Goal: Task Accomplishment & Management: Use online tool/utility

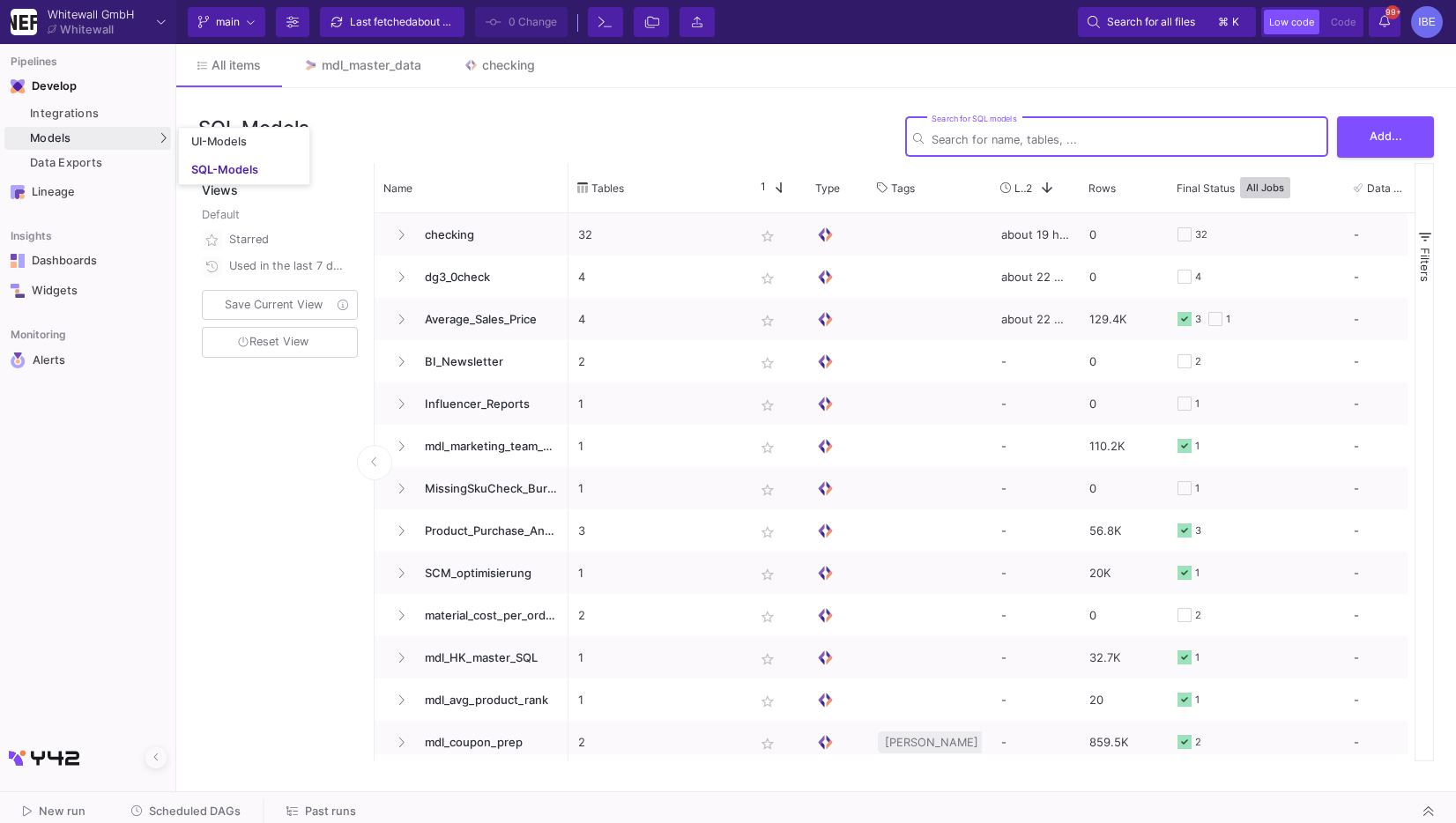
click at [201, 169] on div "SQL-Models" at bounding box center [225, 170] width 67 height 15
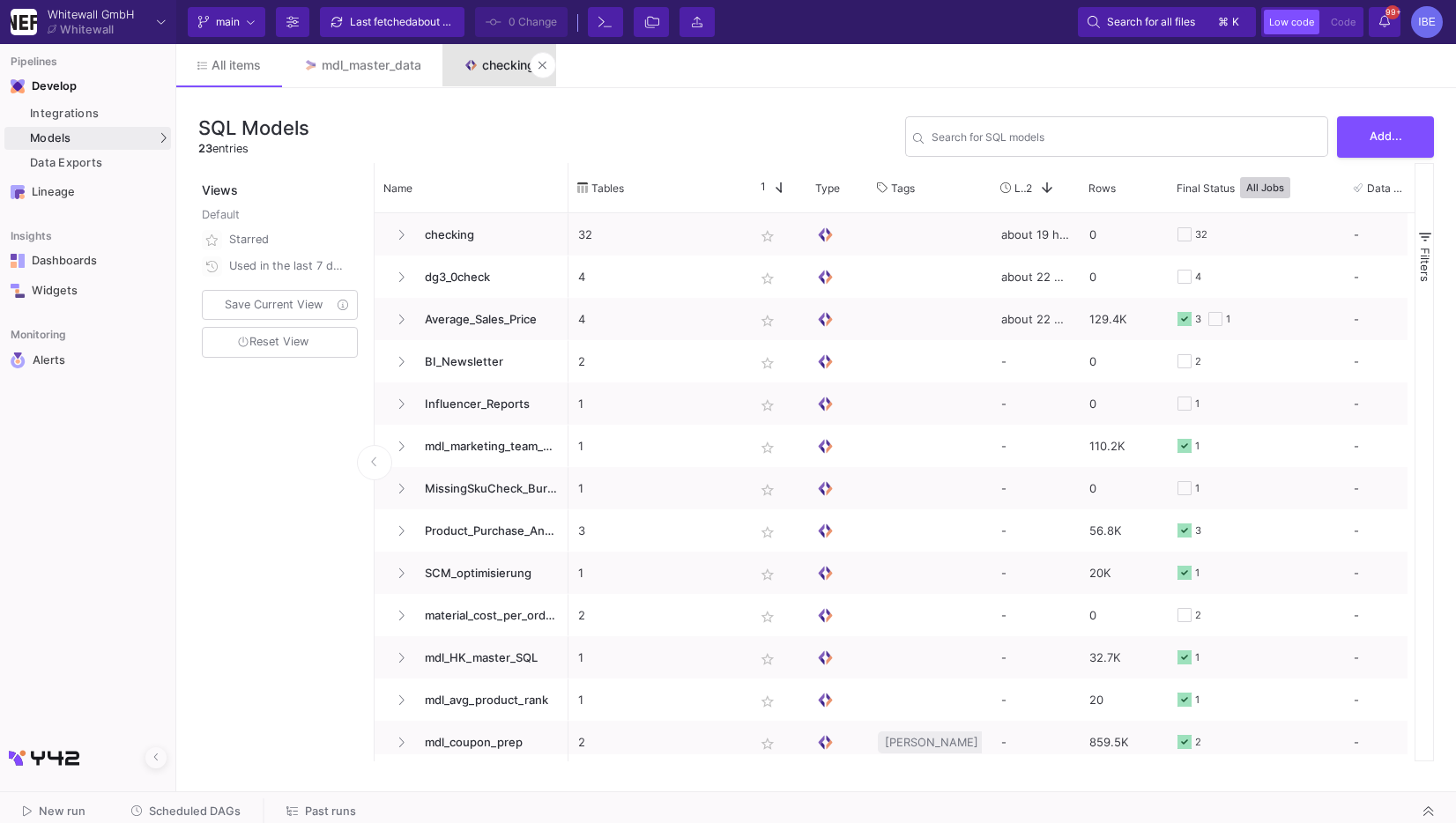
click at [470, 75] on link "checking" at bounding box center [499, 65] width 113 height 43
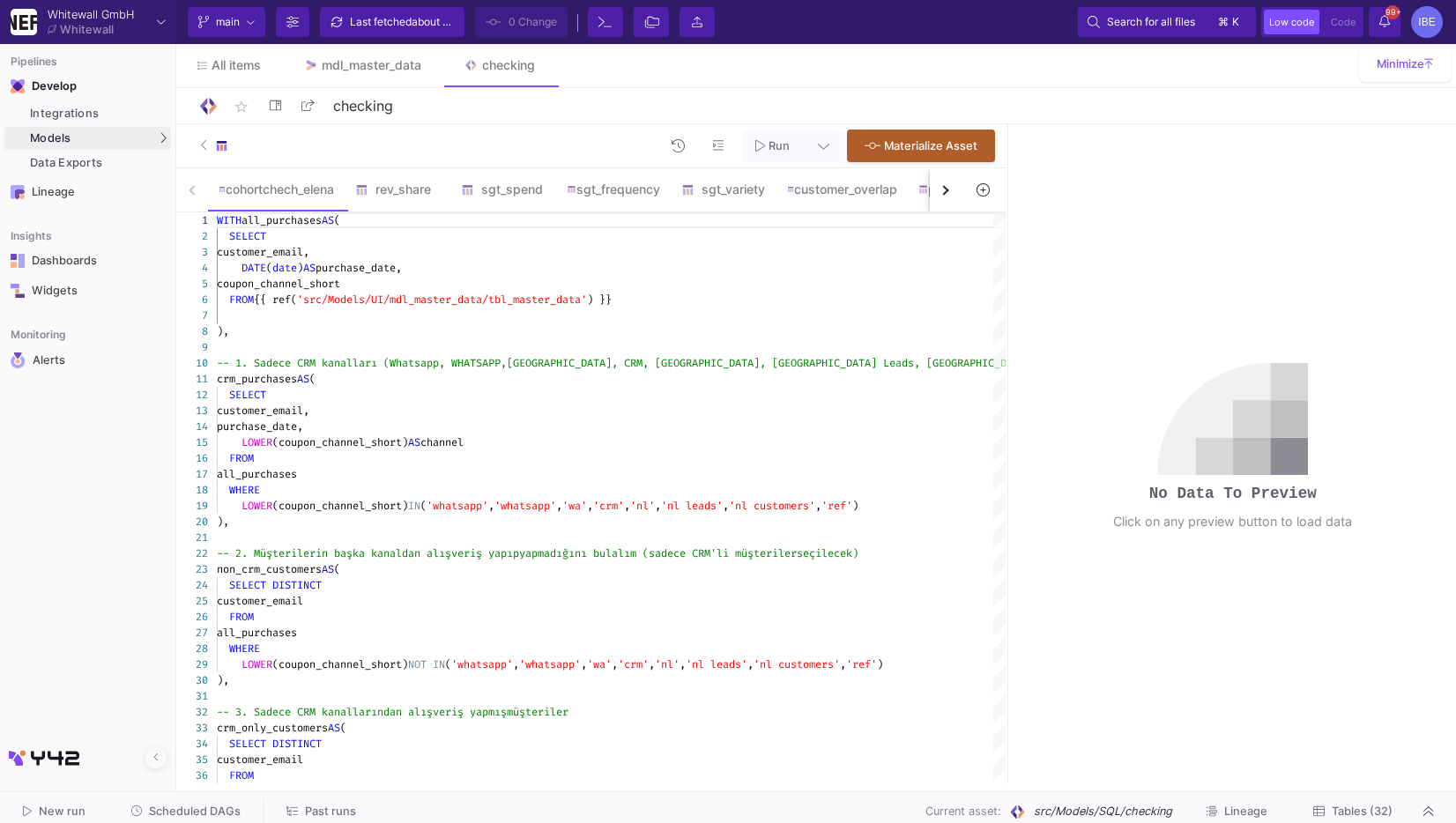
click at [982, 184] on icon at bounding box center [983, 189] width 13 height 13
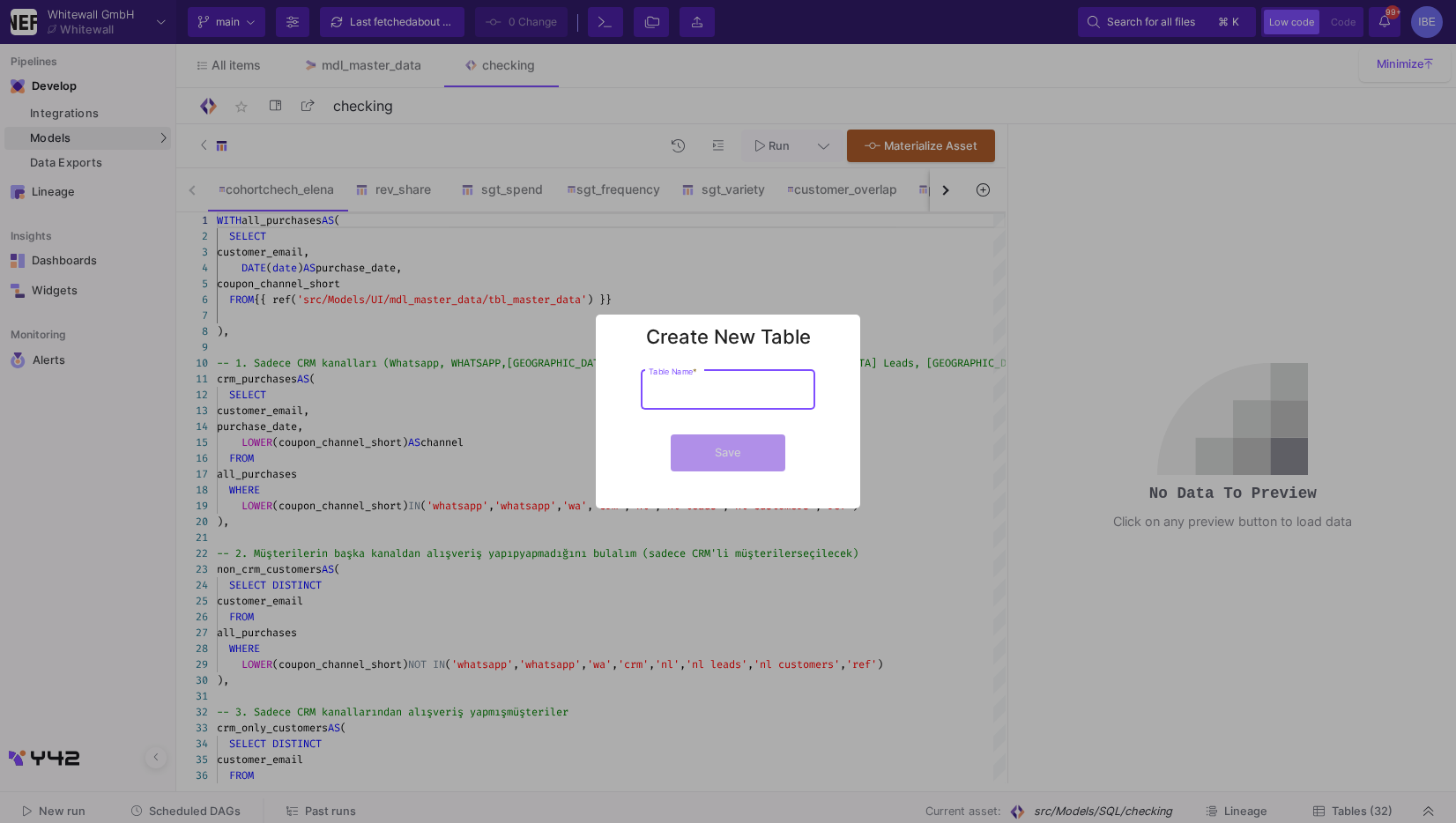
click at [946, 189] on div at bounding box center [728, 412] width 1456 height 823
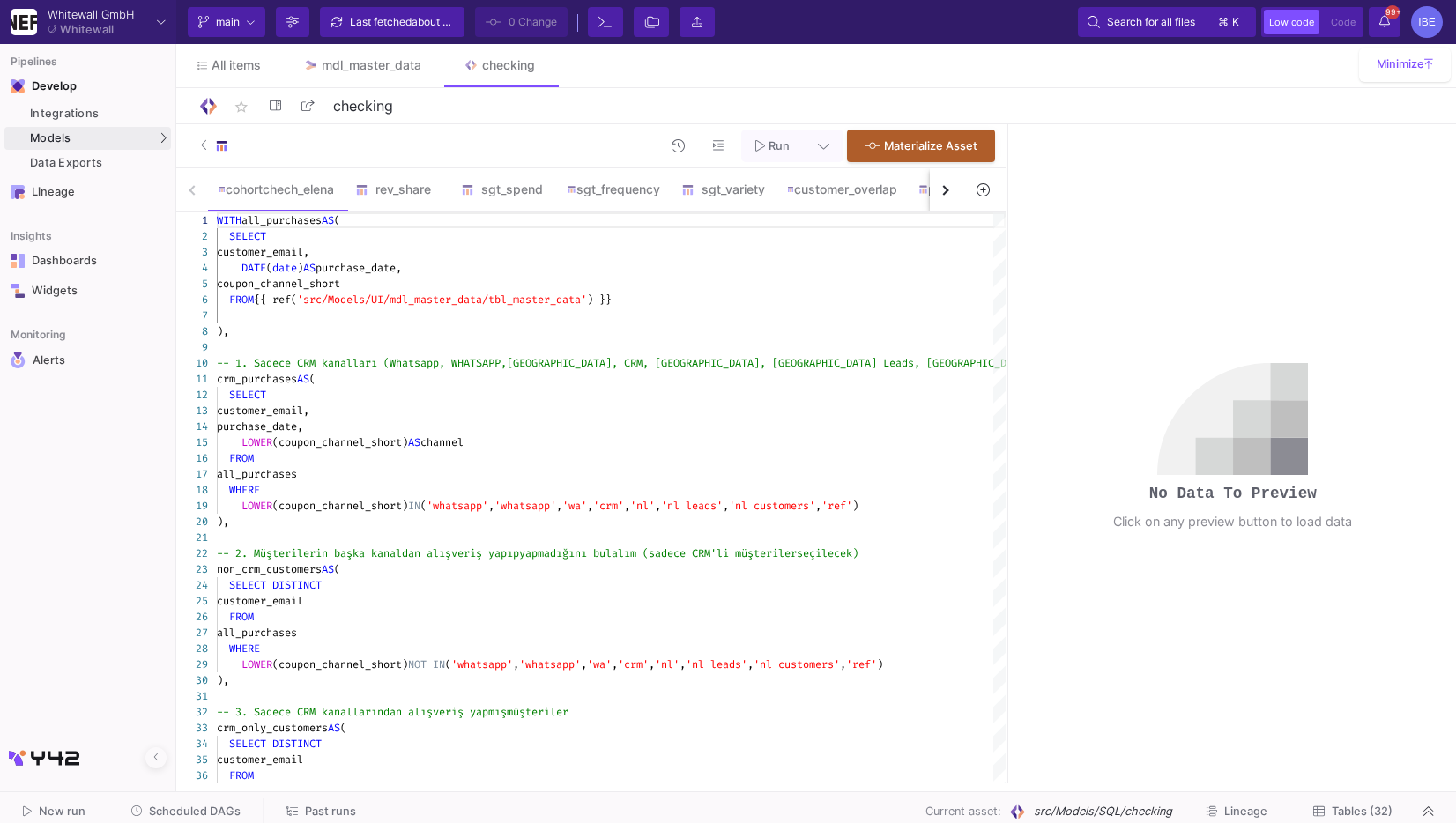
click at [935, 205] on button "button" at bounding box center [946, 190] width 32 height 44
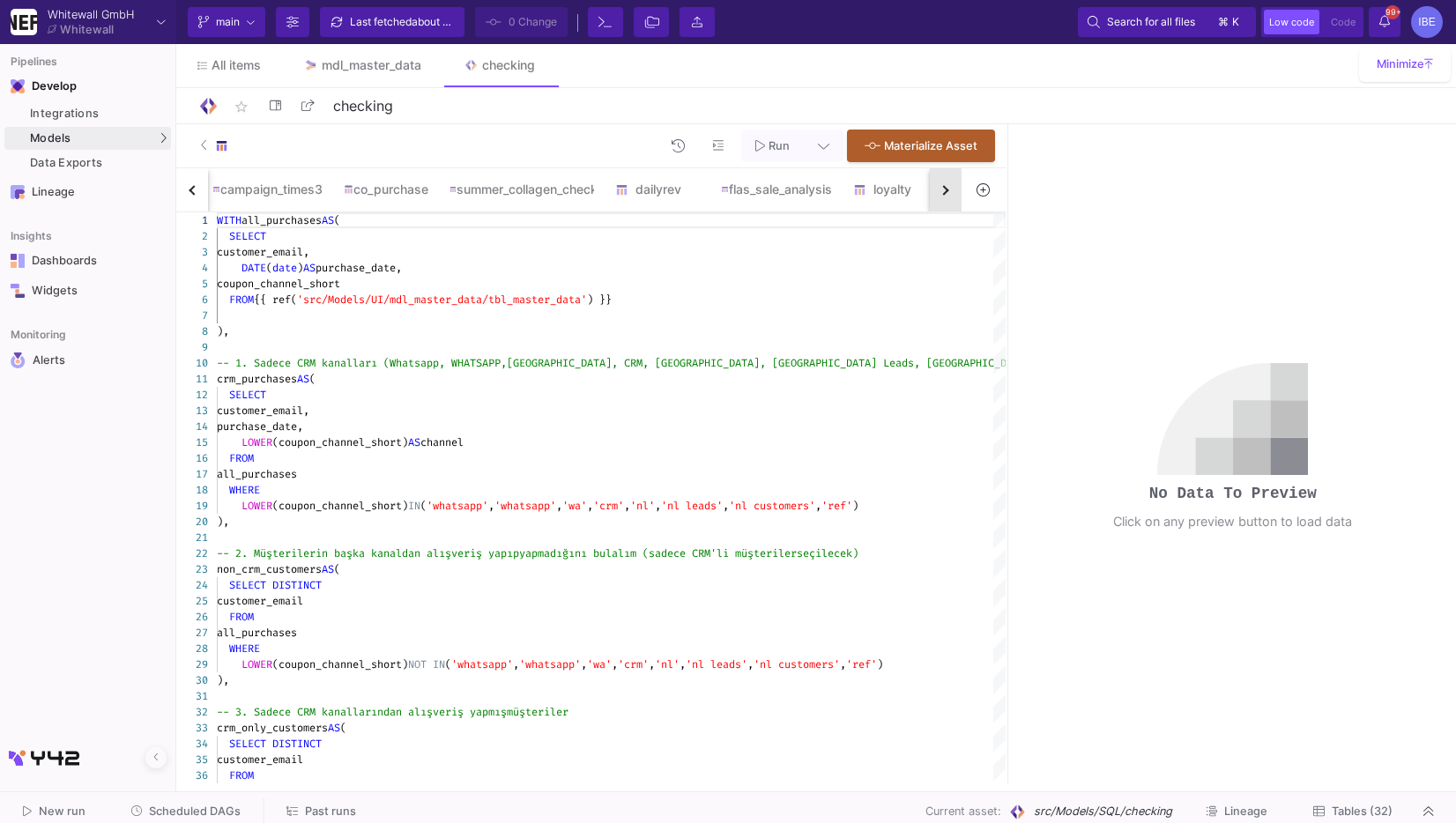
click at [935, 205] on button "button" at bounding box center [946, 190] width 32 height 44
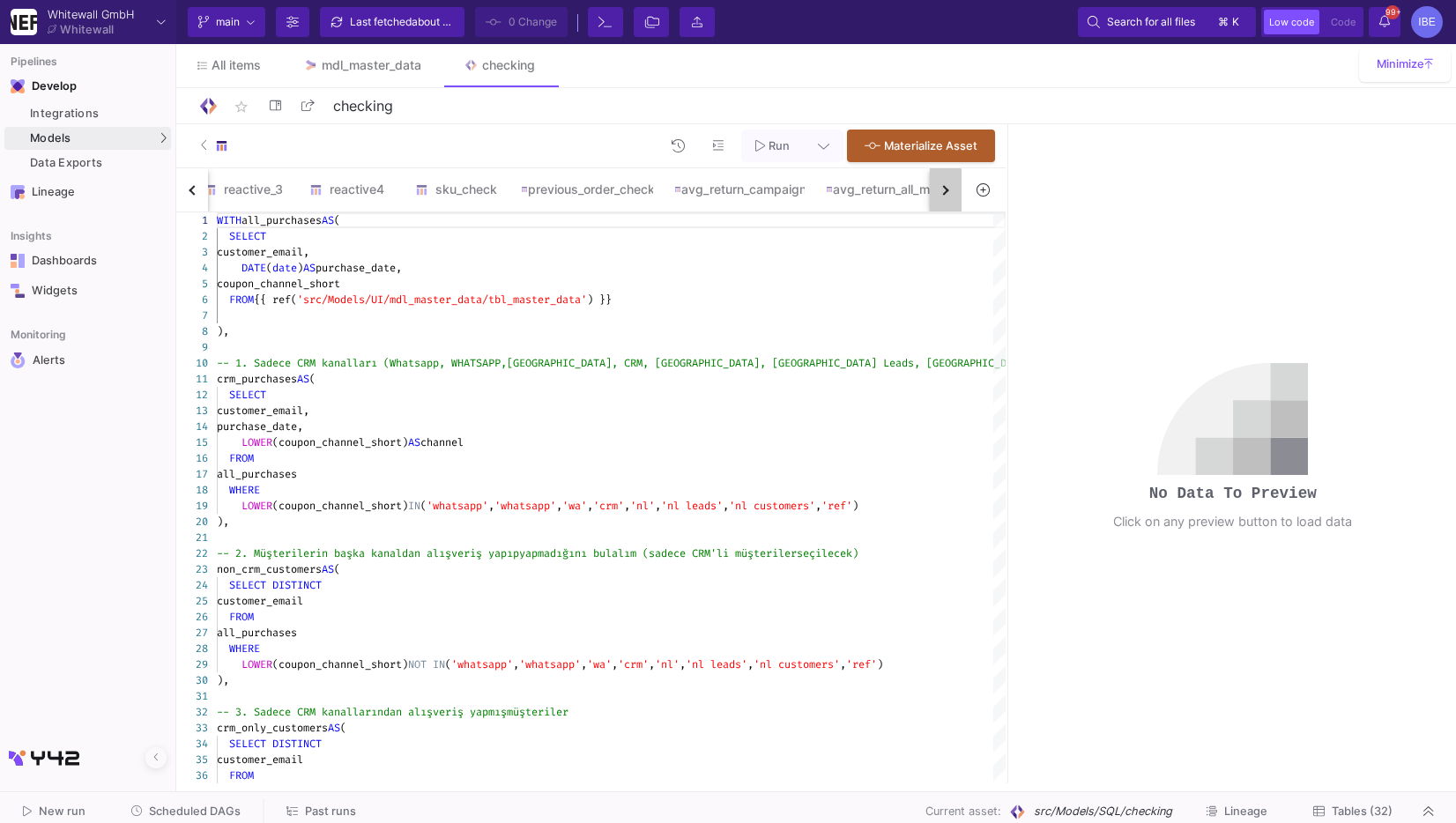
click at [935, 205] on button "button" at bounding box center [946, 190] width 32 height 44
click at [935, 205] on div "cohortchech_elena rev_share sgt_spend sgt_frequency sgt_variety customer_overla…" at bounding box center [568, 190] width 785 height 44
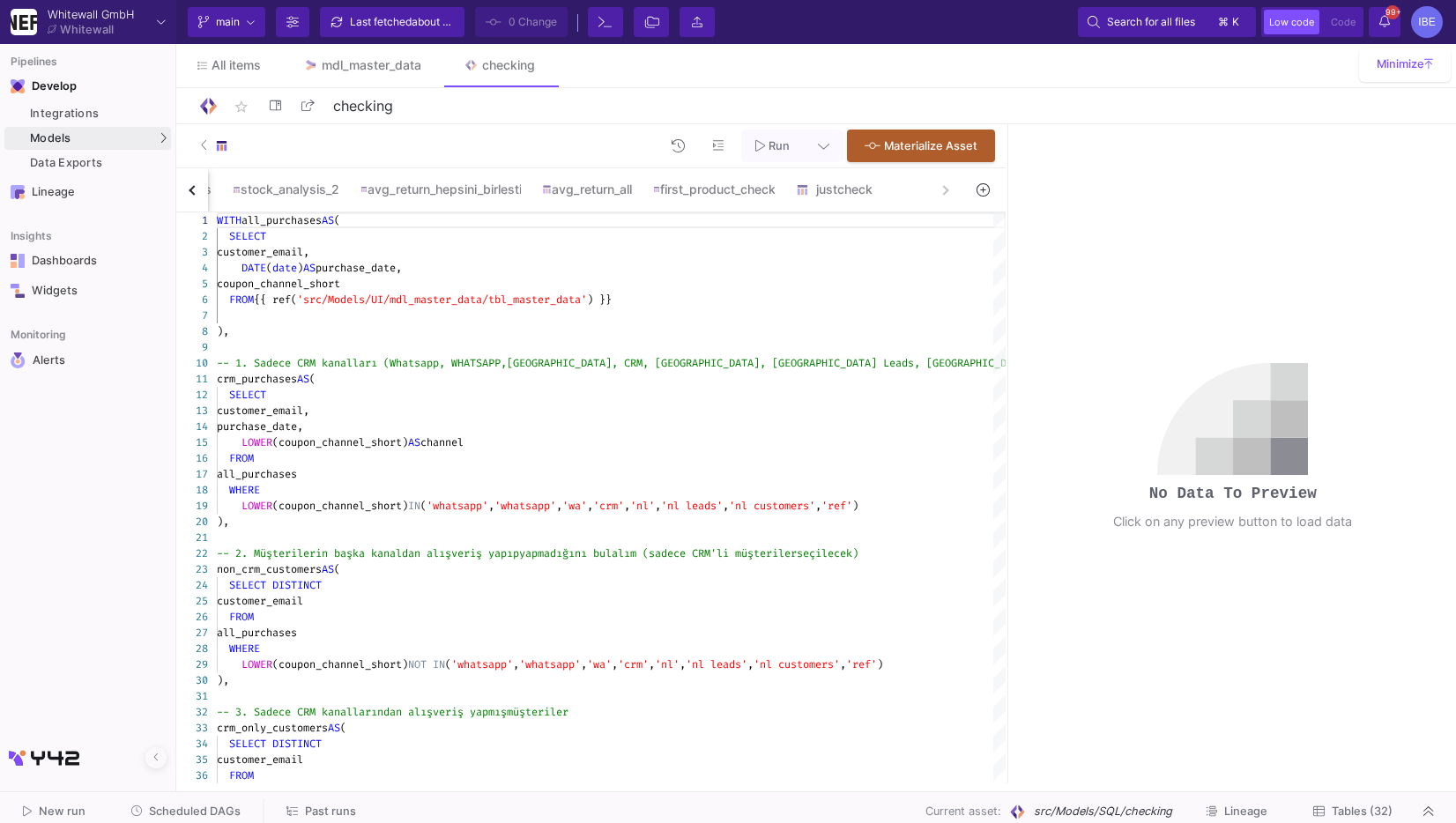
click at [935, 205] on div "cohortchech_elena rev_share sgt_spend sgt_frequency sgt_variety customer_overla…" at bounding box center [568, 190] width 785 height 44
click at [880, 190] on div "justcheck" at bounding box center [838, 189] width 84 height 15
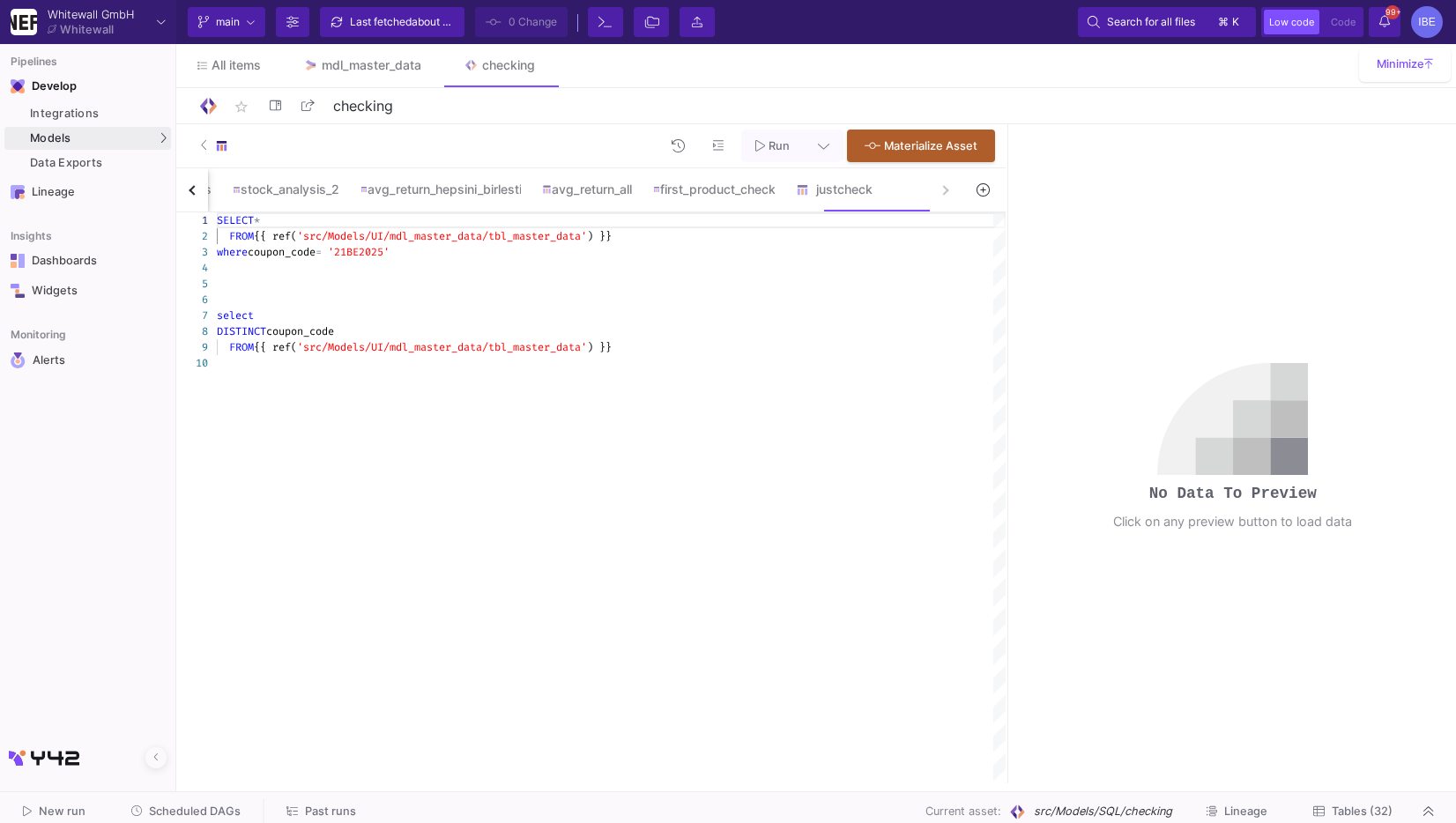
click at [728, 276] on div at bounding box center [611, 284] width 789 height 16
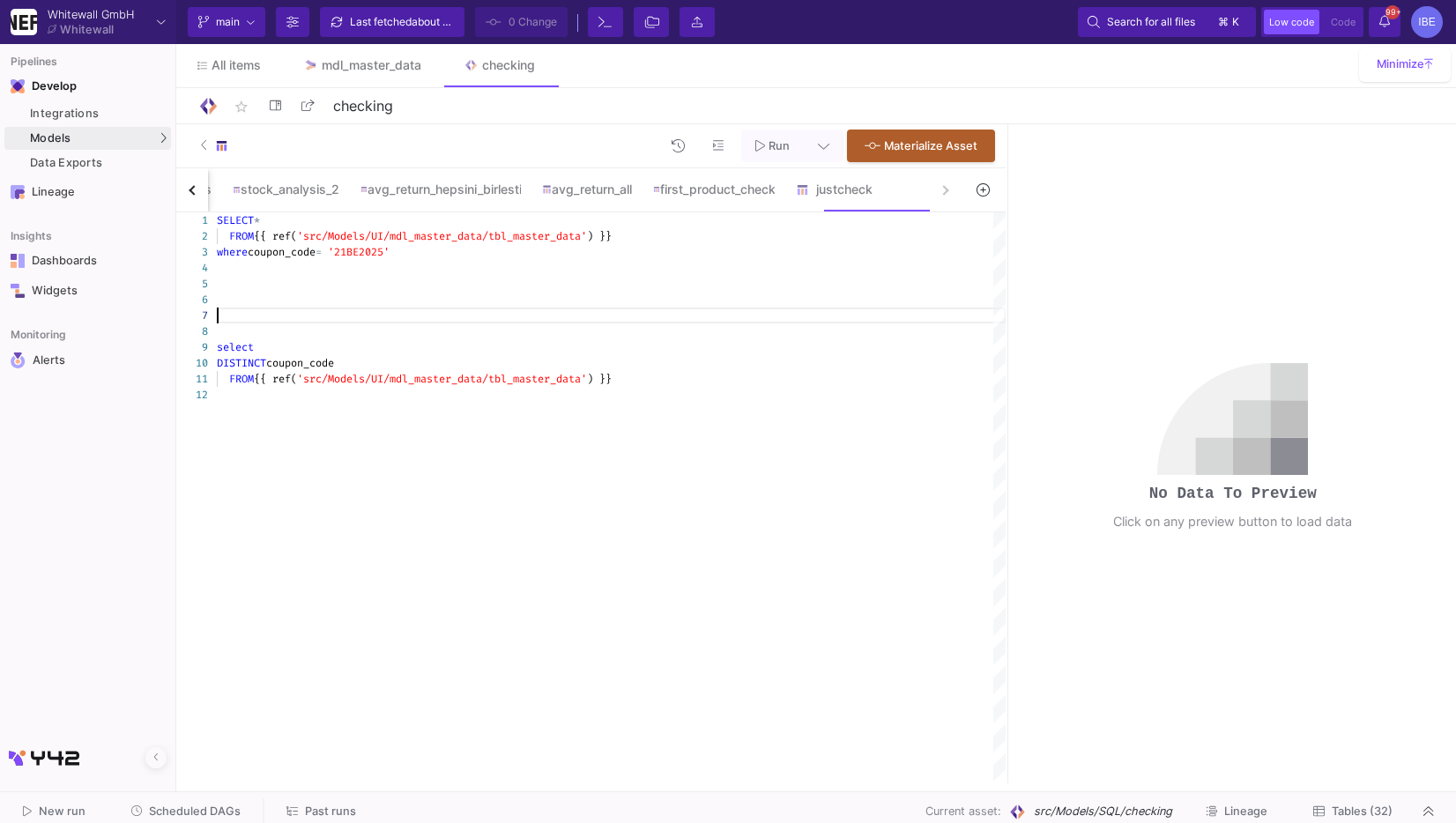
scroll to position [94, 0]
click at [602, 362] on div "DISTINCT coupon_code" at bounding box center [611, 363] width 789 height 16
click at [598, 349] on div "select" at bounding box center [611, 347] width 789 height 16
click at [666, 397] on div at bounding box center [611, 395] width 789 height 16
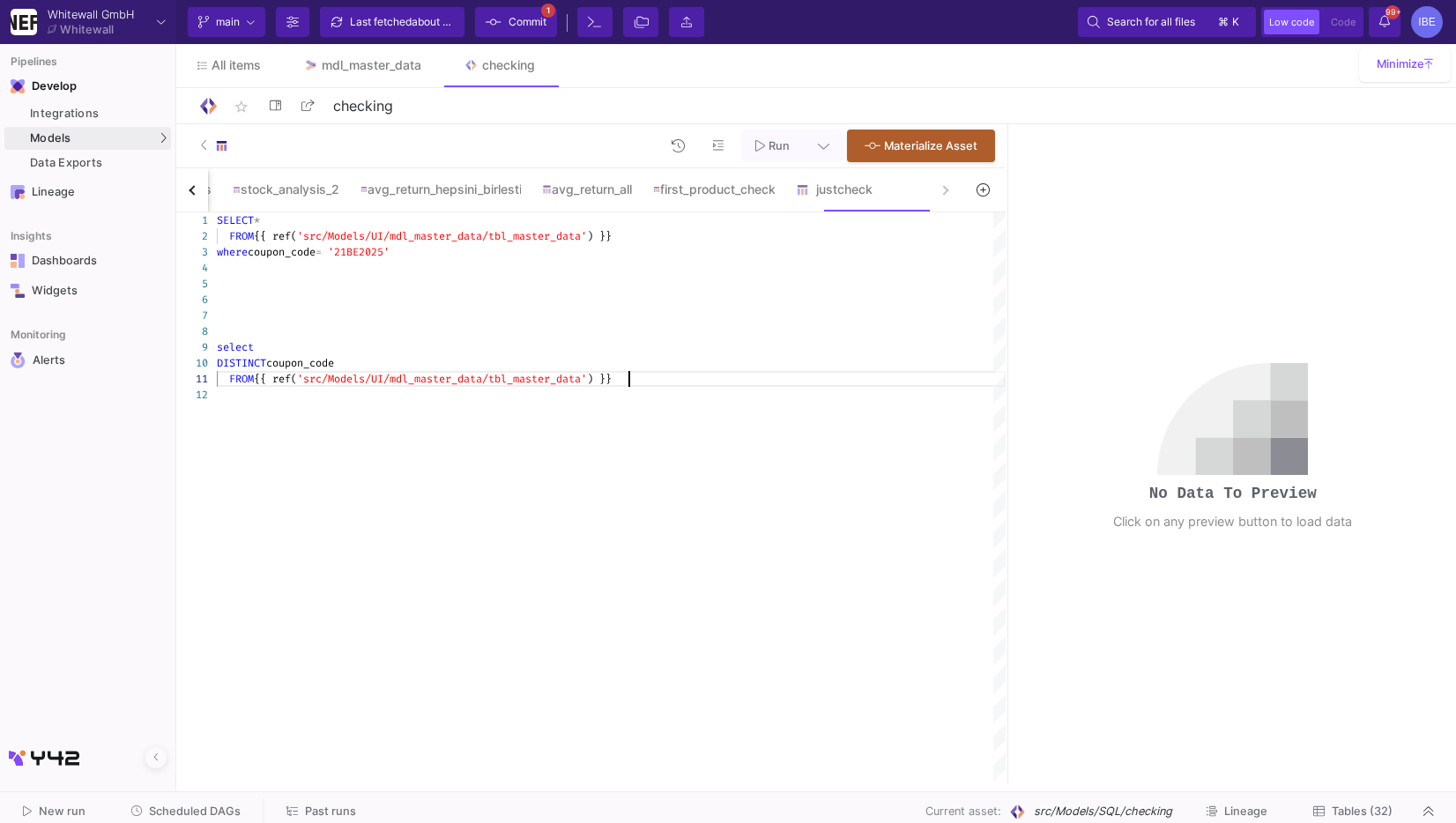
click at [668, 385] on div "FROM {{ ref( 'src/Models/UI/mdl_master_data/tbl_master_data' ) }}" at bounding box center [611, 379] width 789 height 16
click at [668, 406] on div "SELECT * FROM {{ ref( 'src/Models/UI/mdl_master_data/tbl_master_data' ) }} wher…" at bounding box center [611, 498] width 789 height 571
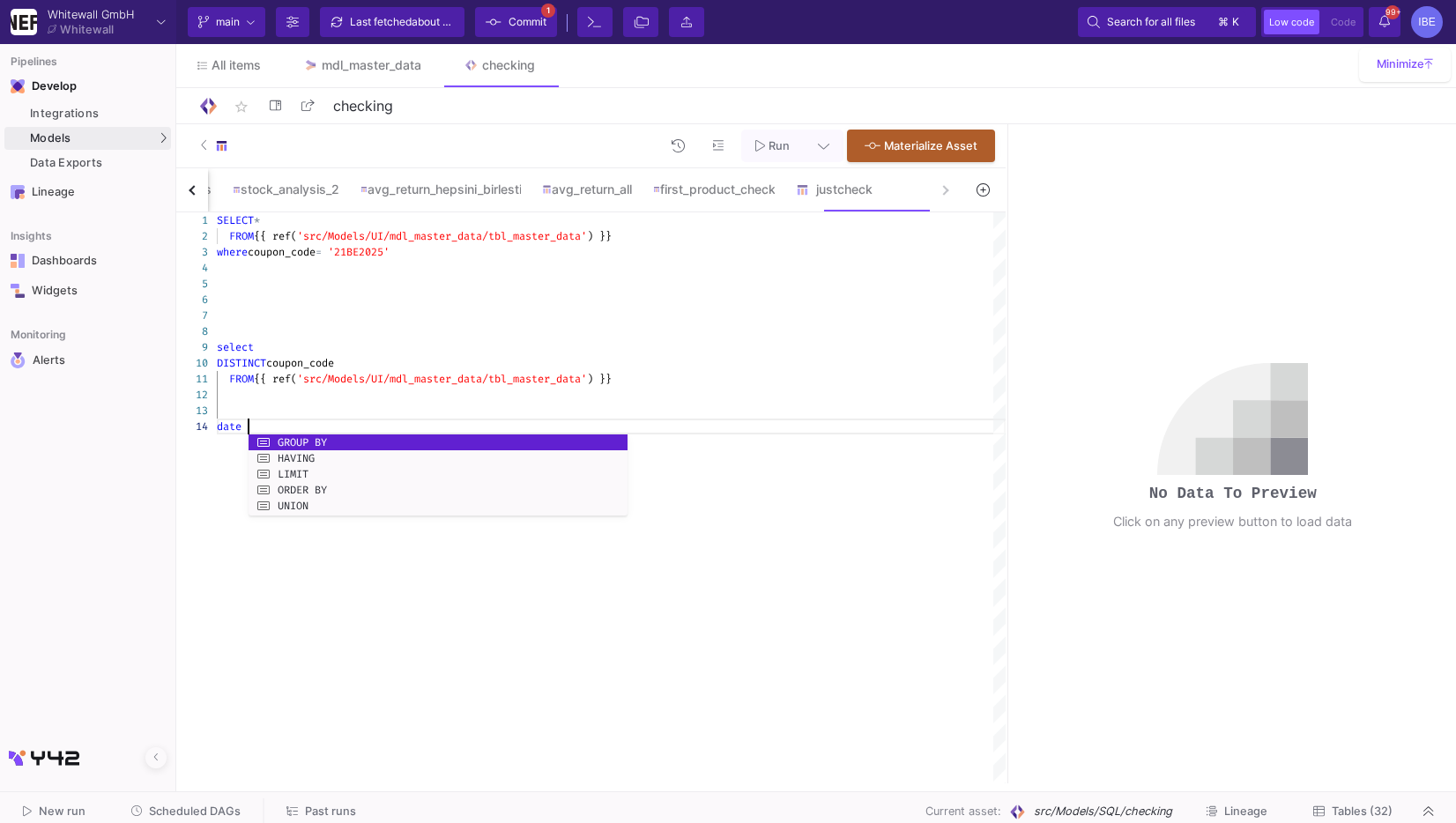
scroll to position [47, 31]
paste textarea "[DATE] - [DATE])"
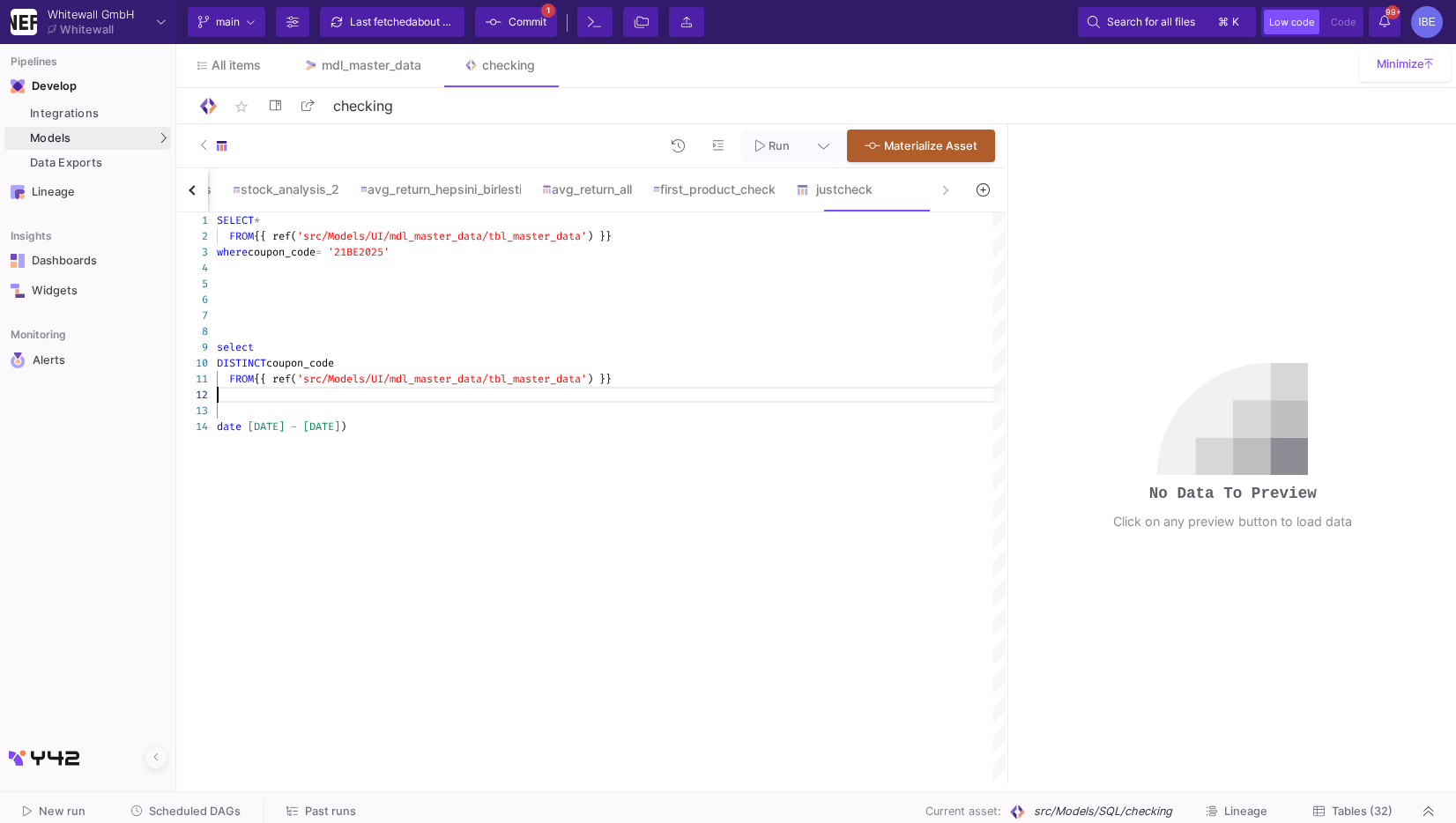
click at [609, 394] on div at bounding box center [611, 395] width 789 height 16
click at [484, 362] on div "DISTINCT coupon_code" at bounding box center [611, 363] width 789 height 16
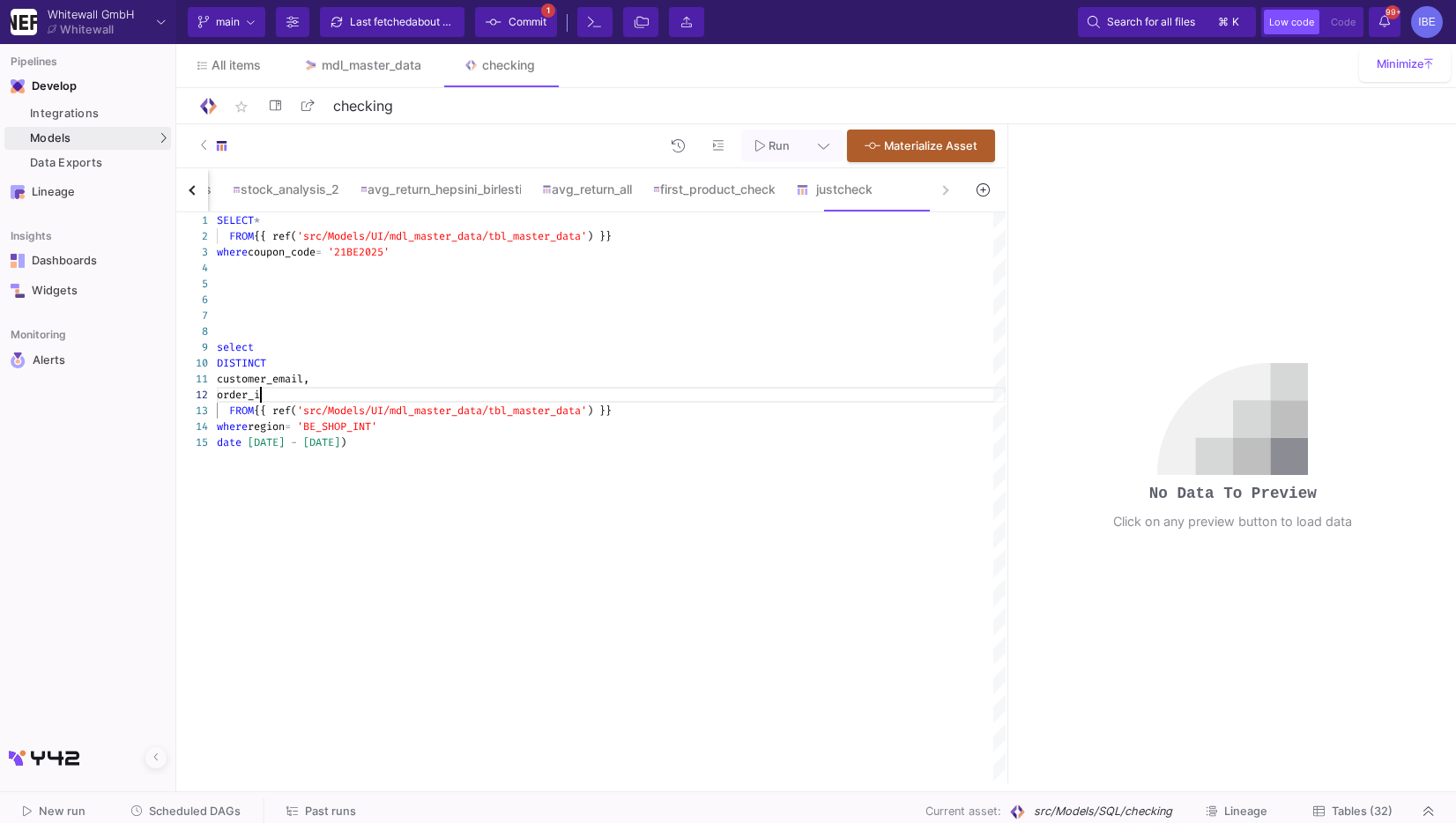
scroll to position [15, 49]
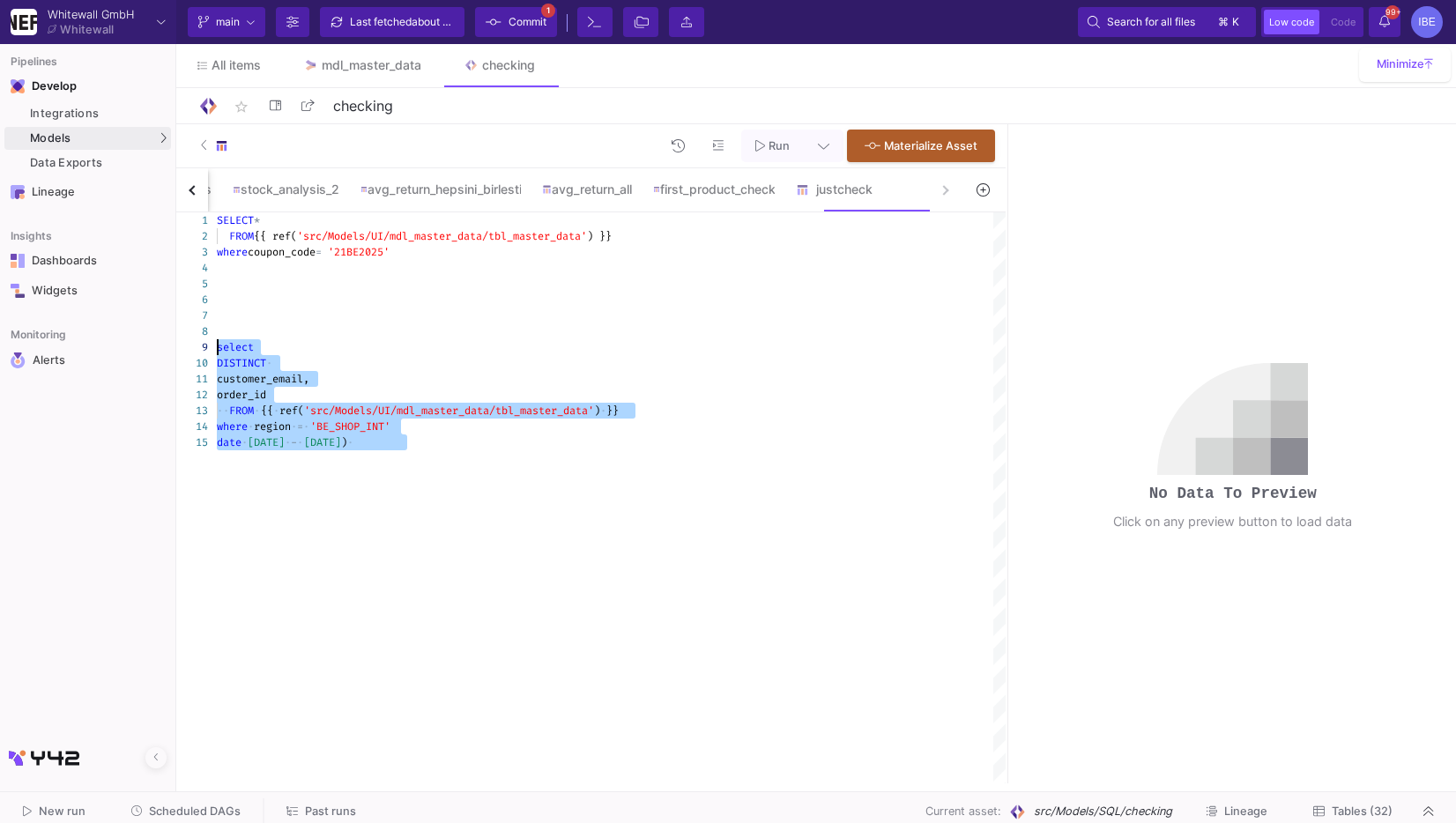
drag, startPoint x: 510, startPoint y: 441, endPoint x: 198, endPoint y: 355, distance: 323.6
click at [238, 354] on div "select" at bounding box center [611, 347] width 789 height 16
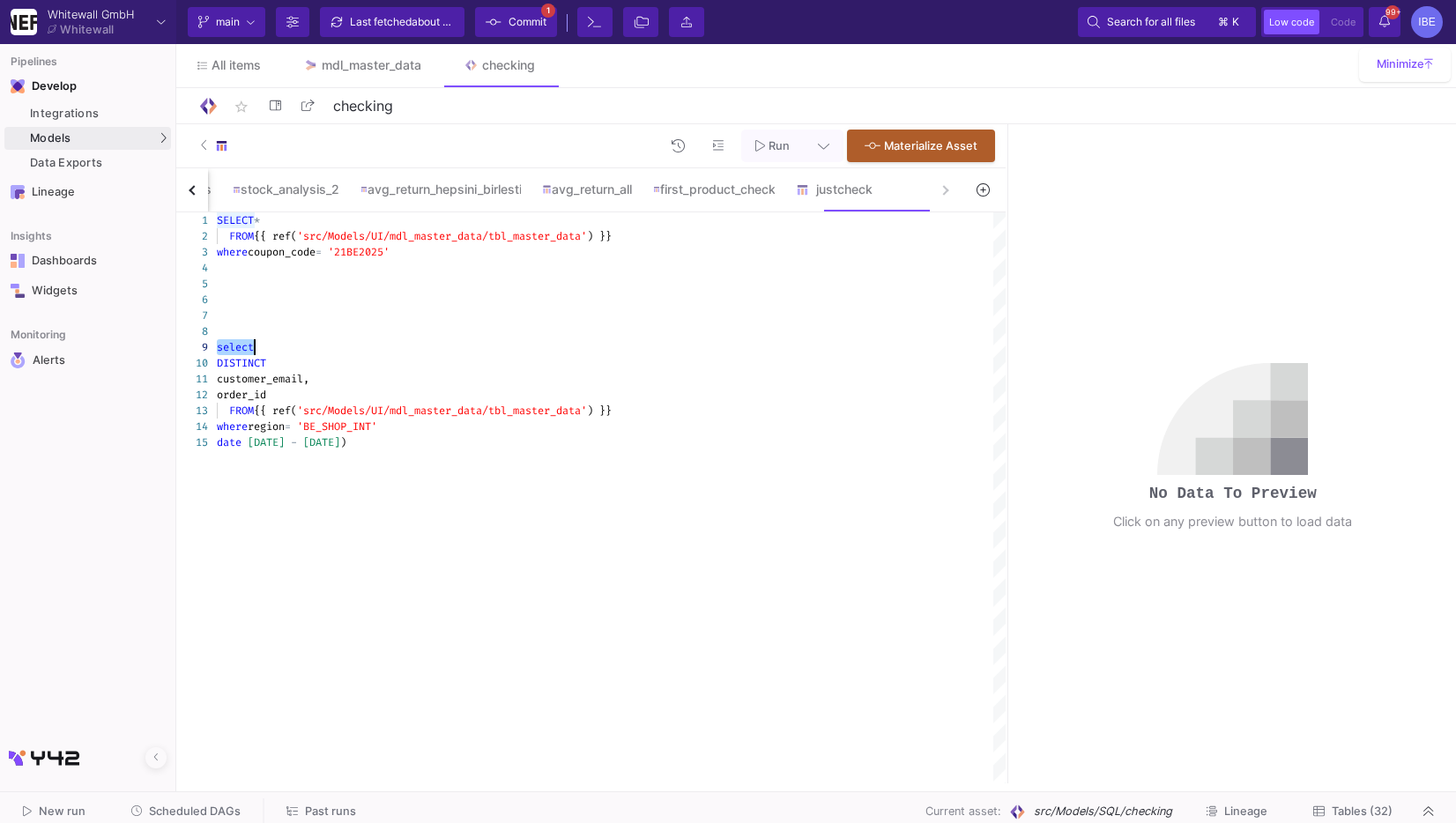
click at [238, 354] on div "select" at bounding box center [611, 347] width 789 height 16
click at [238, 366] on span "DISTINCT" at bounding box center [241, 363] width 49 height 15
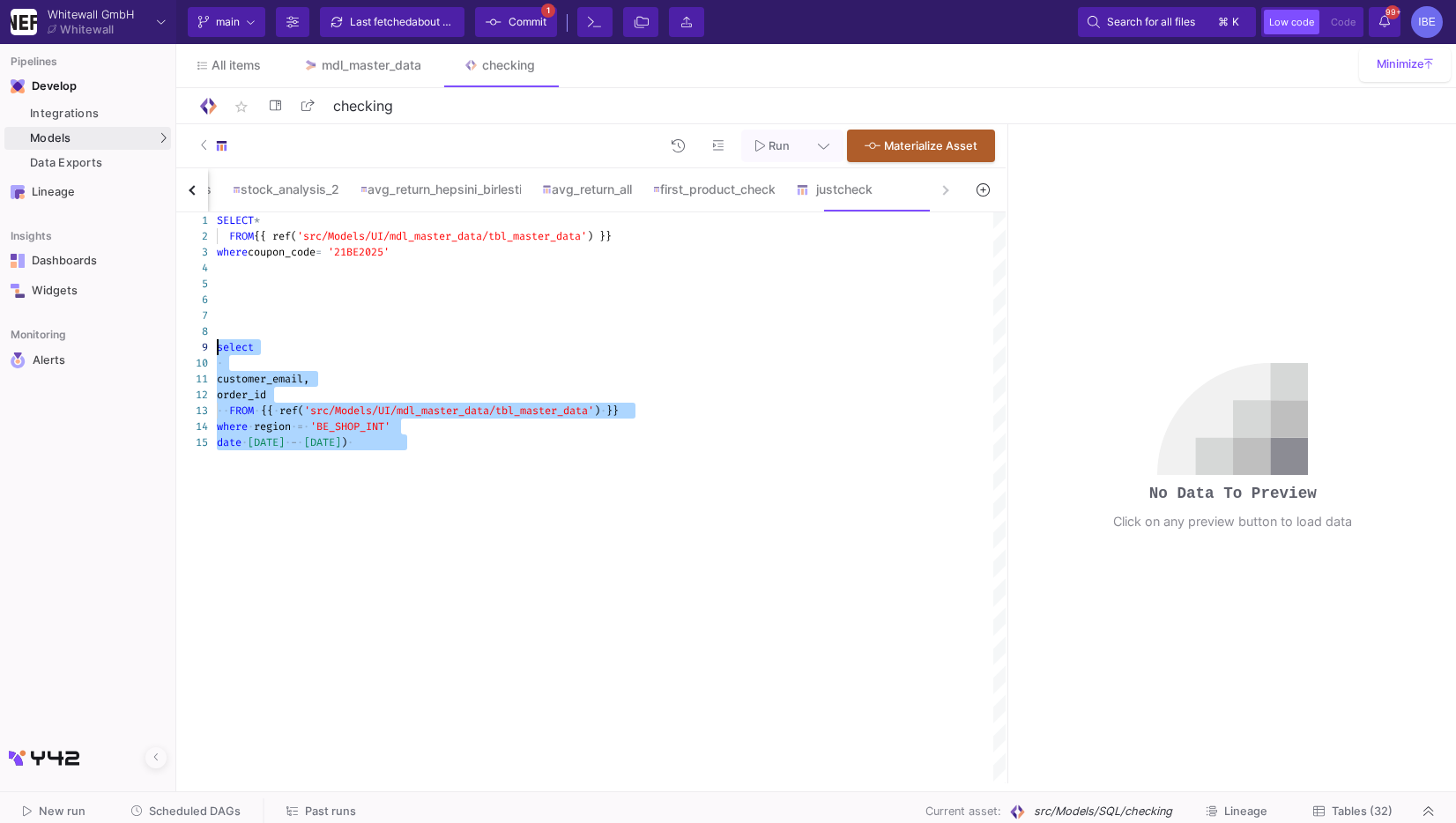
drag, startPoint x: 422, startPoint y: 455, endPoint x: 198, endPoint y: 354, distance: 245.7
click at [199, 353] on div "1 2 3 4 5 8 9 10 13 6 7 14 11 12 15 SELECT * FROM {{ ref( 'src/Models/UI/mdl_ma…" at bounding box center [590, 498] width 830 height 571
type textarea "SELECT* FROM {{ ref('src/Models/UI/mdl_master_data/tbl_master_data') }} where c…"
click at [196, 167] on div "SQL-Models" at bounding box center [225, 170] width 67 height 15
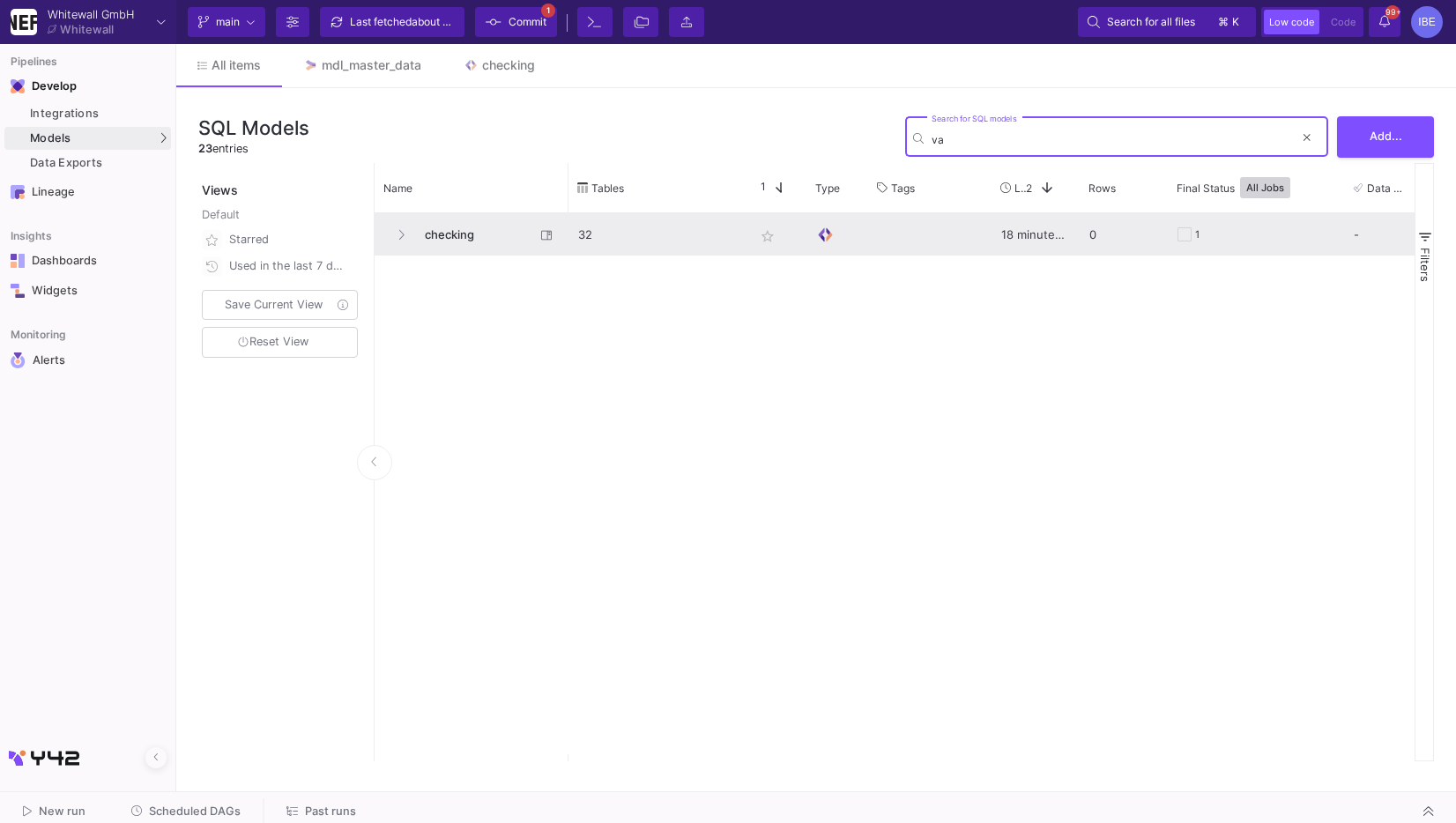
type input "v"
type input "dee"
click at [490, 236] on span "mdl_customer_deep_dive" at bounding box center [474, 235] width 121 height 42
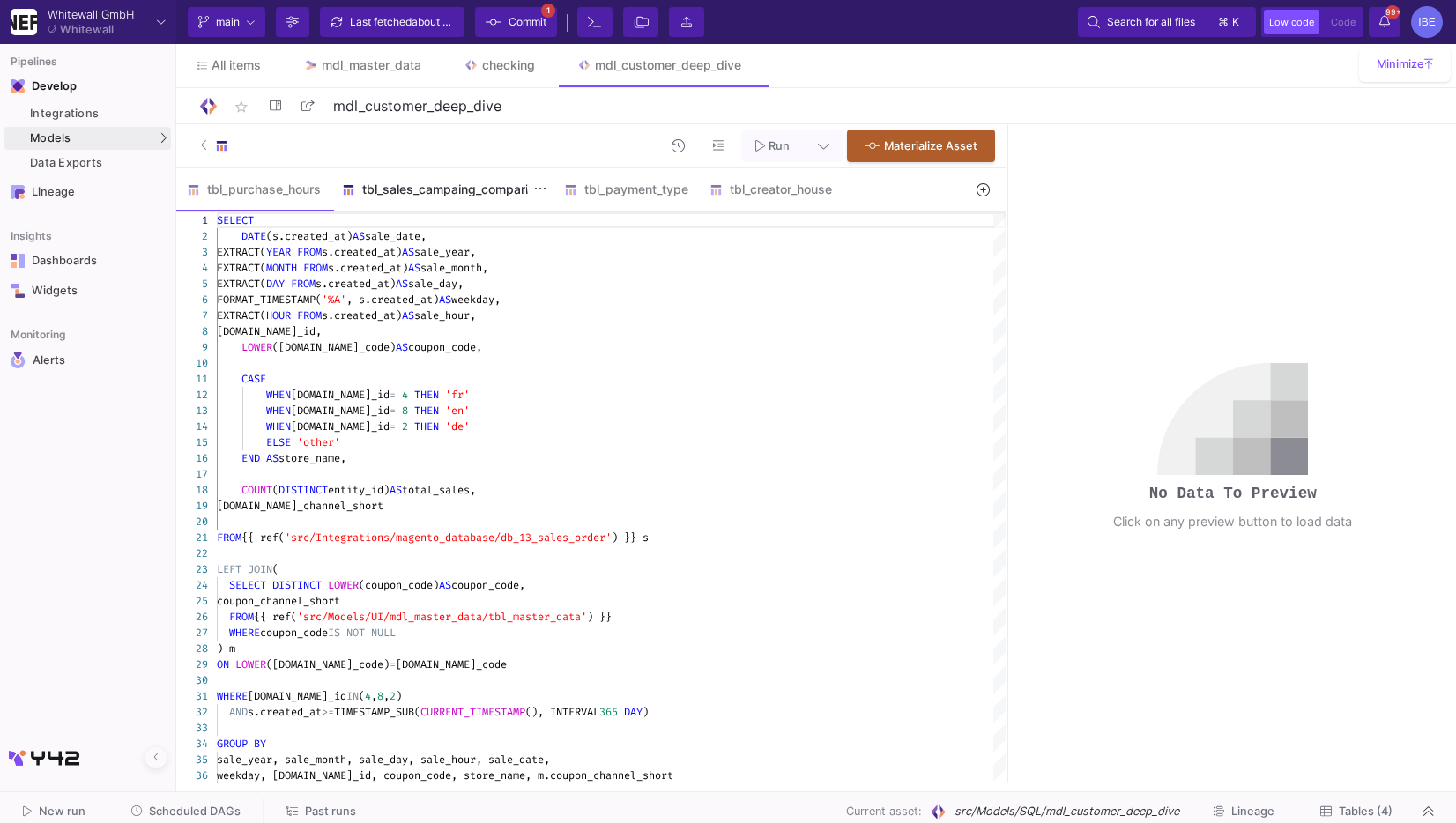
click at [465, 206] on div "tbl_sales_campaing_comparing" at bounding box center [442, 189] width 222 height 43
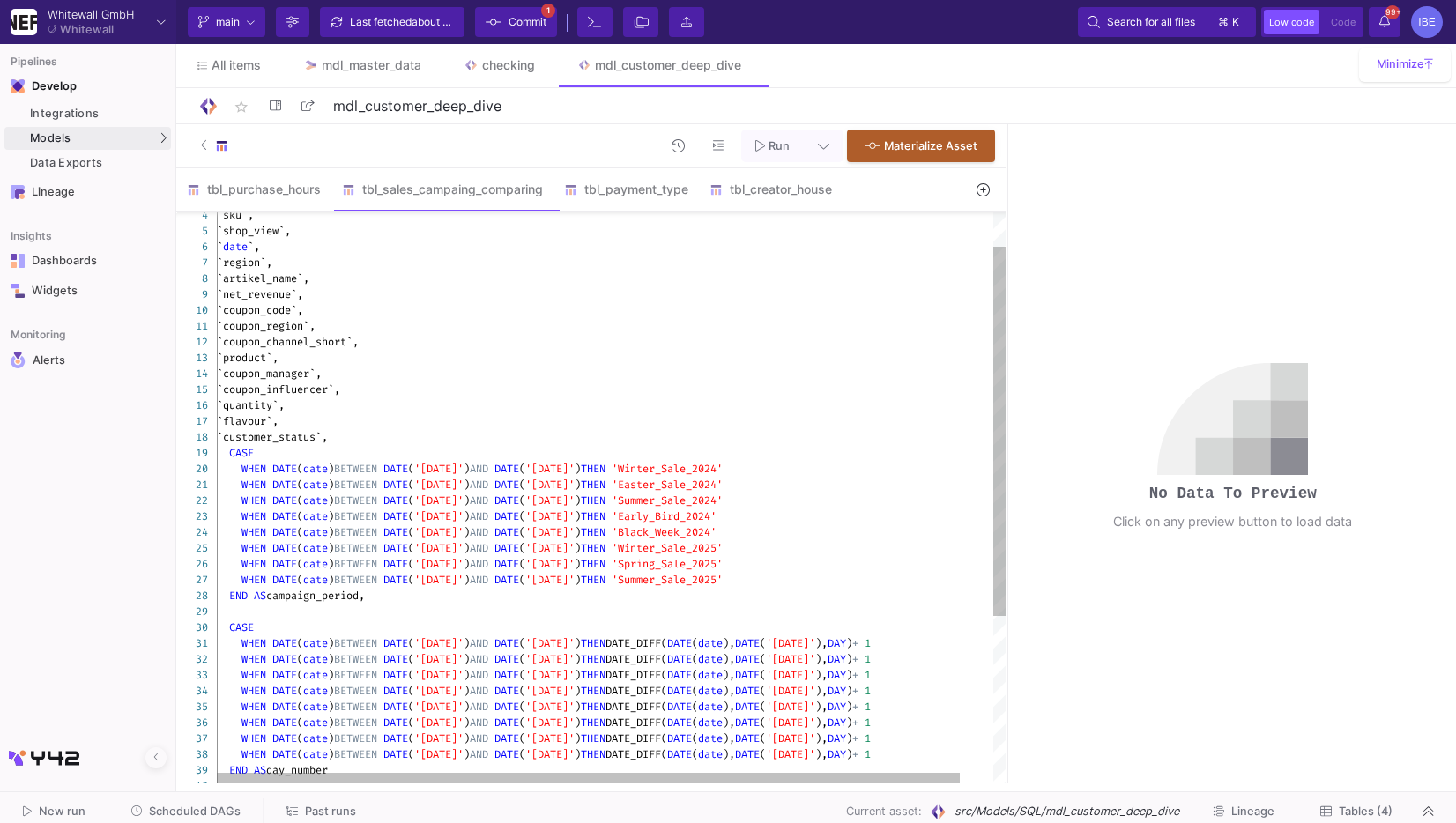
type textarea "WHEN DATE(date) BETWEEN DATE('[DATE]') AND DATE('[DATE]') THEN 'Easter_Sale_202…"
click at [606, 551] on span "THEN" at bounding box center [593, 548] width 24 height 15
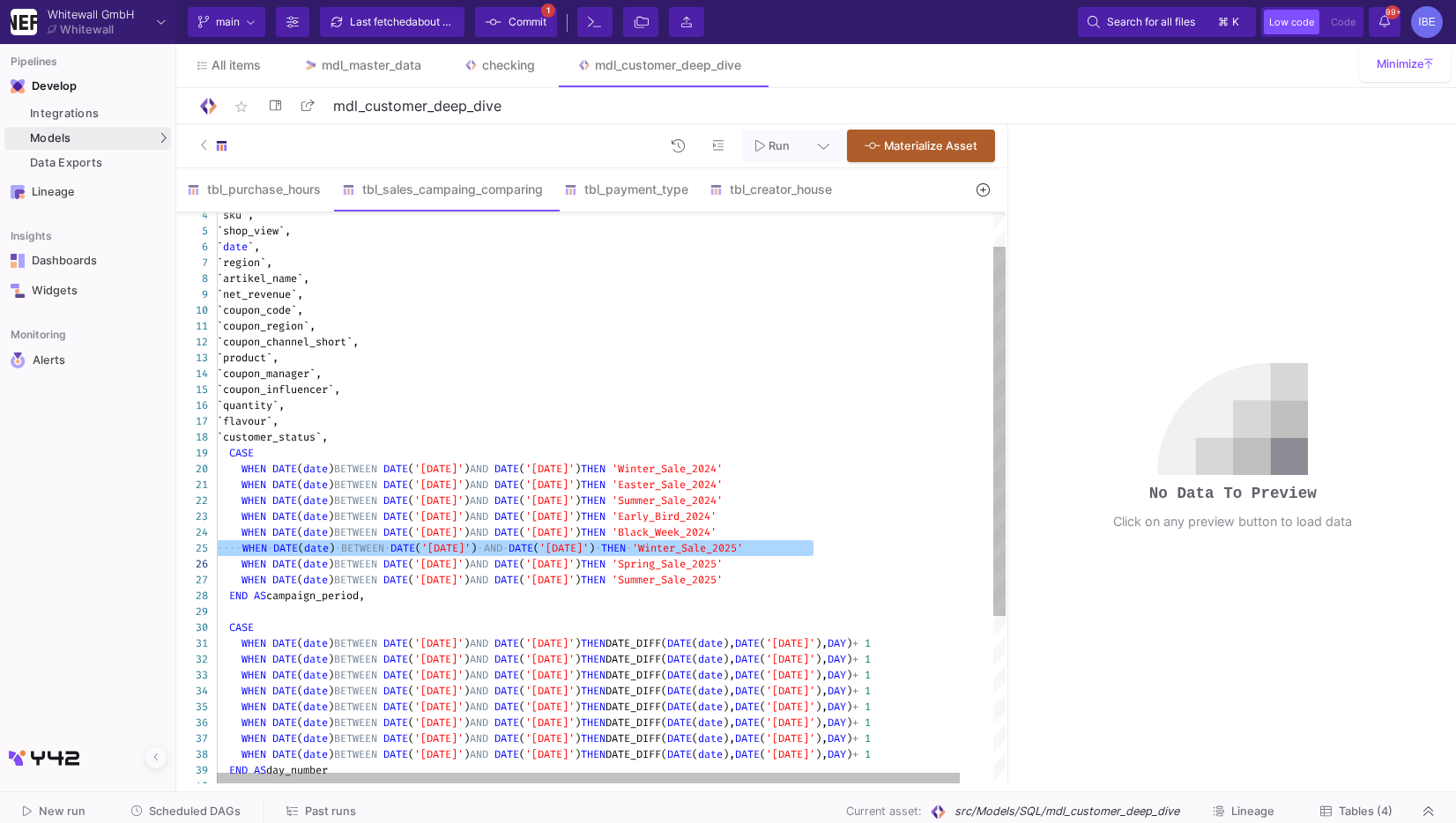
click at [626, 551] on span "THEN" at bounding box center [613, 548] width 24 height 15
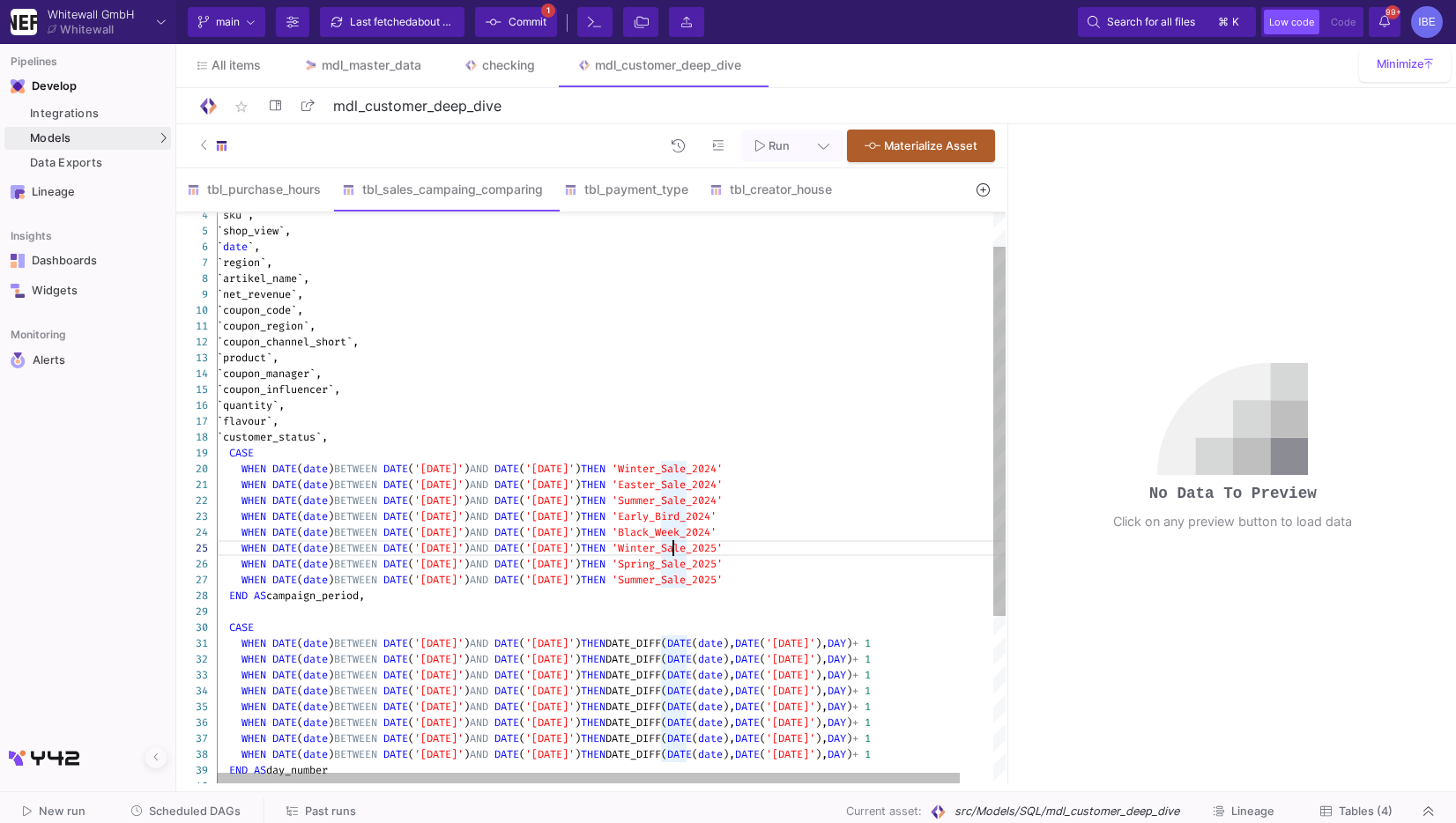
click at [709, 553] on span "'Winter_Sale_2025'" at bounding box center [667, 548] width 112 height 15
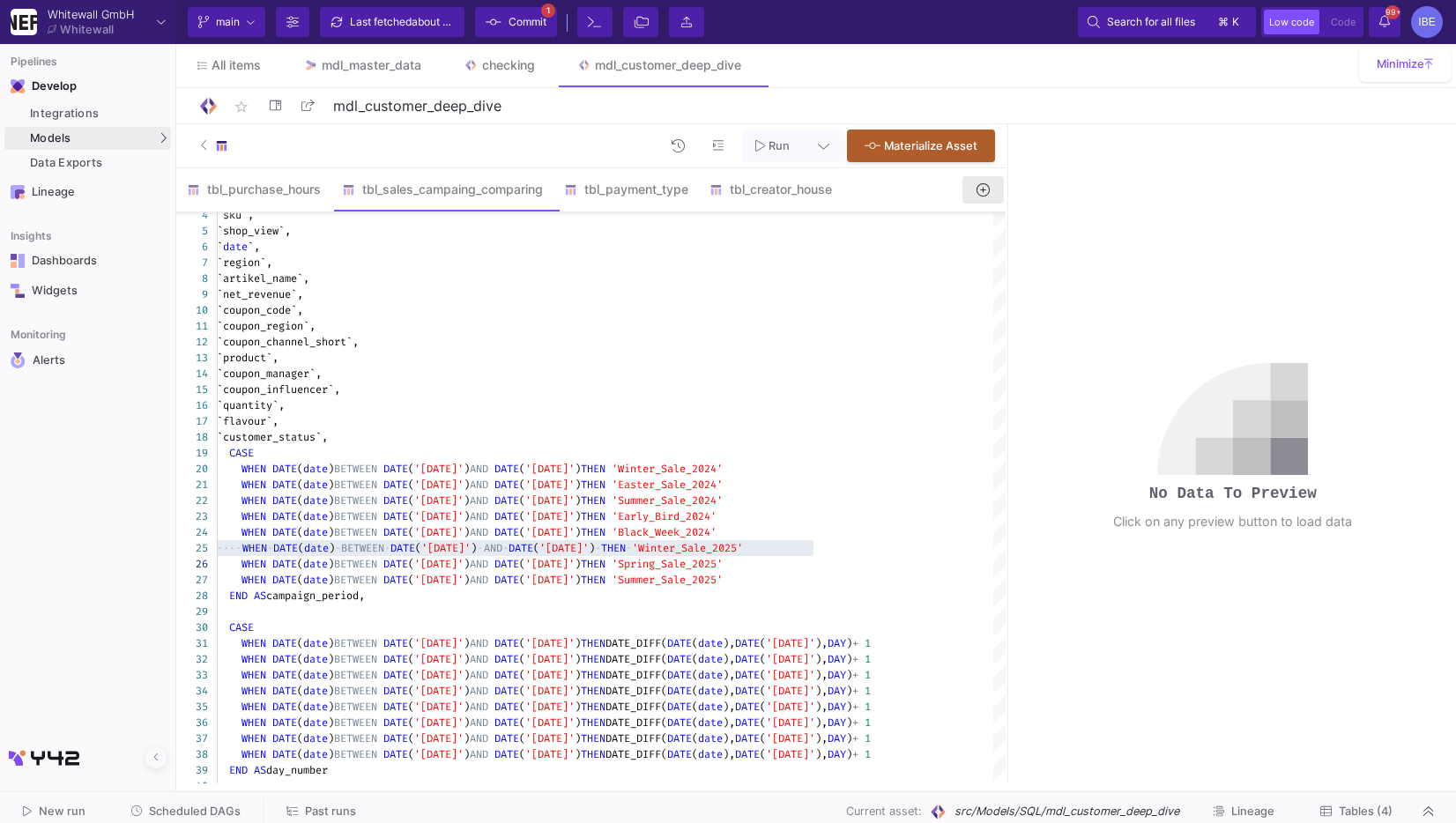
click at [983, 194] on icon at bounding box center [983, 189] width 13 height 13
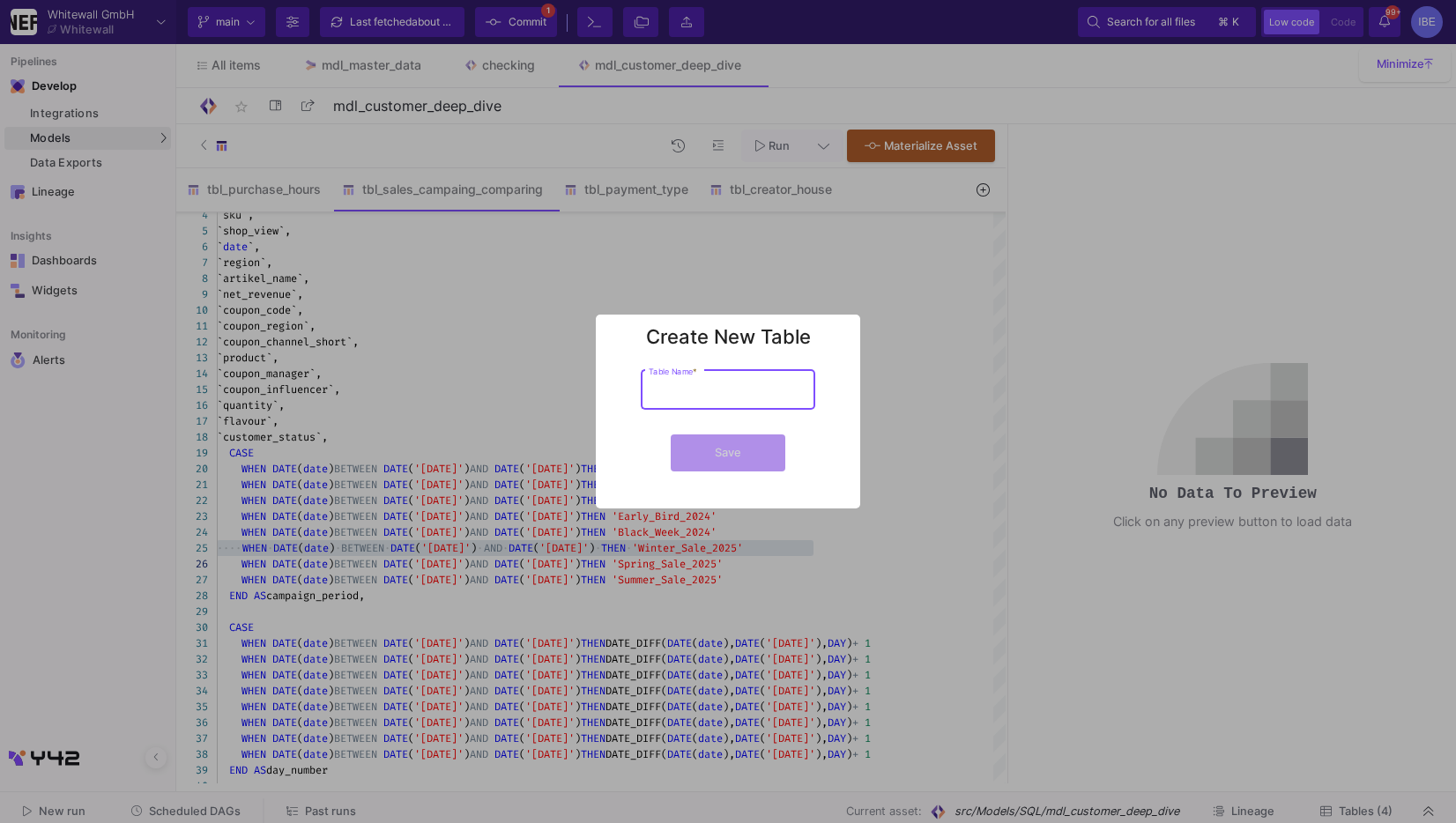
type input "h"
type input "check"
click at [671, 434] on button "Save" at bounding box center [728, 452] width 114 height 37
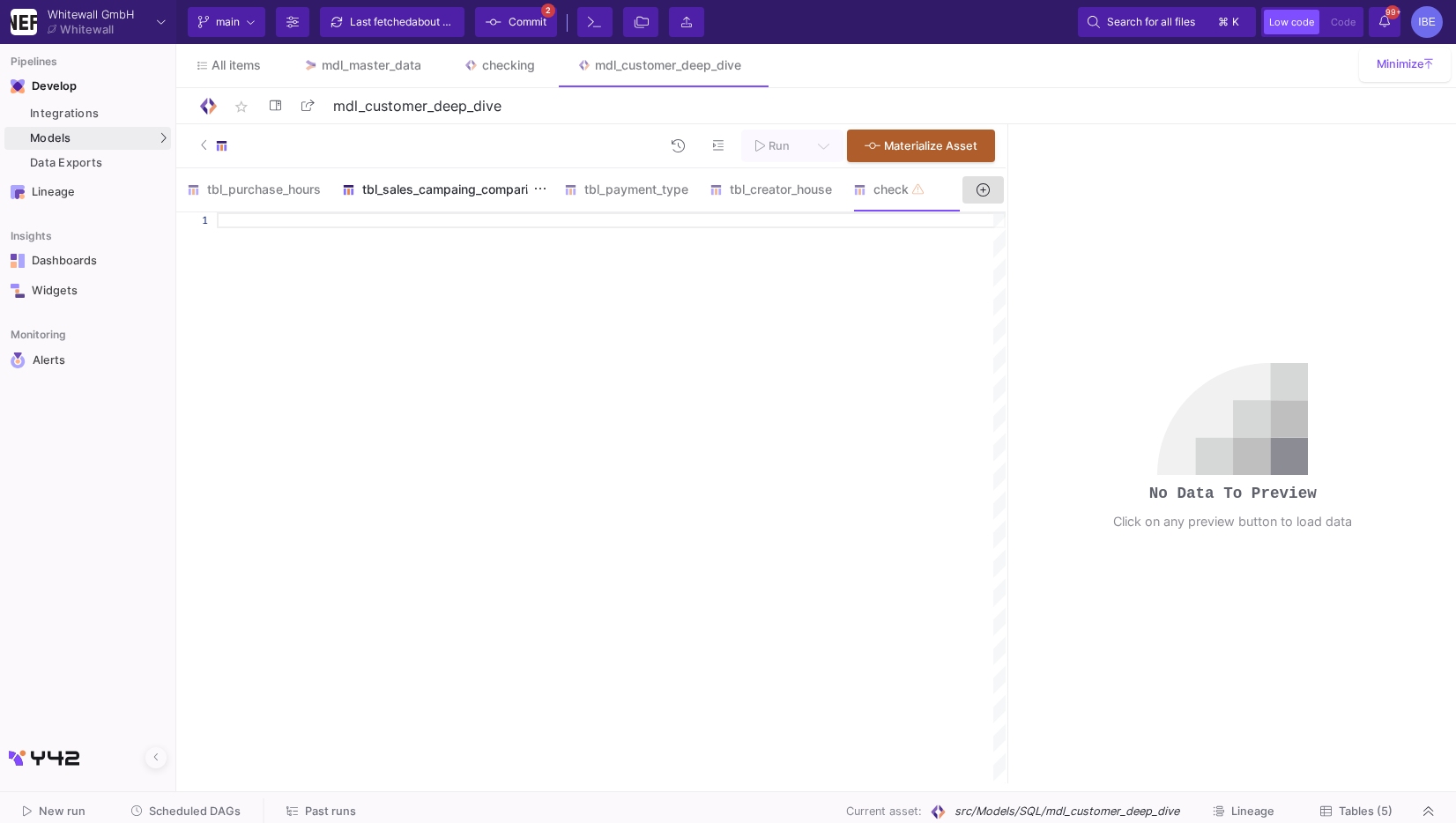
click at [493, 188] on div "tbl_sales_campaing_comparing" at bounding box center [442, 189] width 201 height 15
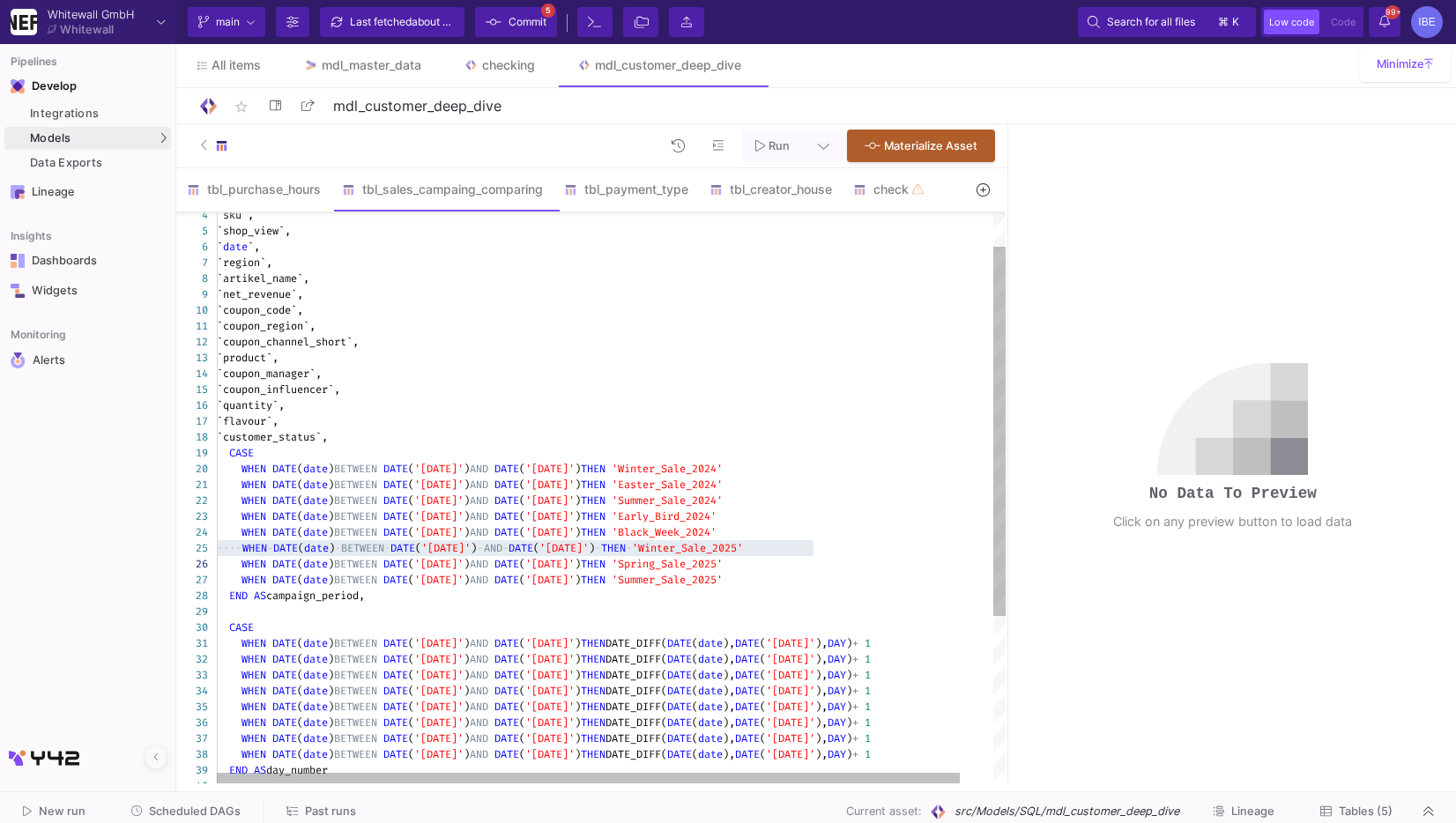
click at [560, 372] on div "`coupon_manager`," at bounding box center [628, 374] width 824 height 16
type textarea "SELECT `order_id`, `customer_email`, `sku`, `shop_view`, `date`, `region`, `art…"
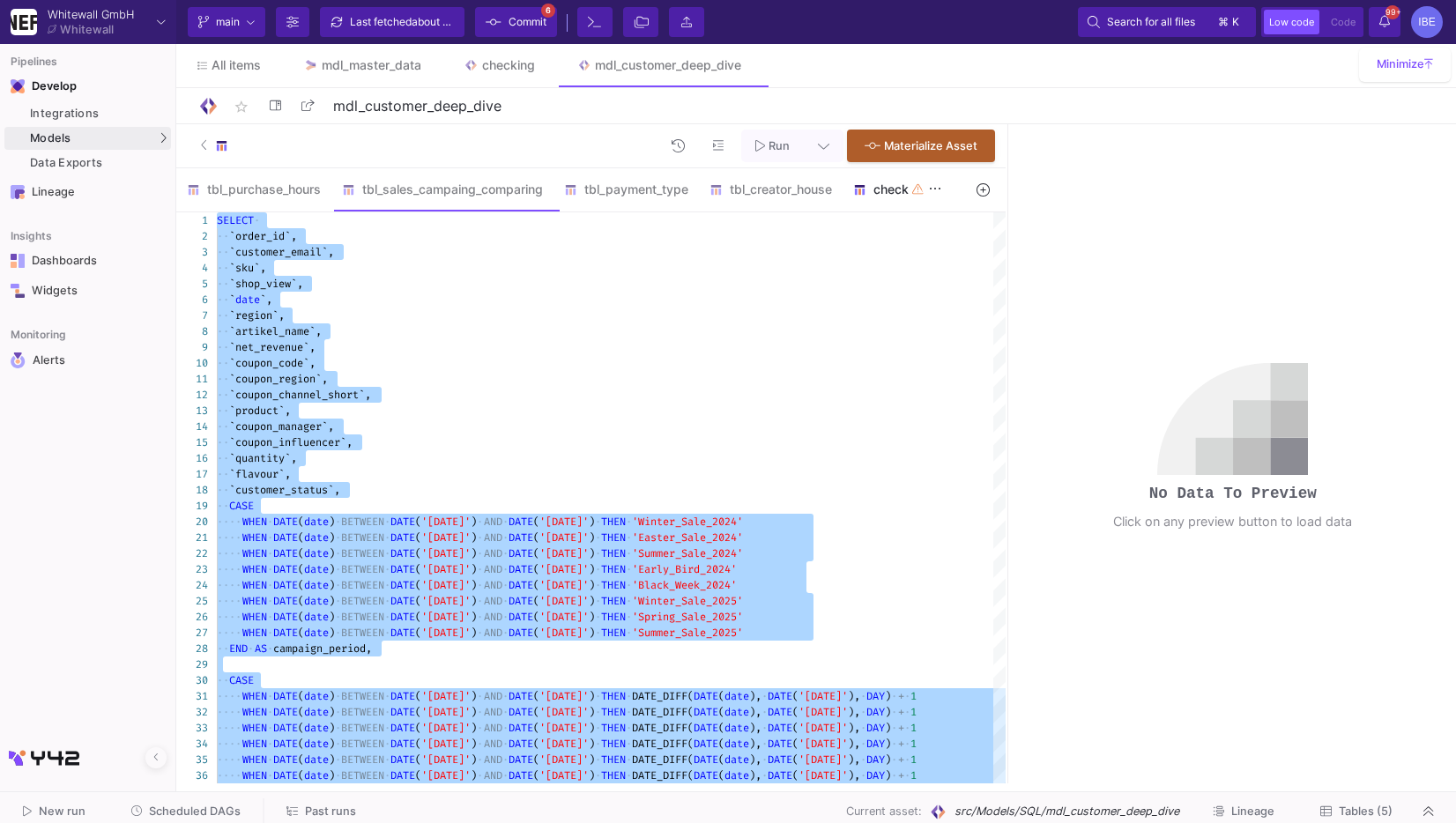
click at [897, 193] on div "check" at bounding box center [895, 189] width 84 height 15
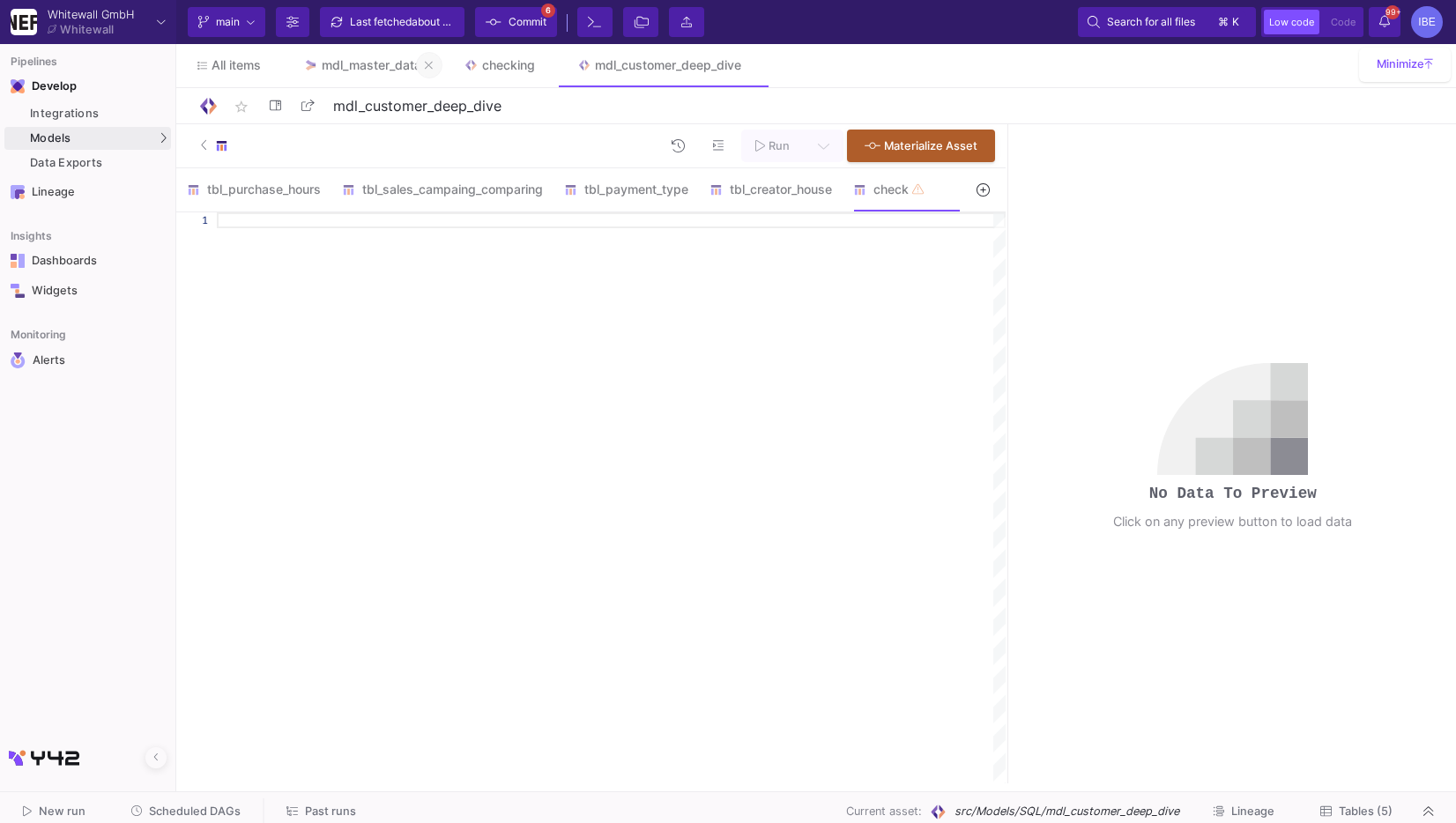
click at [442, 69] on button at bounding box center [429, 64] width 26 height 26
click at [336, 73] on link "checking" at bounding box center [338, 65] width 113 height 43
type input "checking"
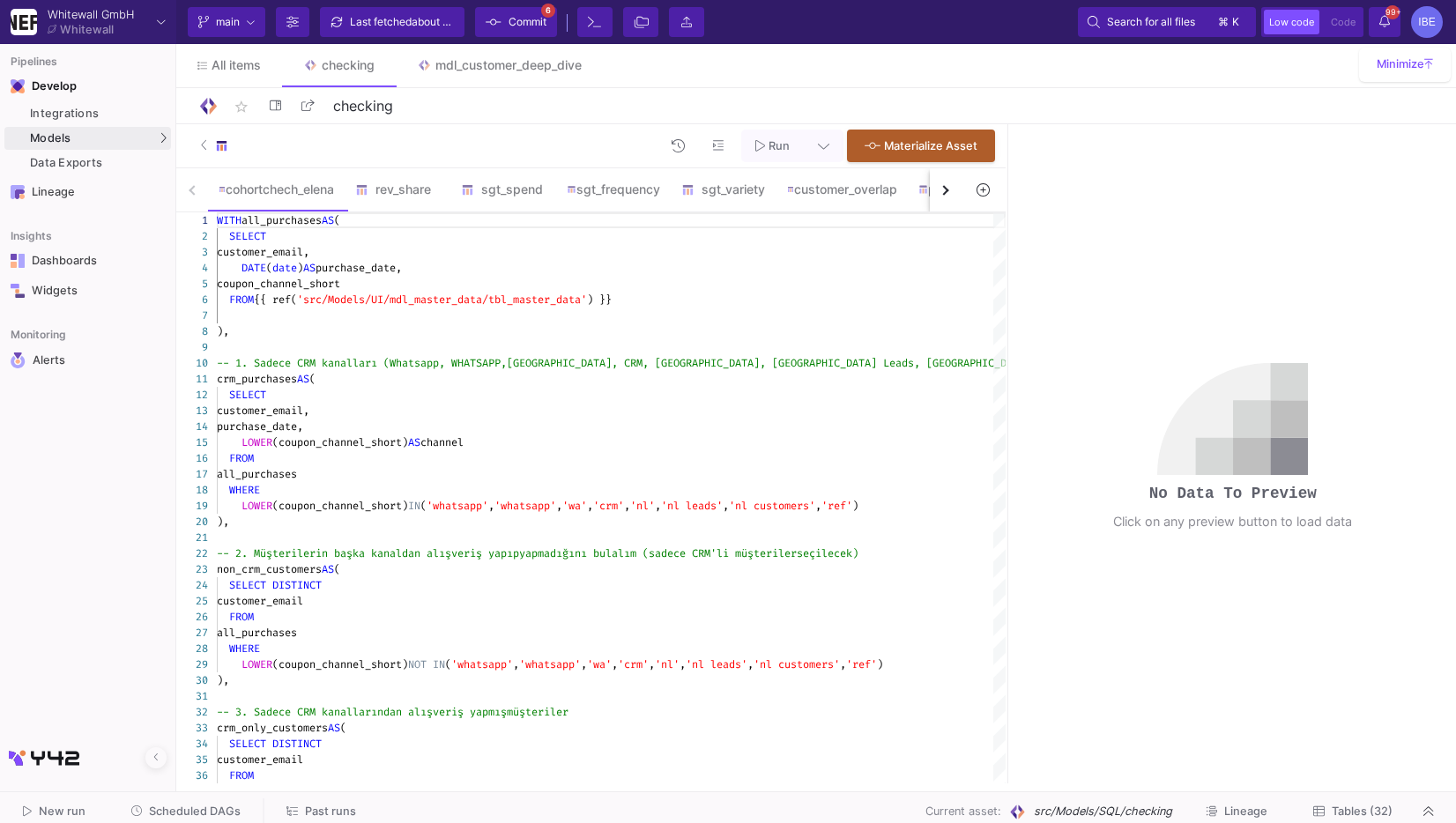
click at [944, 197] on button "button" at bounding box center [946, 190] width 32 height 44
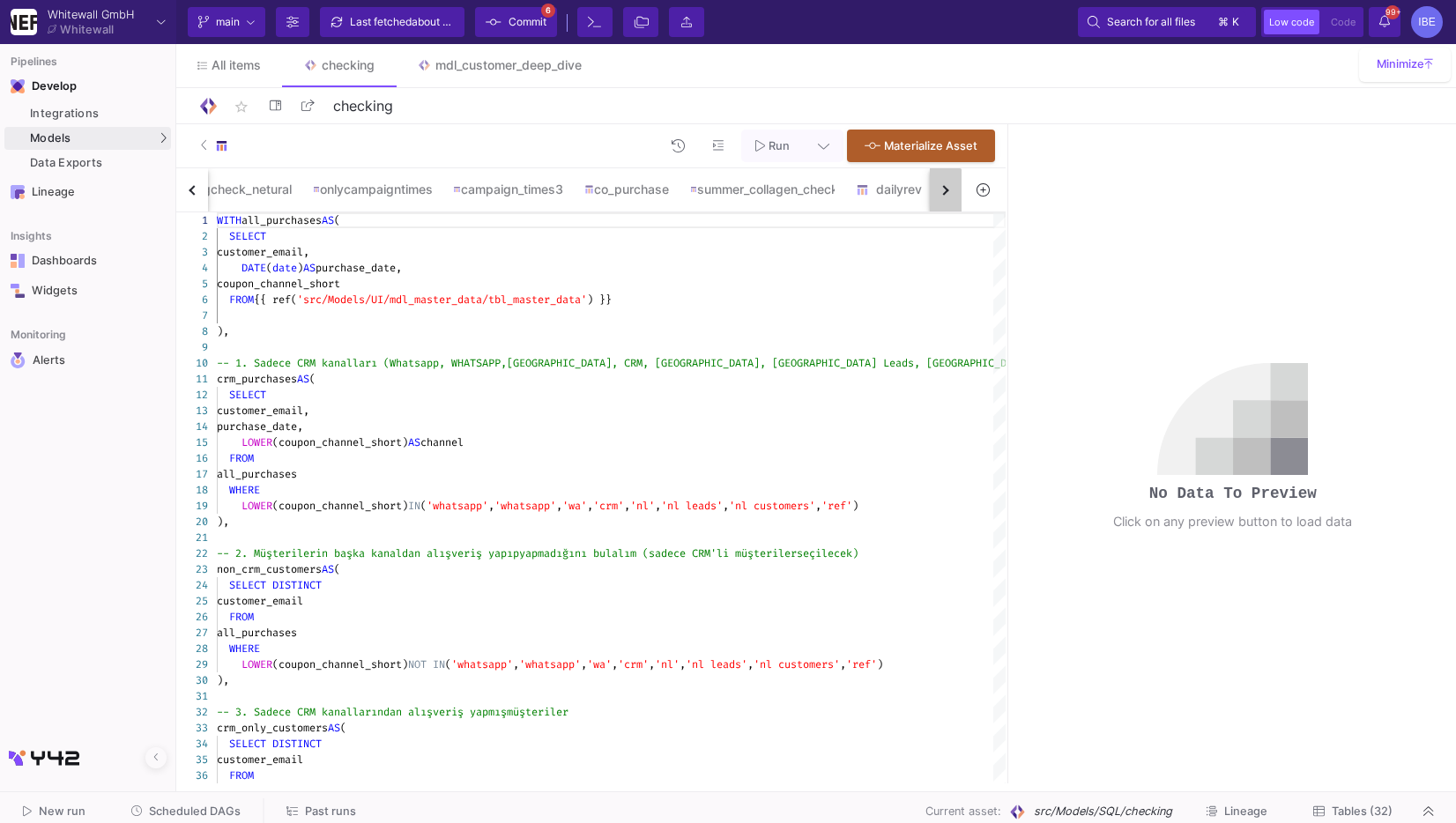
click at [944, 197] on button "button" at bounding box center [946, 190] width 32 height 44
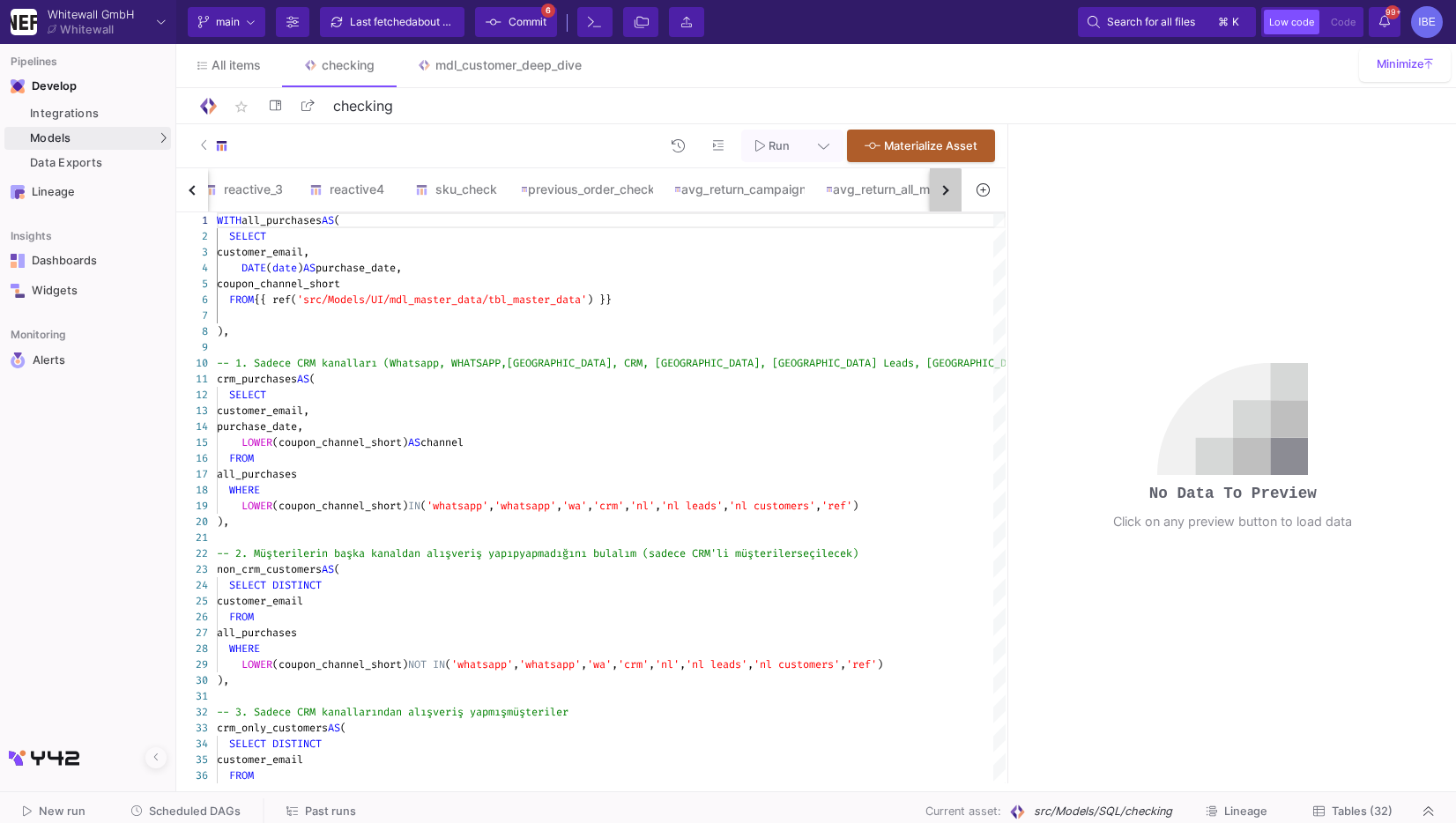
click at [944, 197] on button "button" at bounding box center [946, 190] width 32 height 44
click at [944, 197] on div "cohortchech_elena rev_share sgt_spend sgt_frequency sgt_variety customer_overla…" at bounding box center [568, 190] width 785 height 44
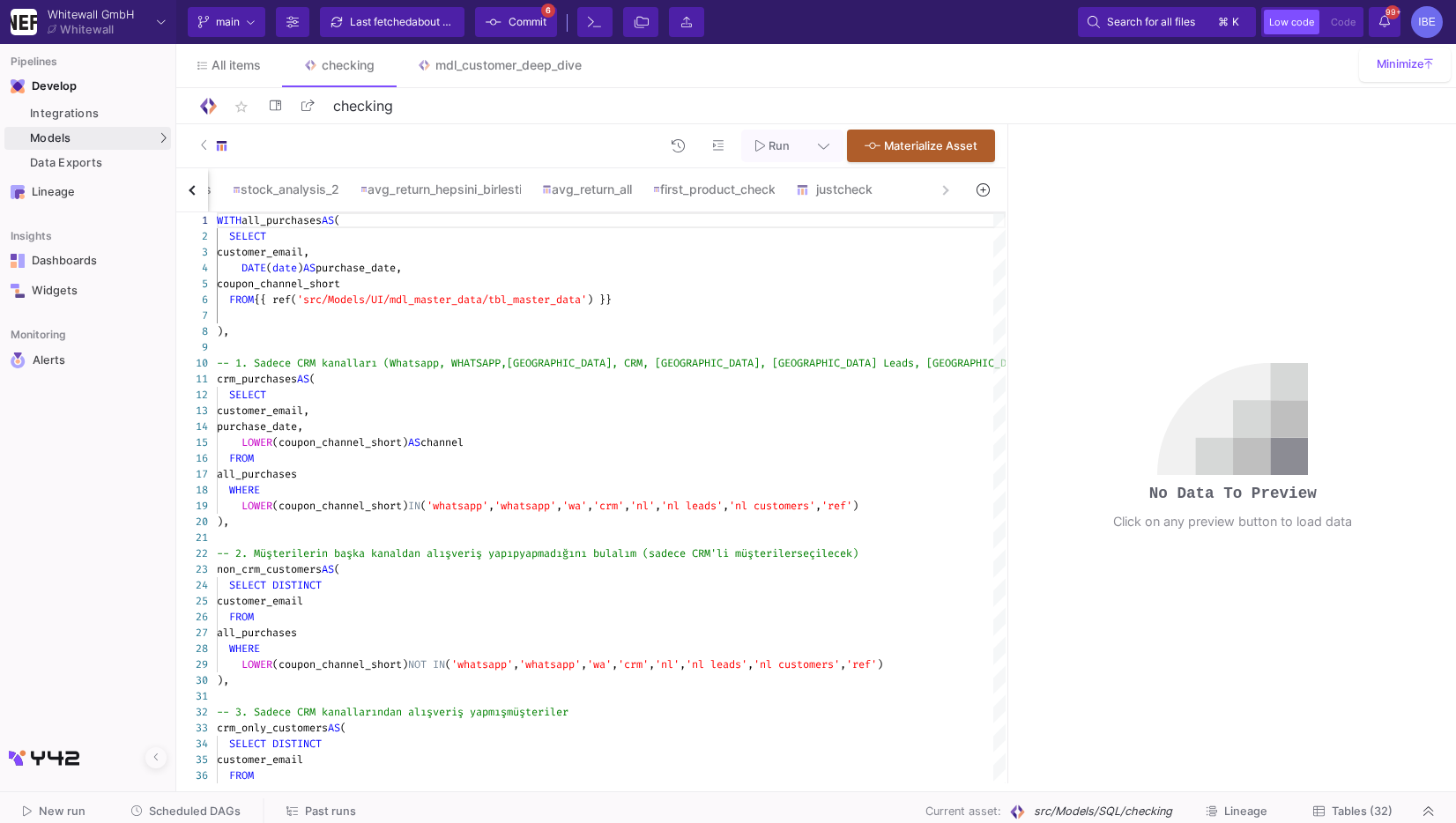
click at [944, 197] on div "cohortchech_elena rev_share sgt_spend sgt_frequency sgt_variety customer_overla…" at bounding box center [568, 190] width 785 height 44
click at [869, 196] on div "justcheck" at bounding box center [838, 189] width 84 height 15
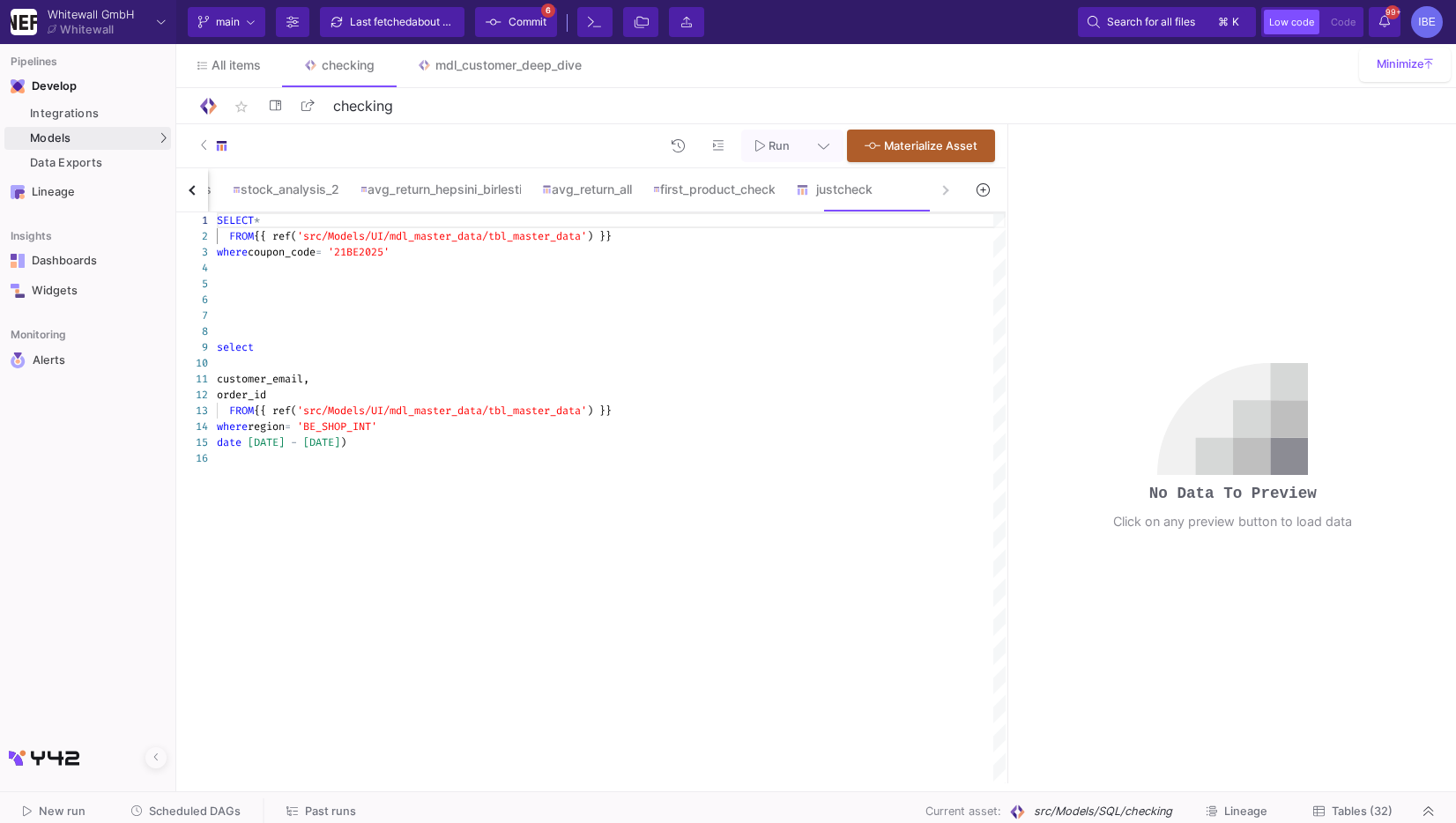
click at [824, 250] on div "where coupon_code = '21BE2025'" at bounding box center [611, 252] width 789 height 16
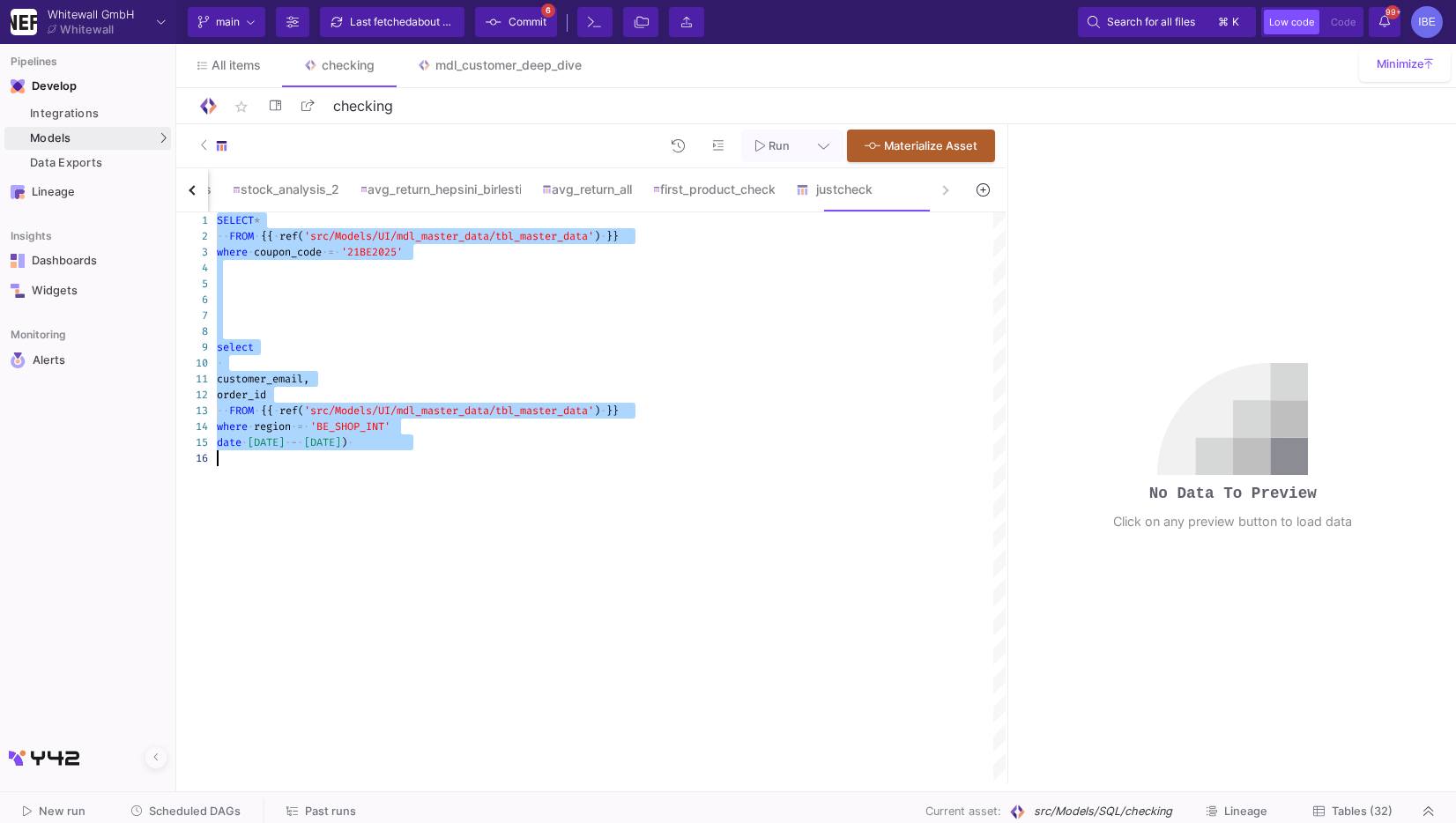
paste textarea "SUM(CASE WHEN orders_in_window > 1 THEN 1 ELSE 0 END) AS customers_with_multipl…"
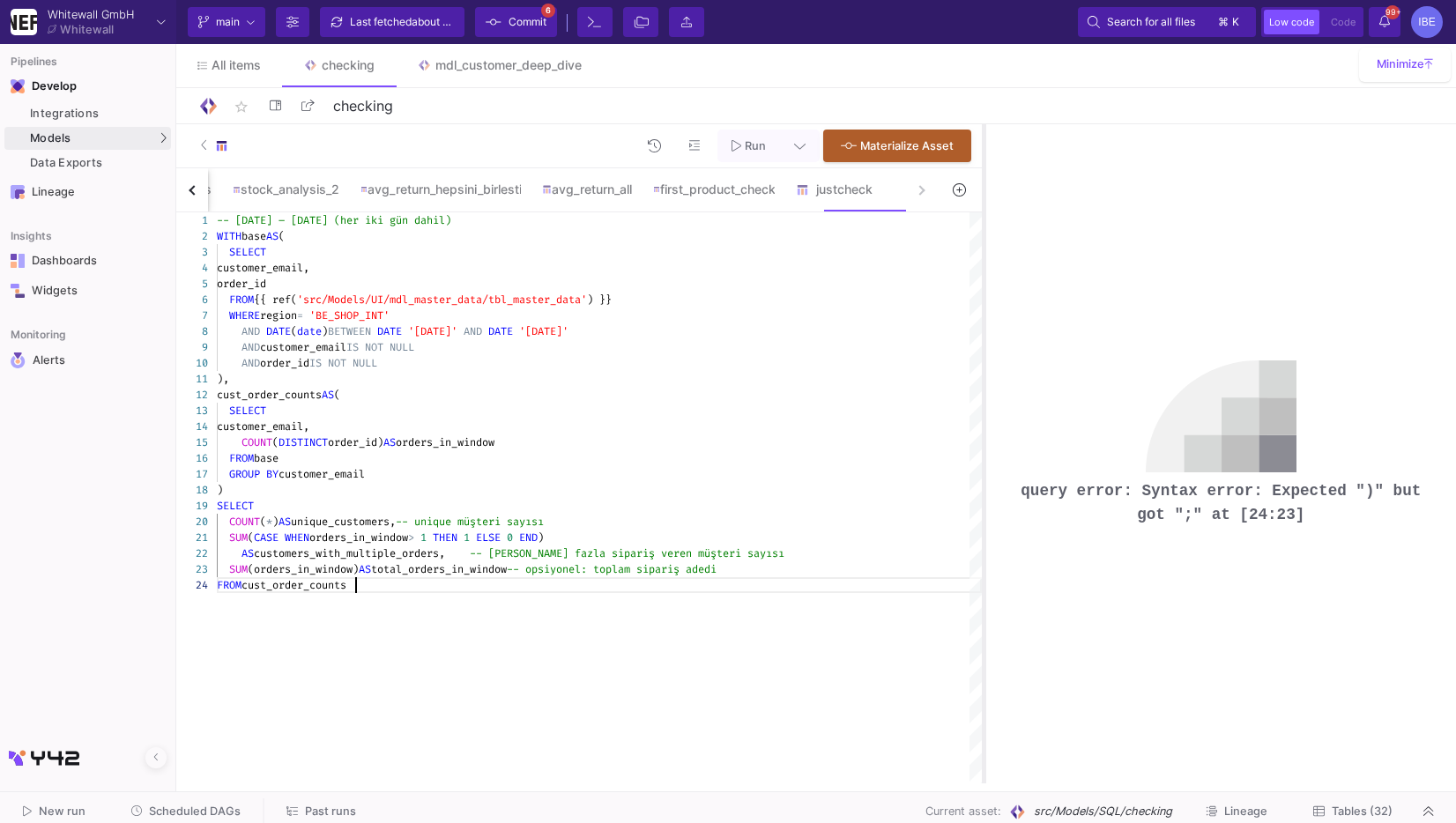
drag, startPoint x: 1006, startPoint y: 368, endPoint x: 972, endPoint y: 371, distance: 34.1
click at [982, 371] on div at bounding box center [984, 453] width 5 height 659
type textarea "-- [DATE] – [DATE] (her iki gün dahil) WITH base AS ( SELECT customer_email, or…"
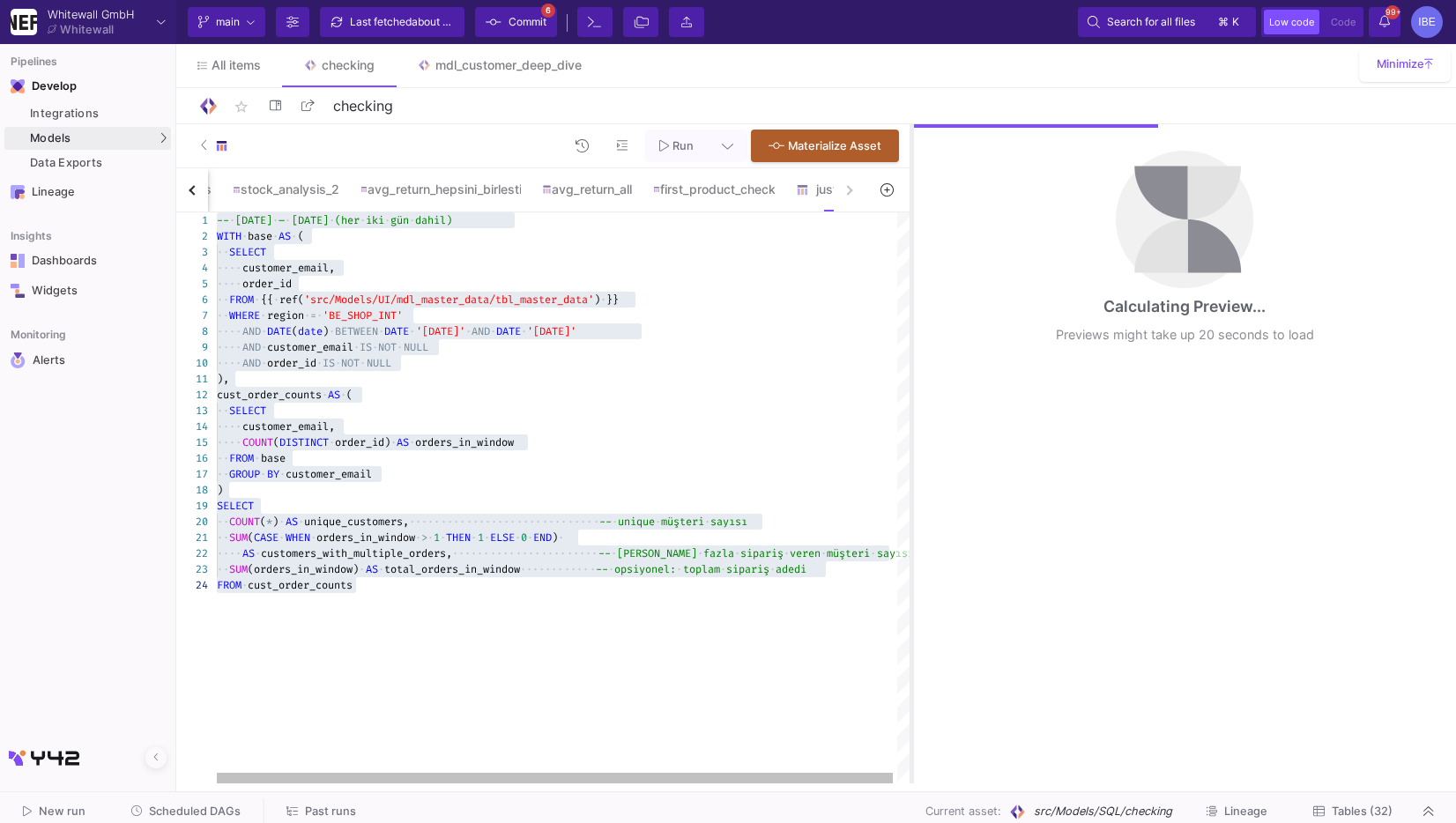
drag, startPoint x: 973, startPoint y: 370, endPoint x: 911, endPoint y: 354, distance: 64.0
click at [910, 353] on div at bounding box center [912, 453] width 5 height 659
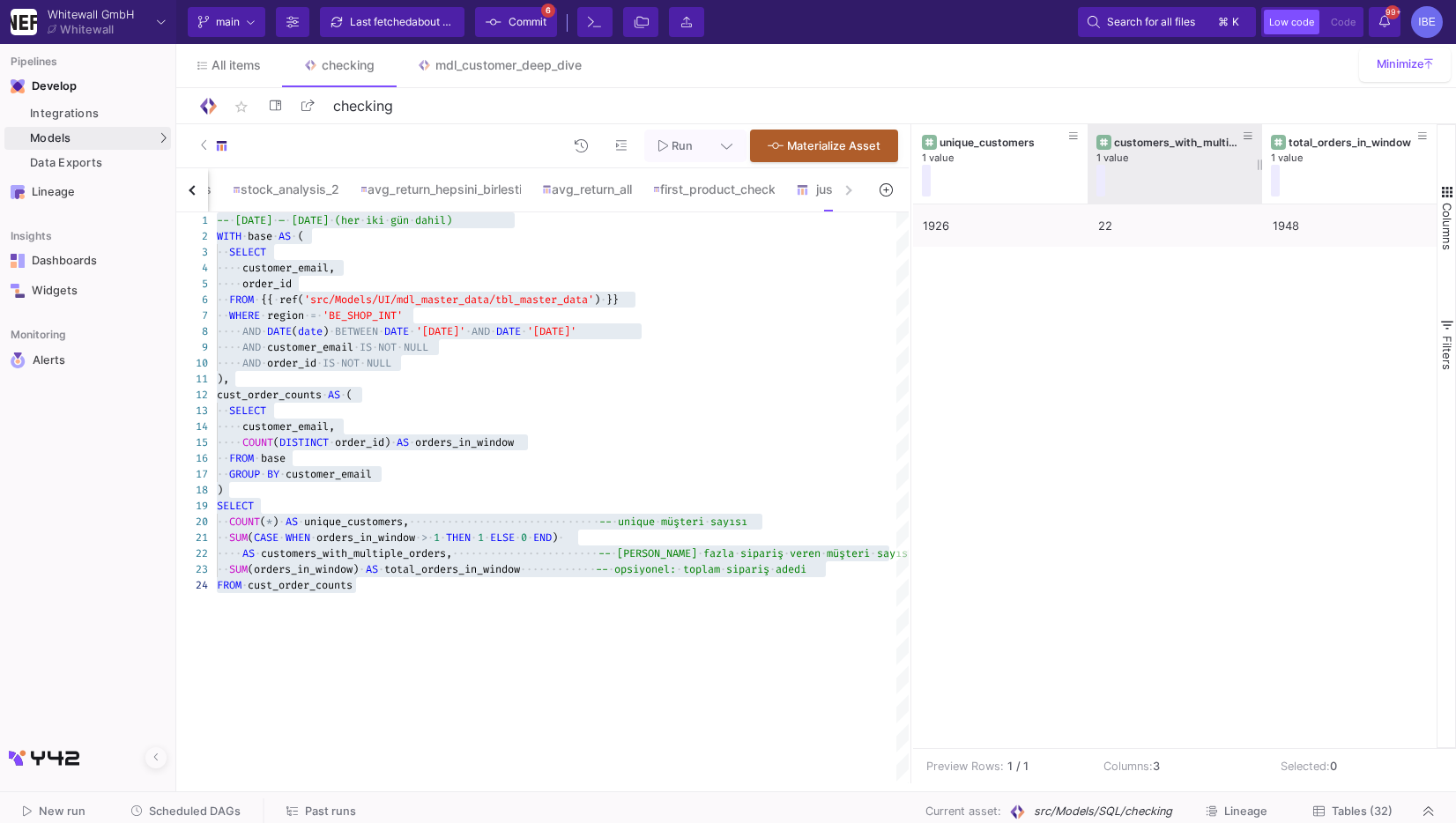
click at [1258, 158] on fa-icon at bounding box center [1260, 165] width 5 height 15
drag, startPoint x: 1260, startPoint y: 157, endPoint x: 1305, endPoint y: 161, distance: 45.2
click at [1307, 161] on div at bounding box center [1311, 164] width 7 height 80
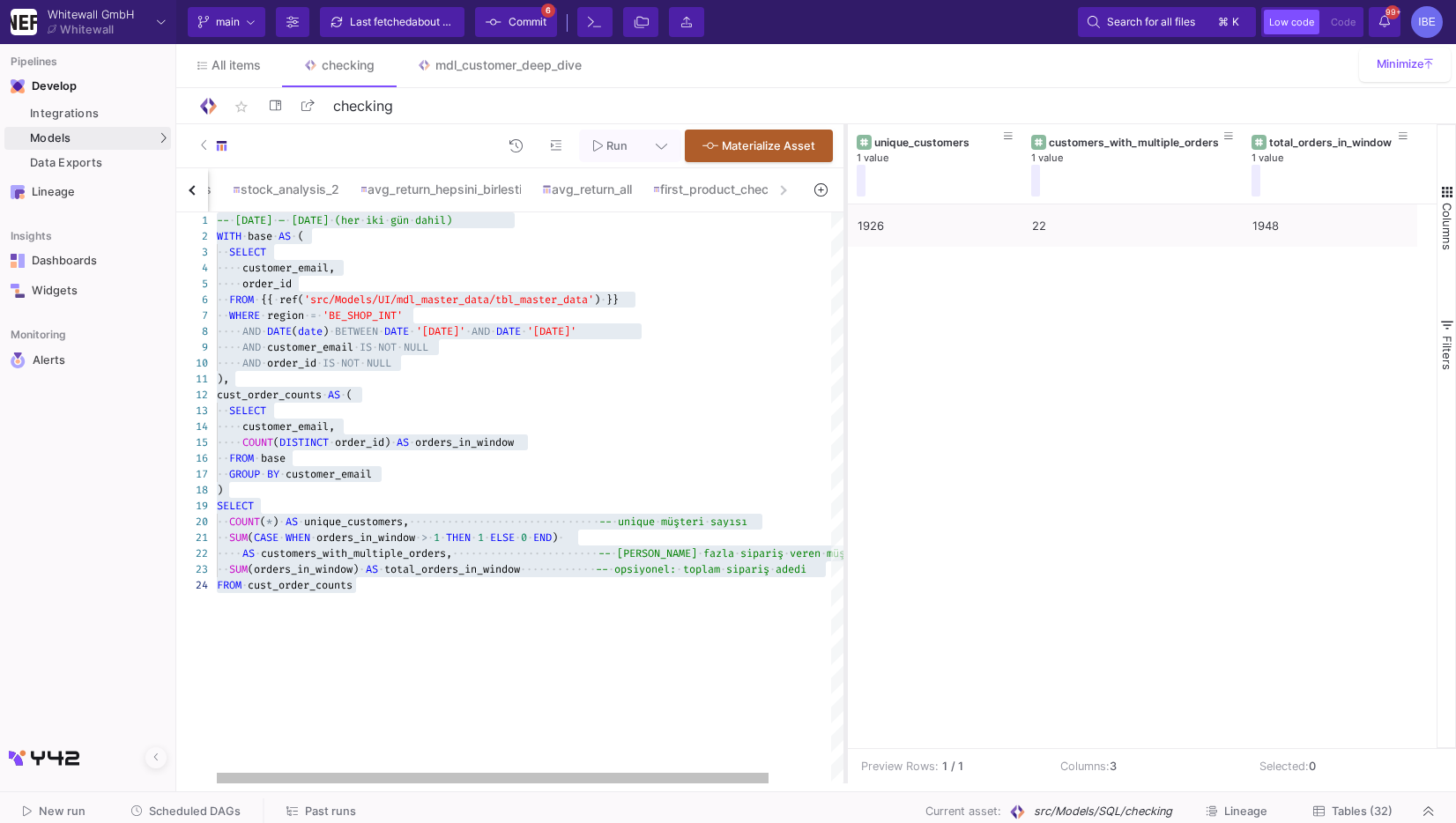
drag, startPoint x: 910, startPoint y: 271, endPoint x: 835, endPoint y: 264, distance: 75.3
click at [844, 264] on div at bounding box center [846, 453] width 5 height 659
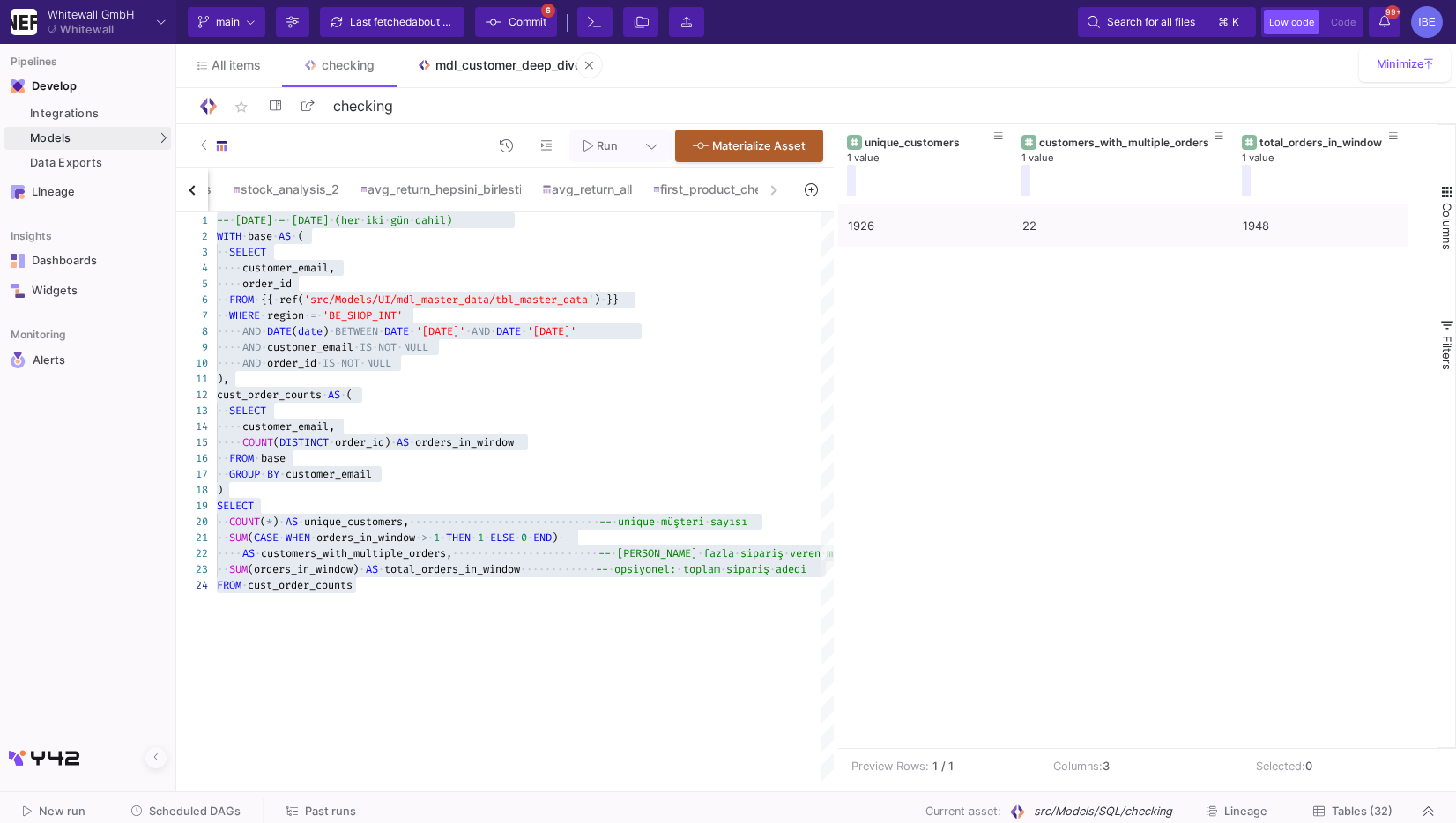
click at [511, 73] on link "mdl_customer_deep_dive" at bounding box center [500, 65] width 208 height 43
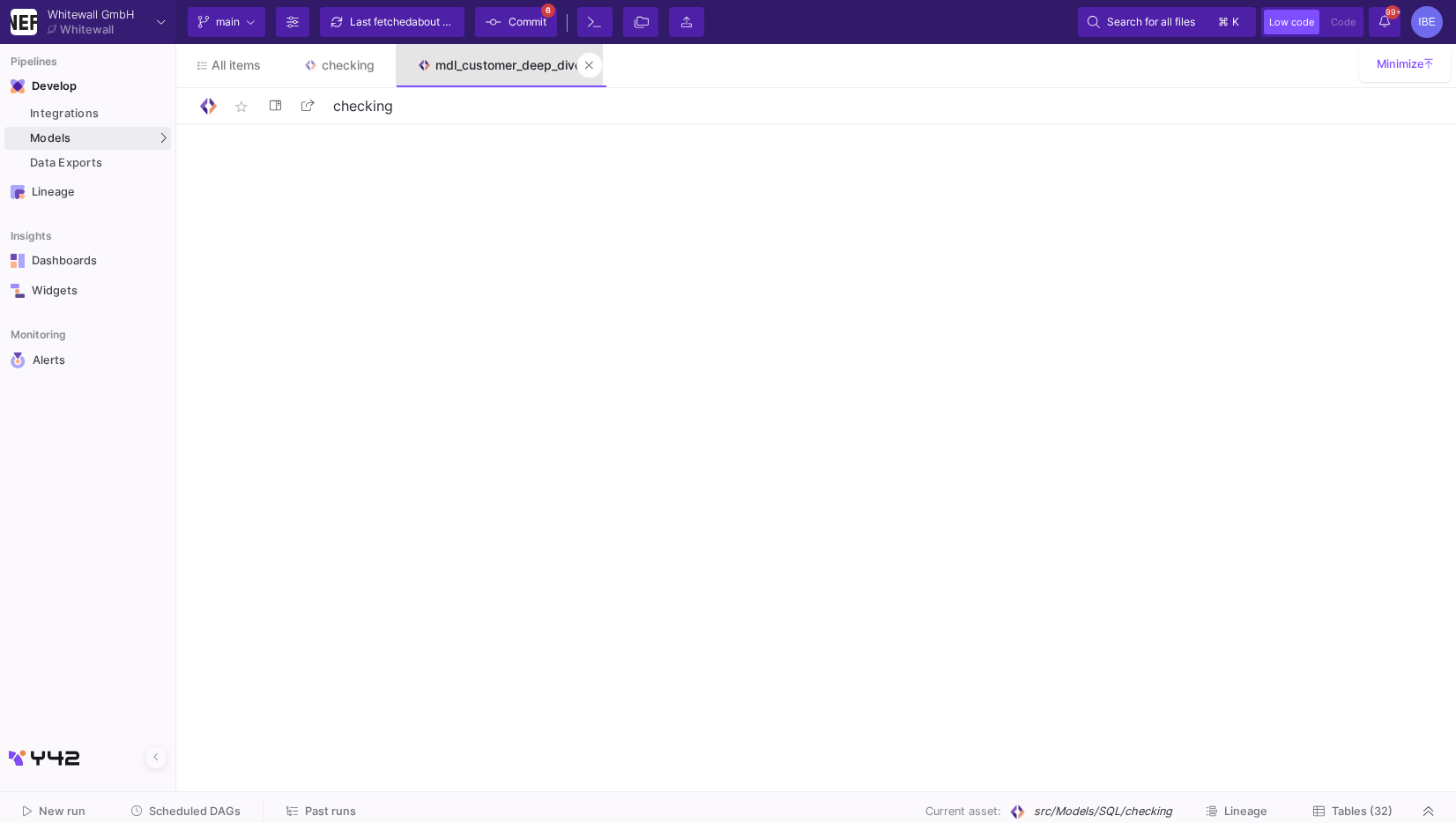
type input "mdl_customer_deep_dive"
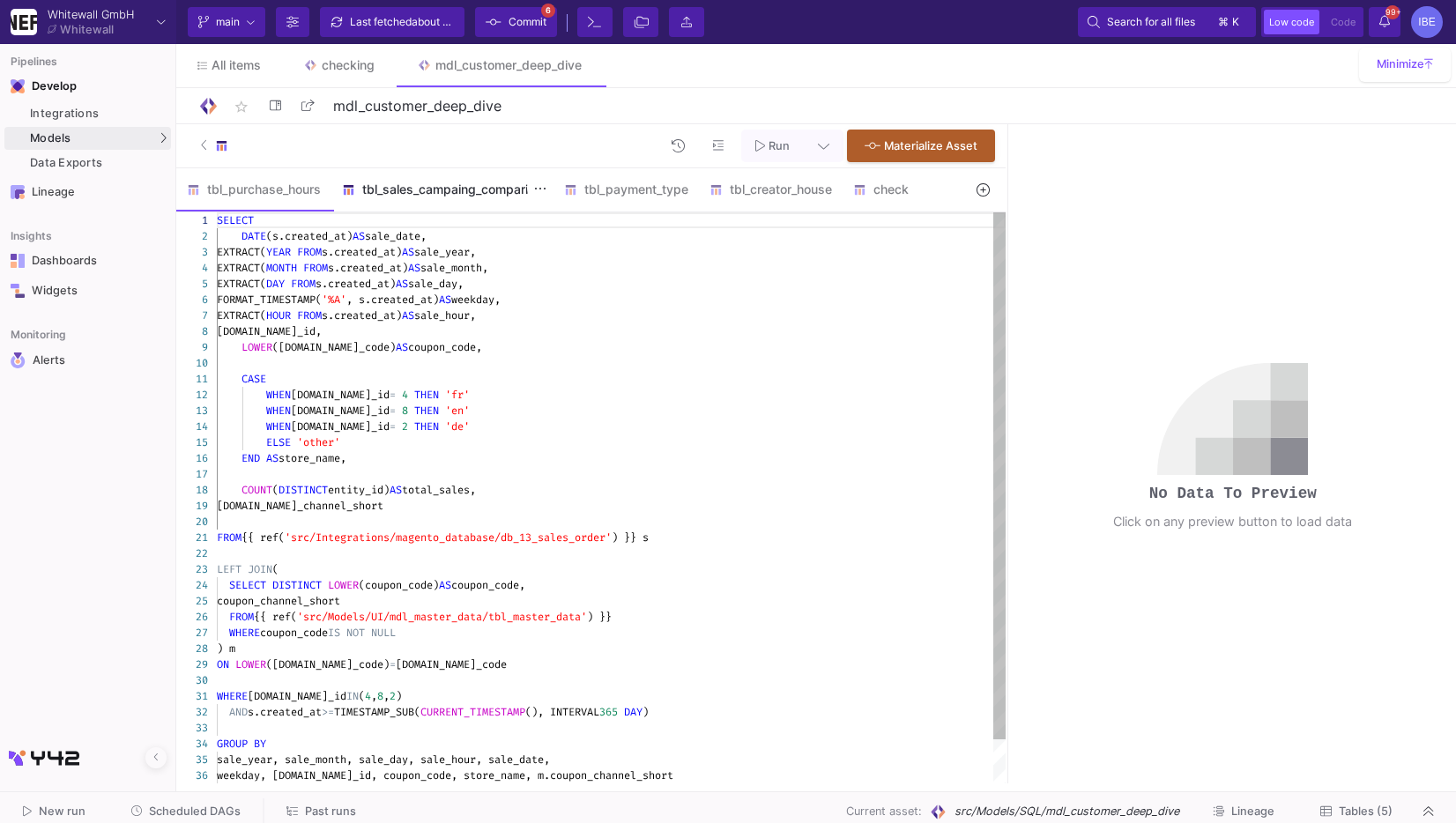
click at [482, 205] on div "tbl_sales_campaing_comparing" at bounding box center [442, 189] width 222 height 43
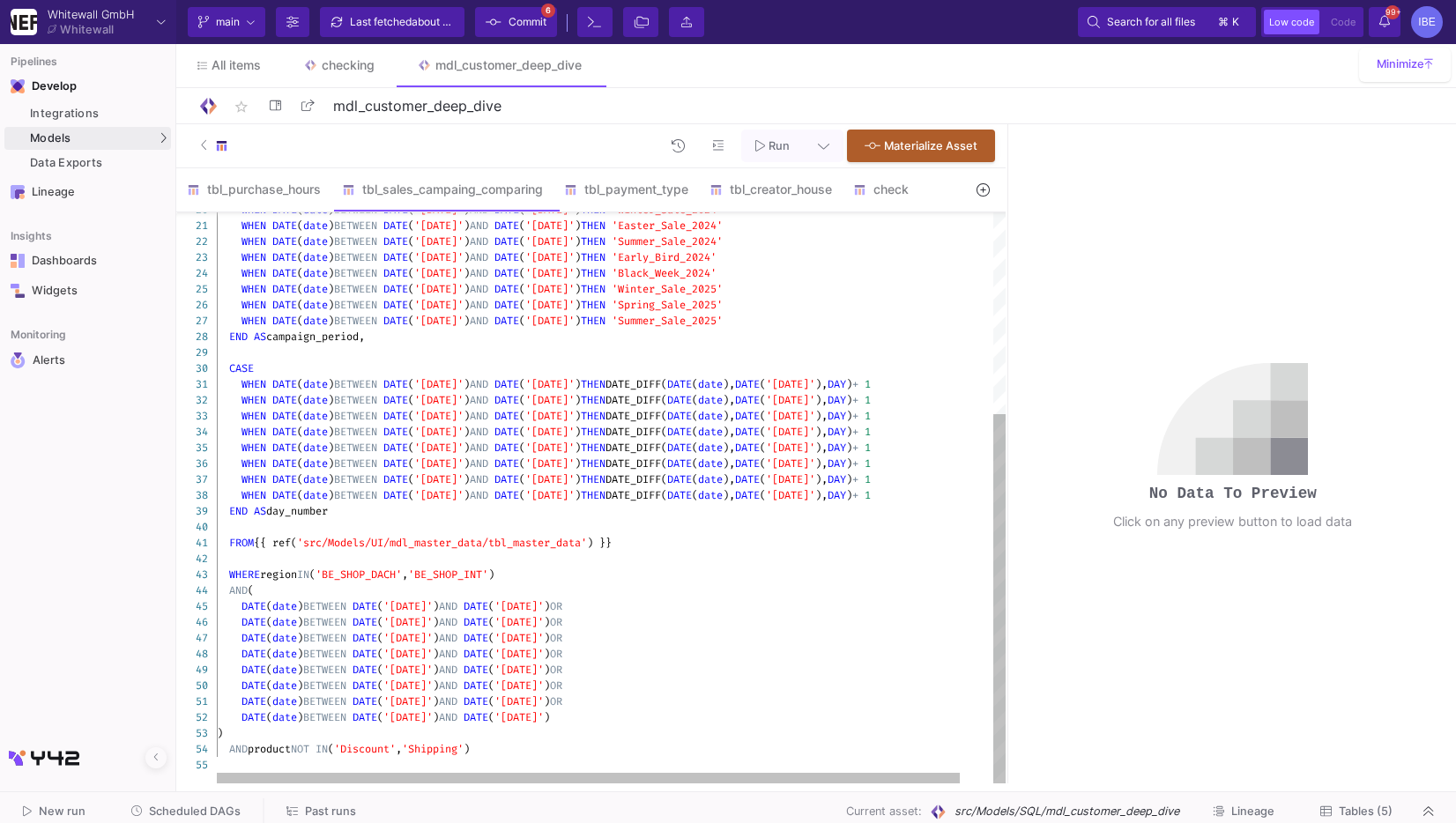
click at [410, 605] on span "'[DATE]'" at bounding box center [408, 606] width 49 height 15
type textarea "SELECT `order_id`, `customer_email`, `sku`, `shop_view`, `date`, `region`, `art…"
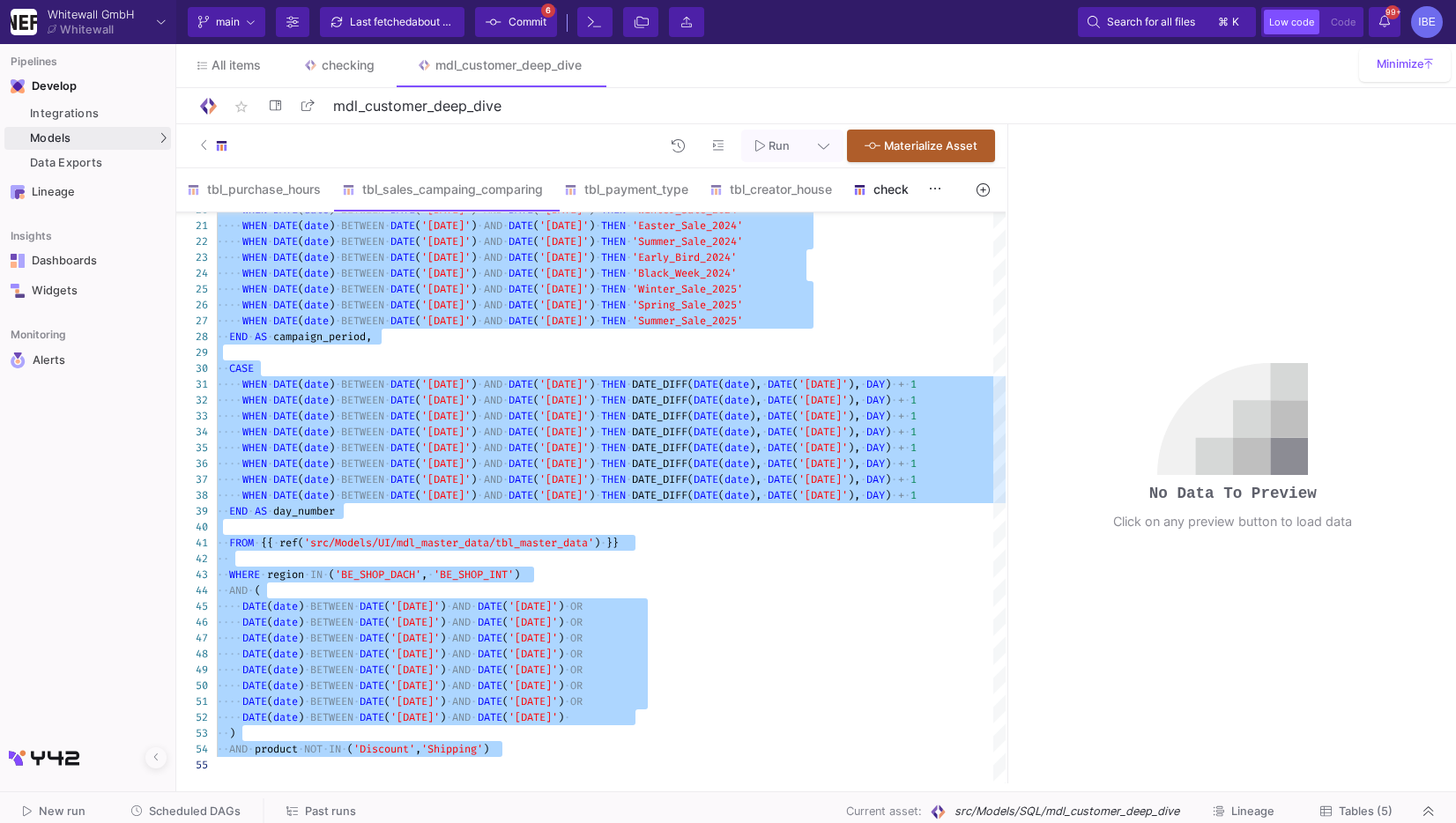
click at [879, 197] on div "check" at bounding box center [896, 189] width 106 height 43
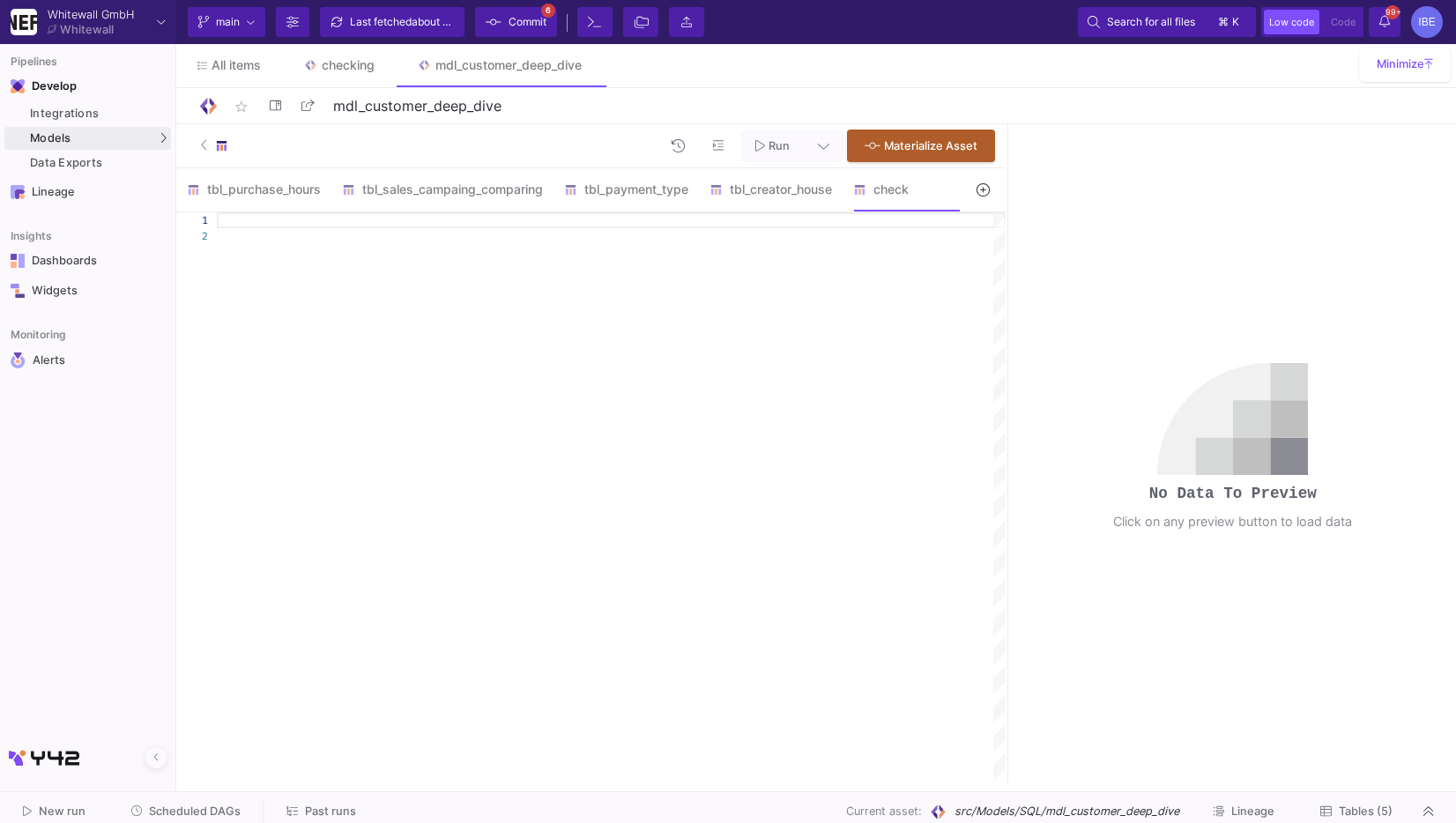
click at [800, 316] on div at bounding box center [611, 498] width 789 height 571
paste textarea "ORDER BY campaign_period, region_short;"
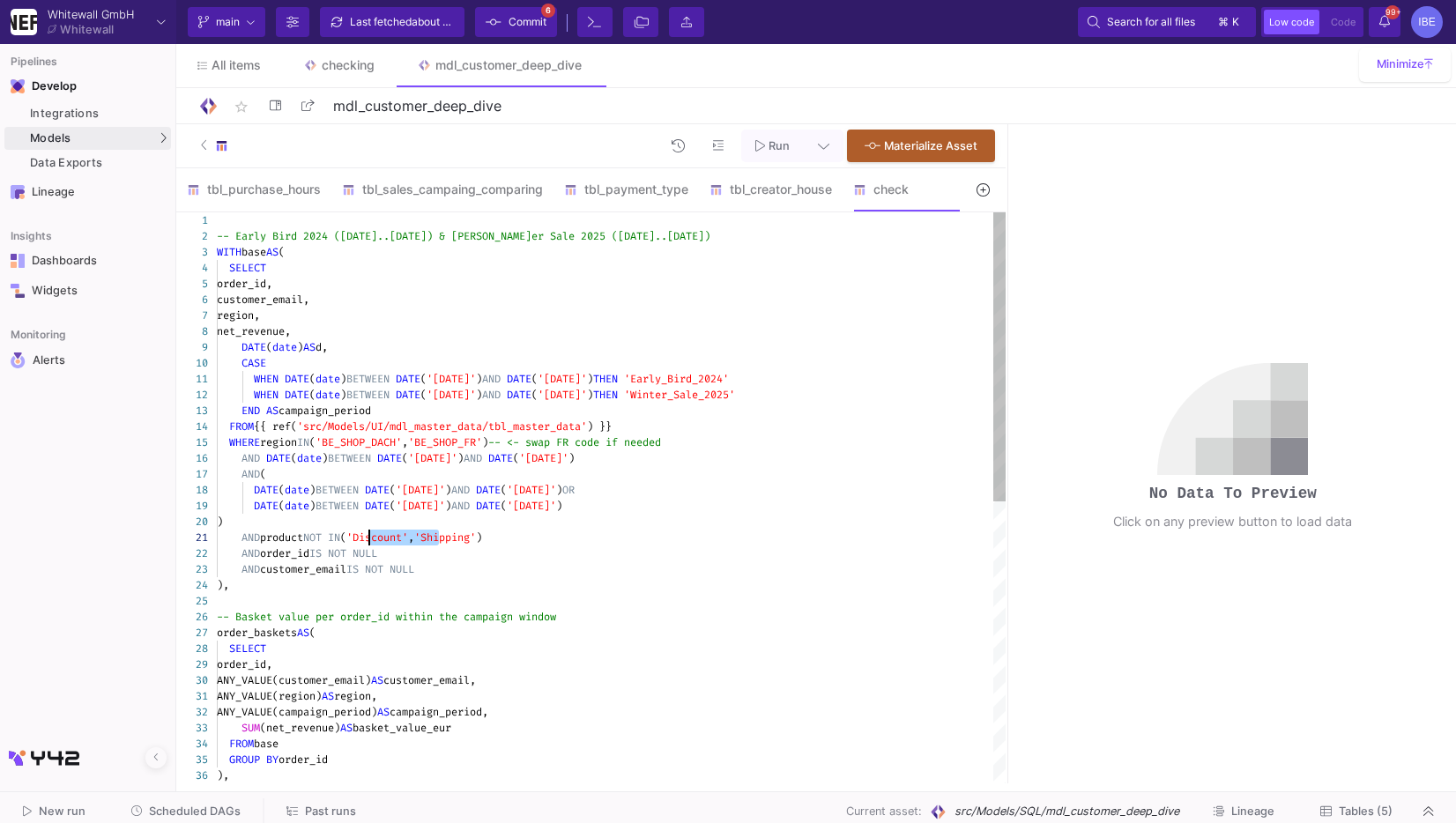
drag, startPoint x: 436, startPoint y: 541, endPoint x: 370, endPoint y: 537, distance: 66.1
click at [370, 537] on span "'Discount'" at bounding box center [377, 537] width 62 height 15
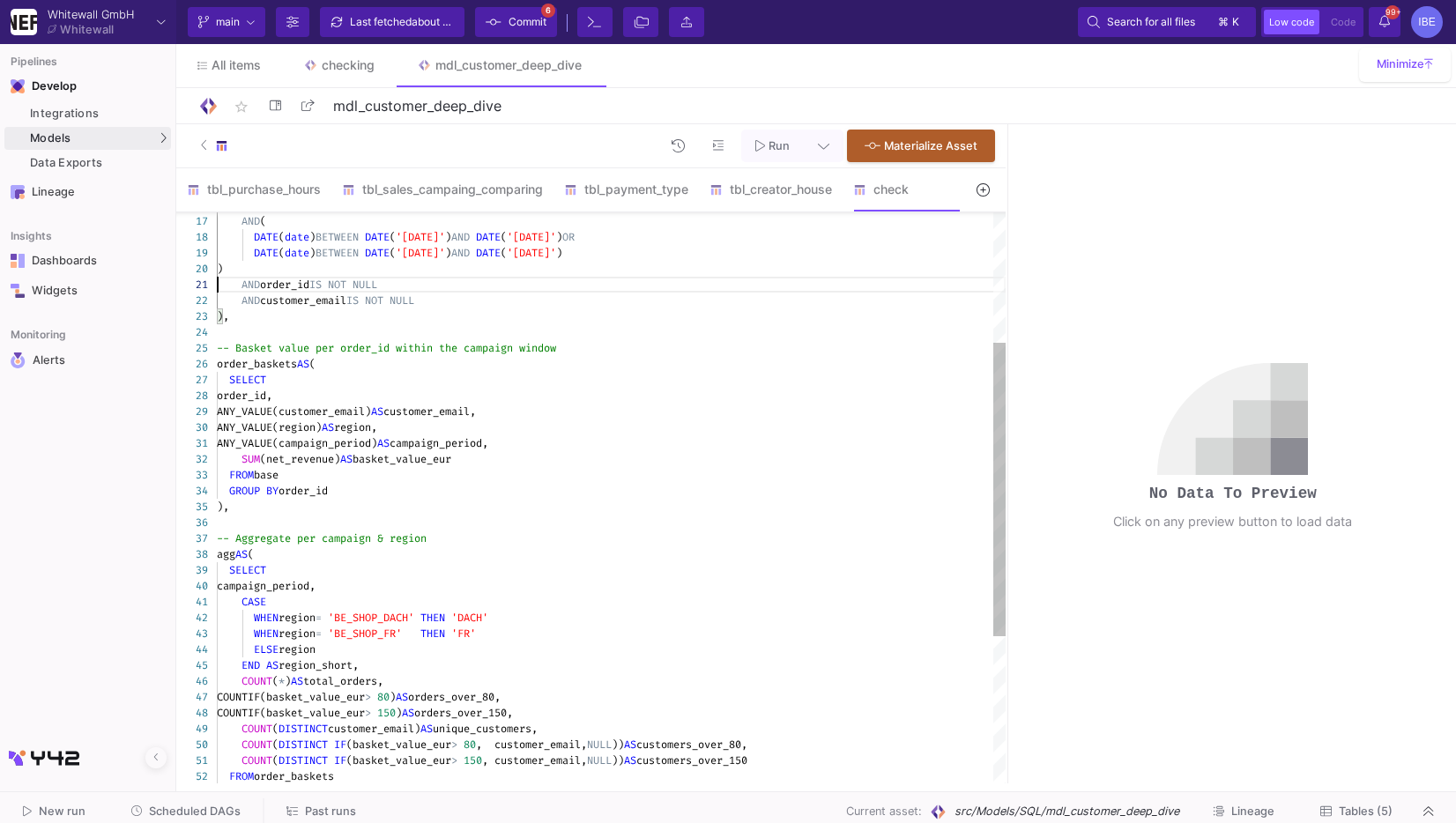
click at [370, 537] on span "-- Aggregate per campaign & region" at bounding box center [321, 538] width 209 height 15
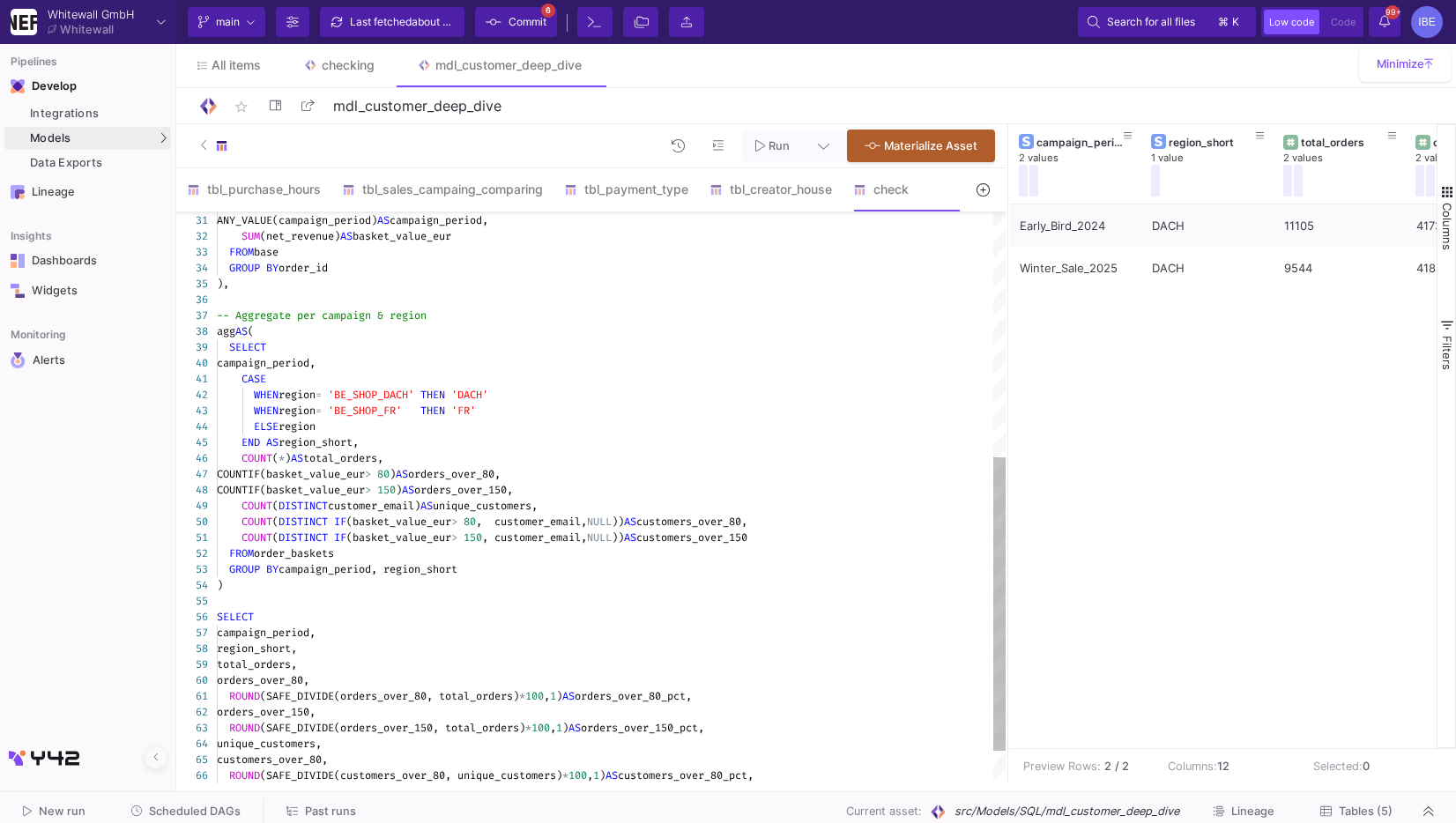
click at [421, 404] on span at bounding box center [411, 411] width 18 height 15
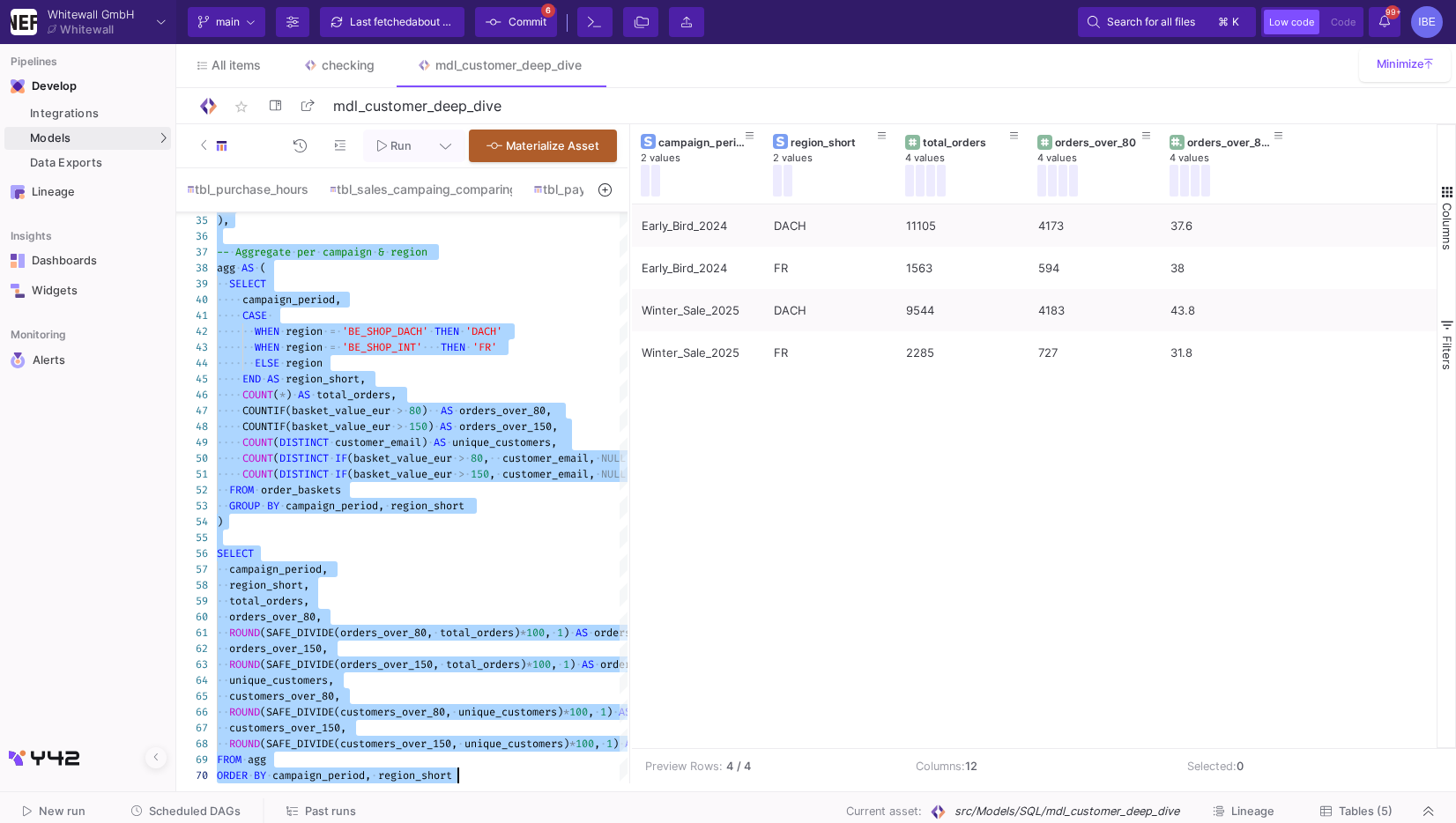
drag, startPoint x: 1005, startPoint y: 381, endPoint x: 623, endPoint y: 407, distance: 382.9
click at [627, 407] on div at bounding box center [629, 453] width 5 height 659
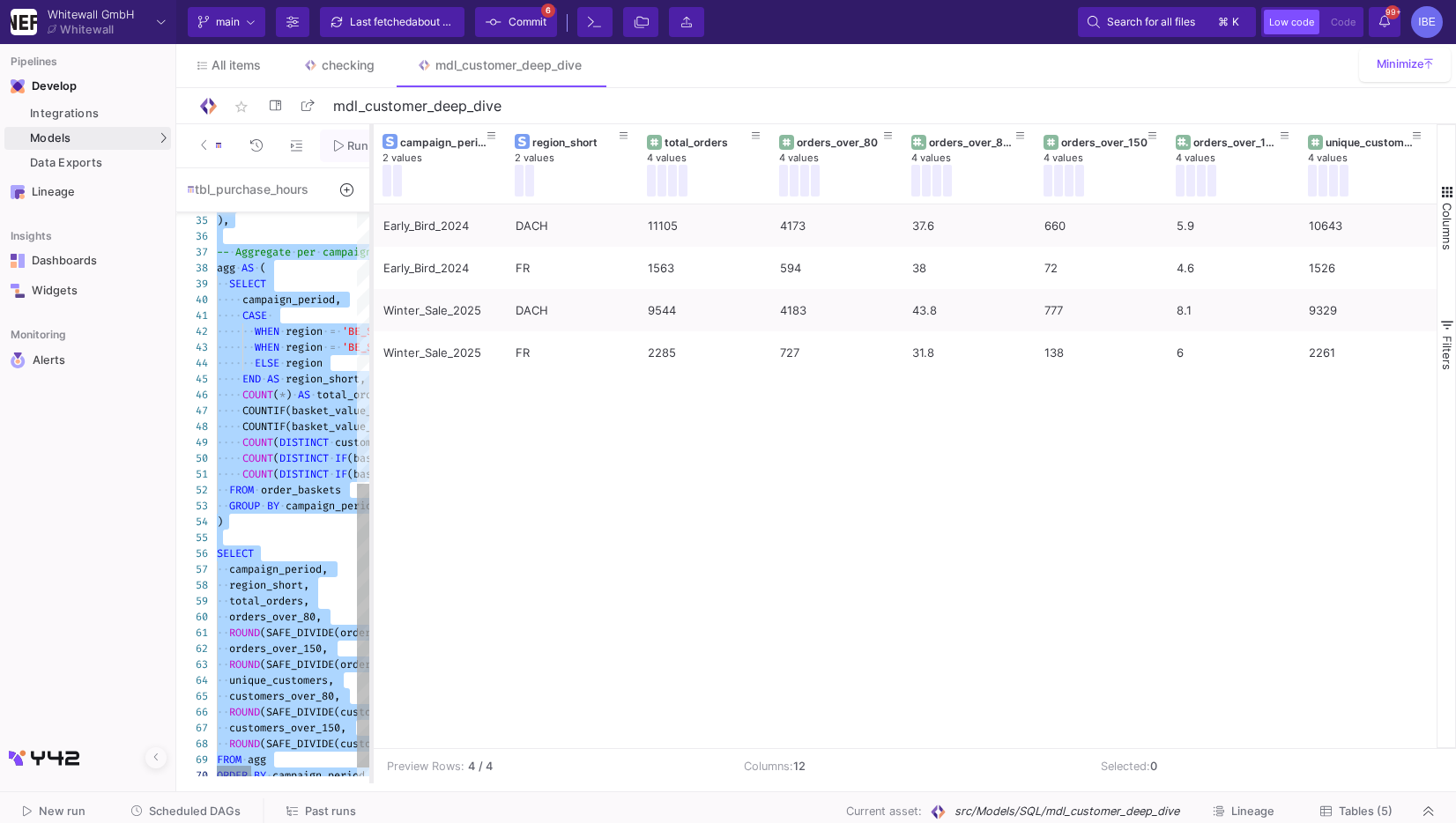
drag, startPoint x: 625, startPoint y: 282, endPoint x: 371, endPoint y: 289, distance: 254.1
click at [371, 289] on div at bounding box center [371, 453] width 5 height 659
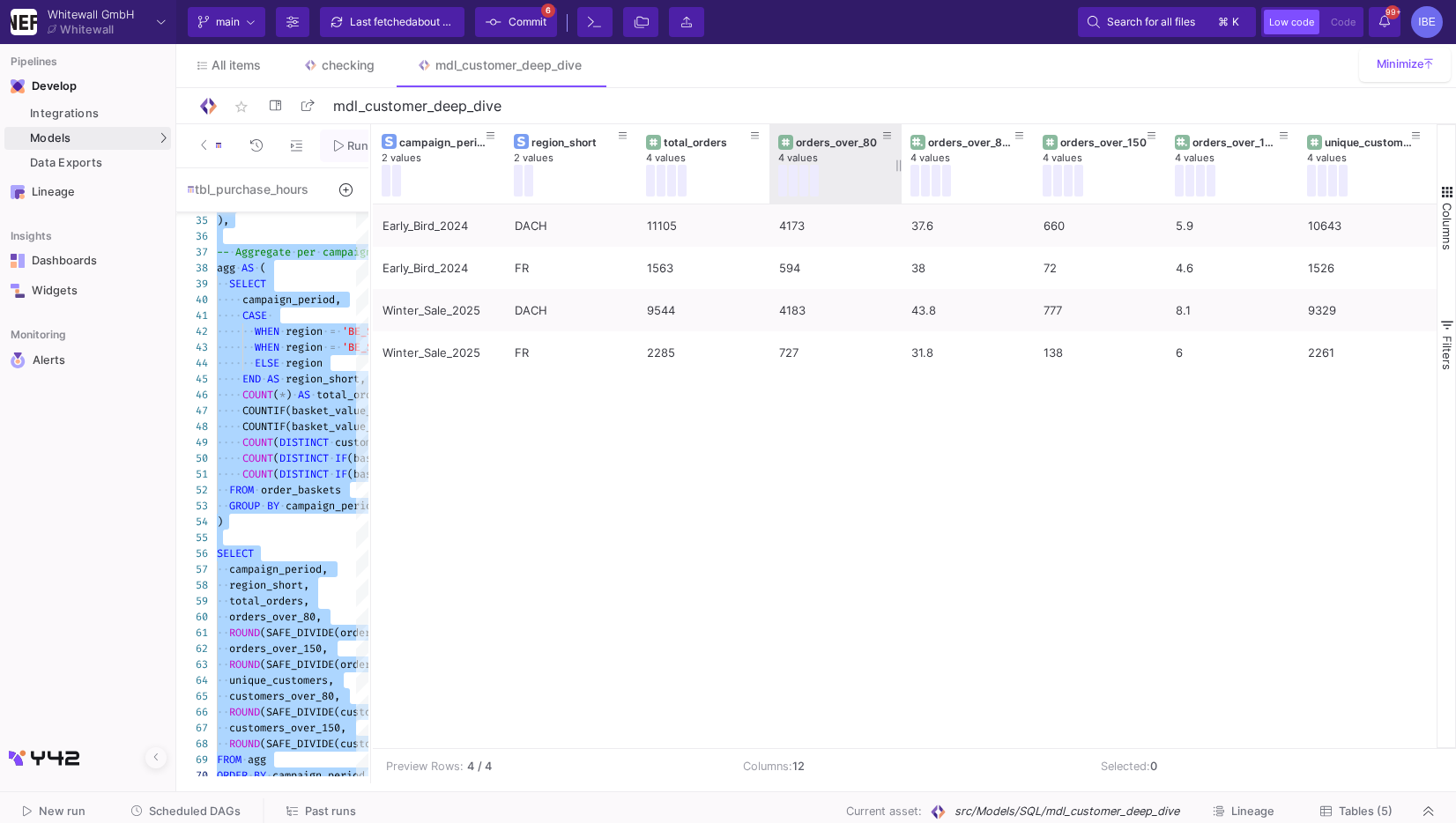
type textarea "-- Early Bird 2024 ([DATE]..[DATE]) & Winter Sale 2025 ([DATE]..[DATE]) WITH ba…"
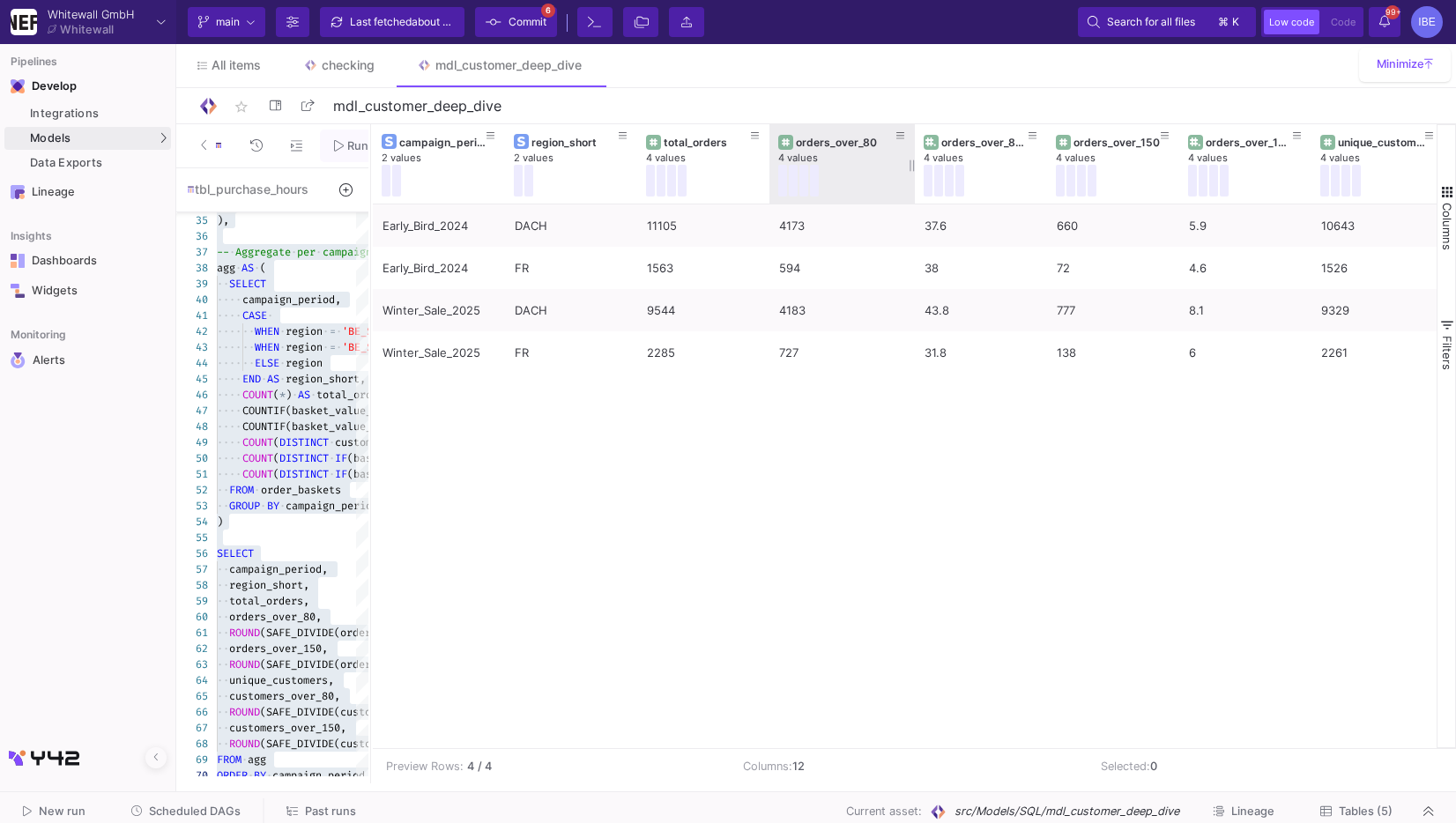
drag, startPoint x: 898, startPoint y: 169, endPoint x: 926, endPoint y: 169, distance: 28.0
click at [918, 169] on div at bounding box center [915, 164] width 7 height 80
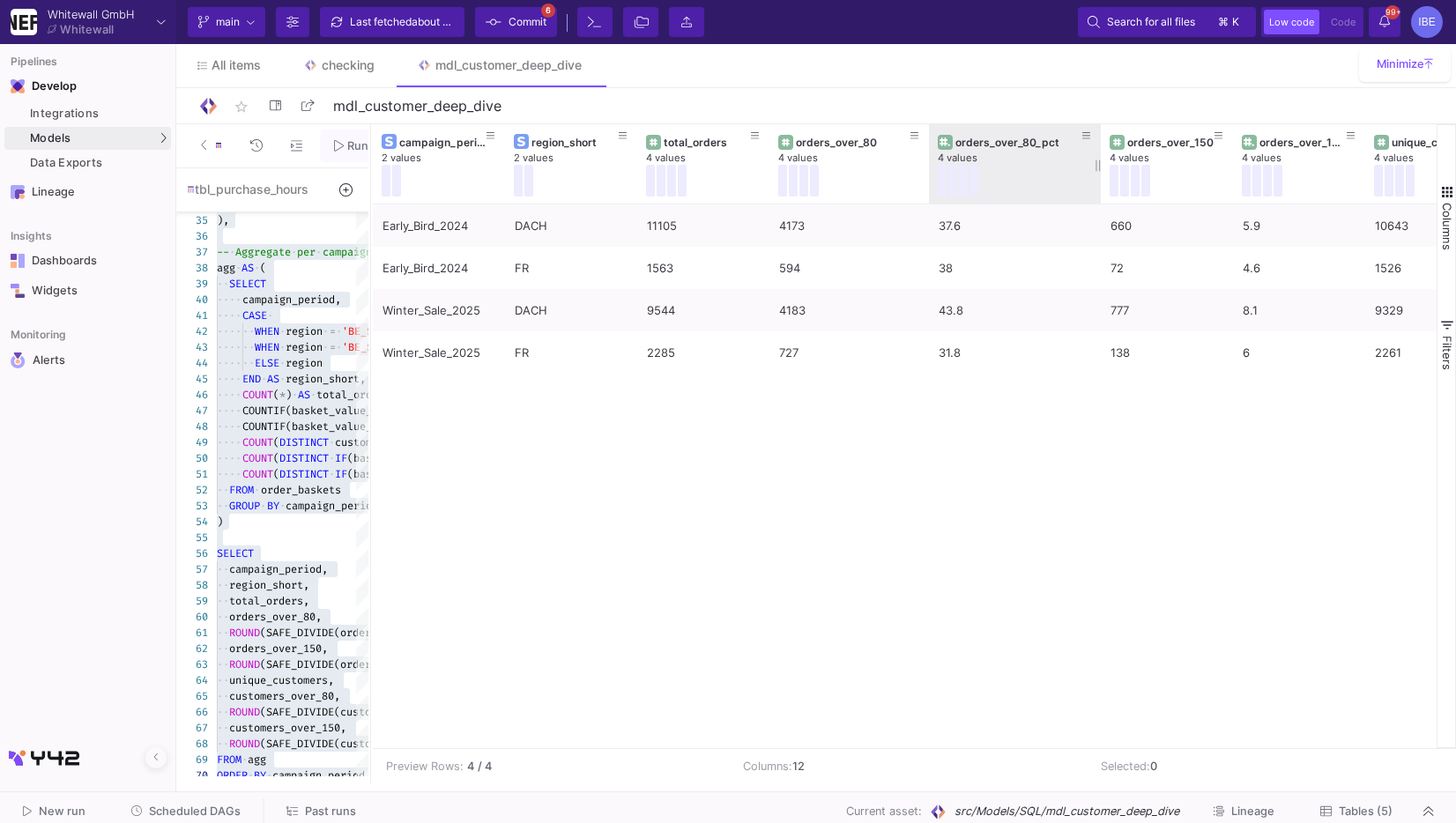
drag, startPoint x: 1058, startPoint y: 169, endPoint x: 1092, endPoint y: 167, distance: 34.1
click at [1098, 167] on div at bounding box center [1102, 164] width 7 height 80
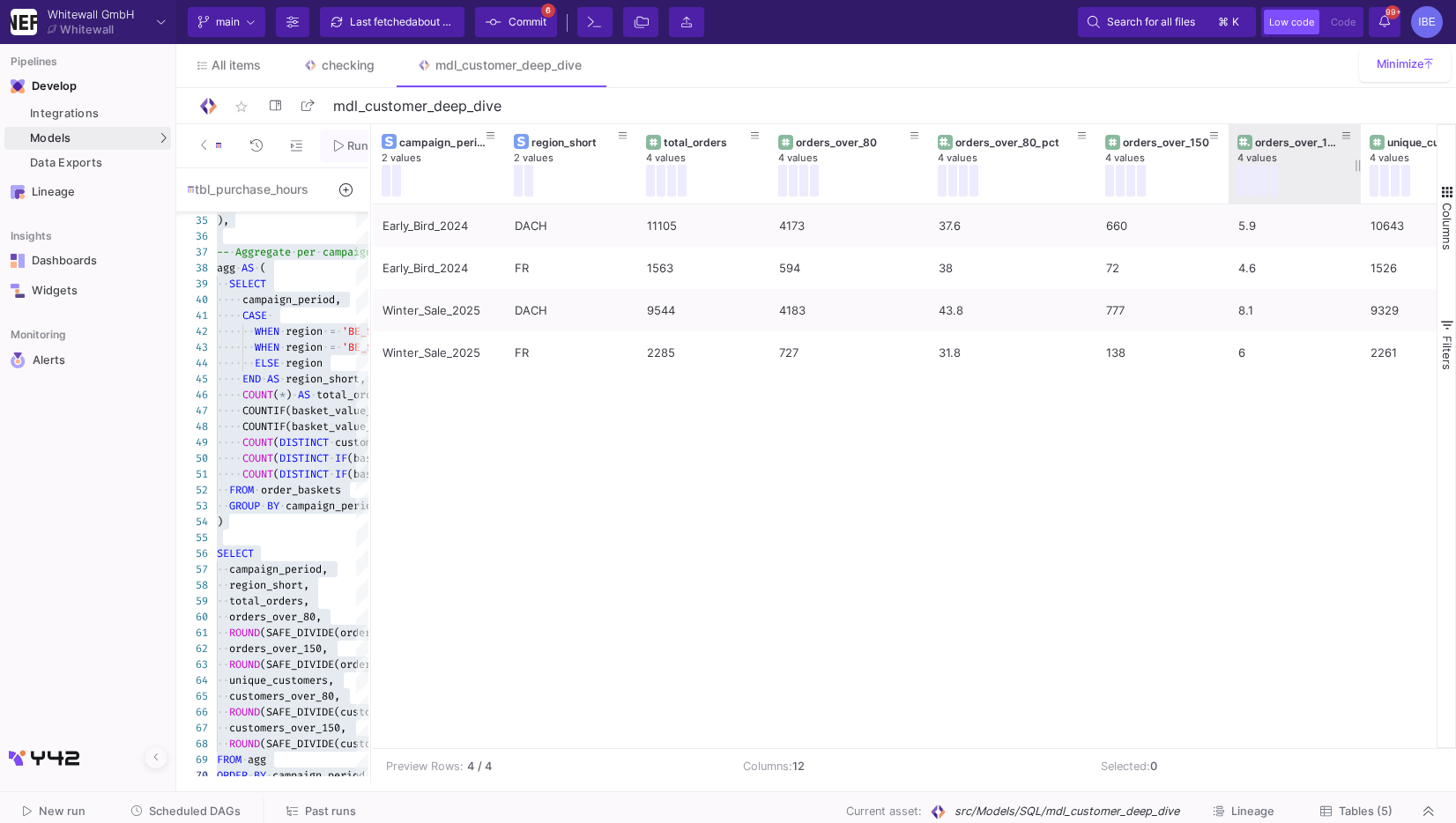
click at [1230, 163] on div "orders_over_150_pct 4 values" at bounding box center [1296, 164] width 132 height 80
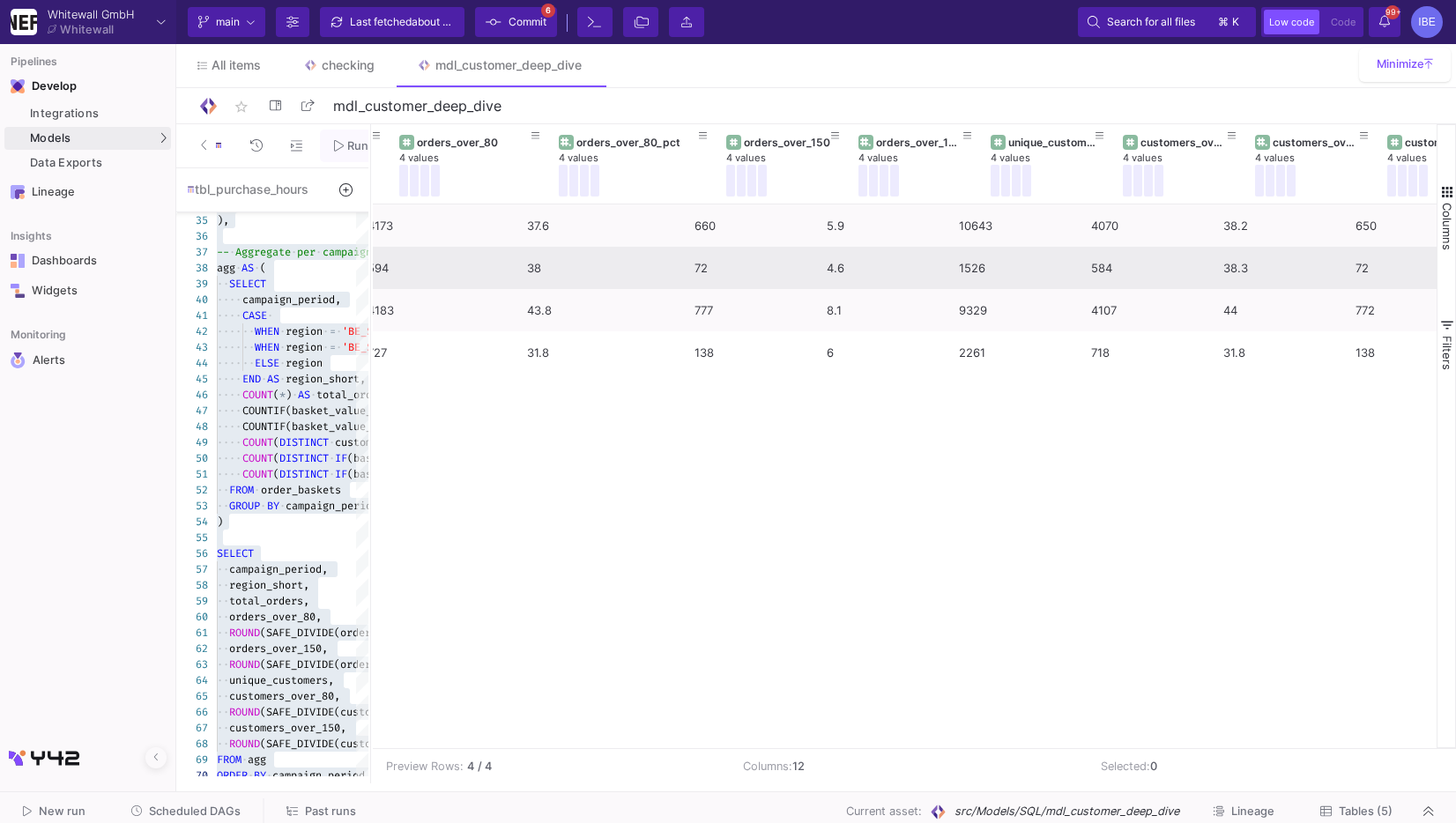
scroll to position [0, 585]
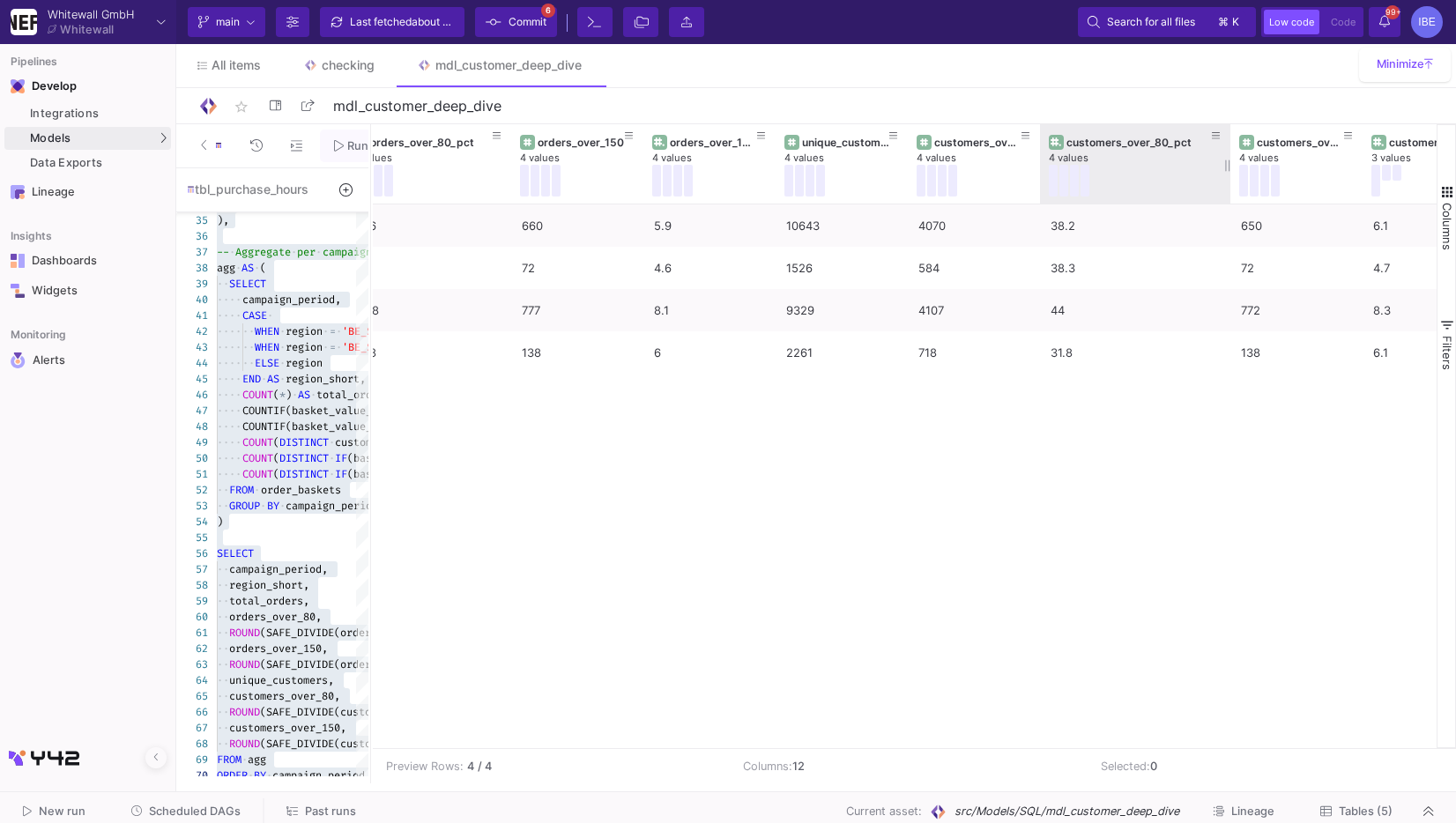
drag, startPoint x: 1169, startPoint y: 167, endPoint x: 1221, endPoint y: 167, distance: 52.0
click at [1228, 167] on div at bounding box center [1231, 164] width 7 height 80
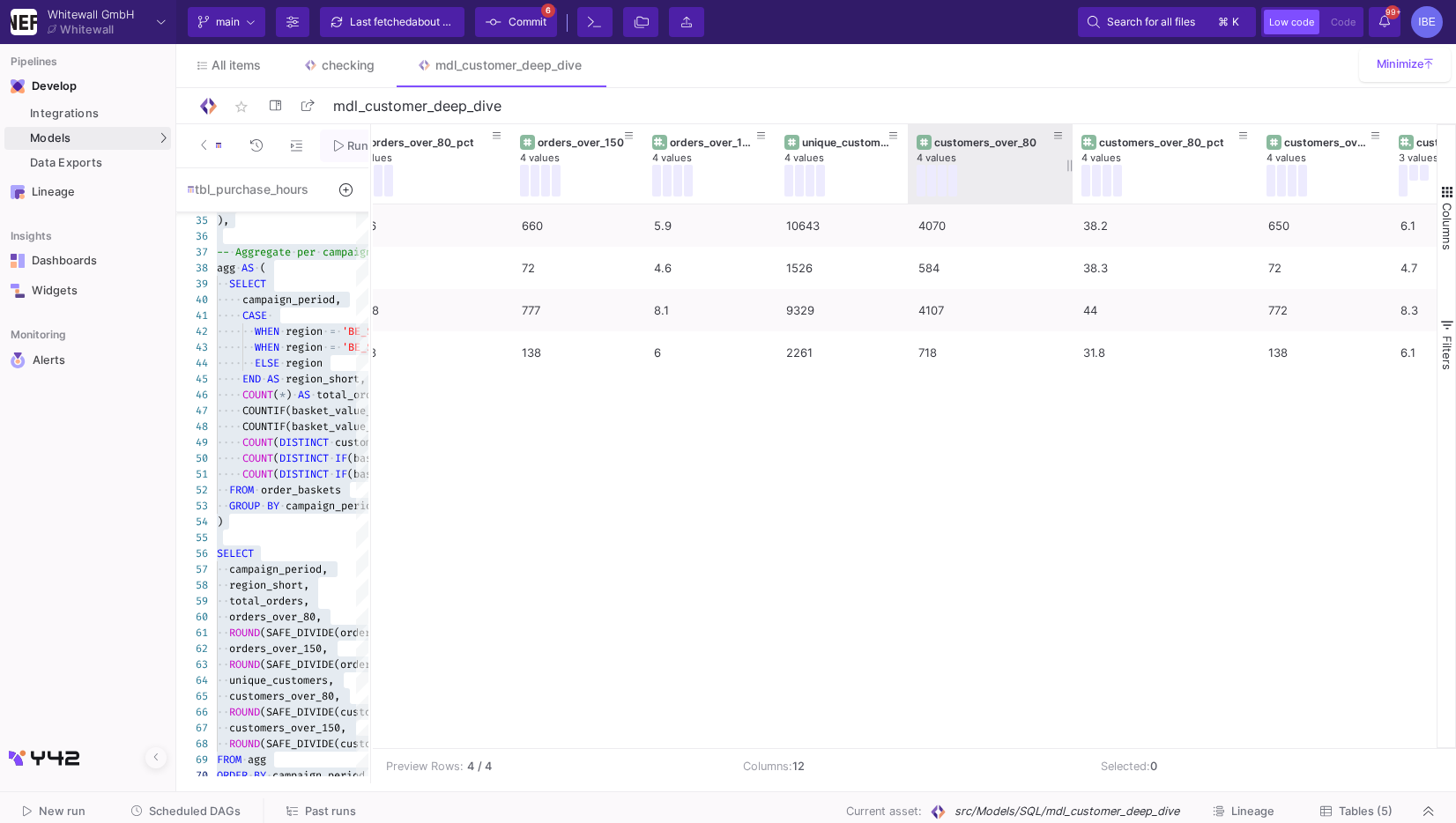
drag, startPoint x: 1038, startPoint y: 167, endPoint x: 1071, endPoint y: 166, distance: 33.0
click at [1071, 166] on div at bounding box center [1073, 164] width 7 height 80
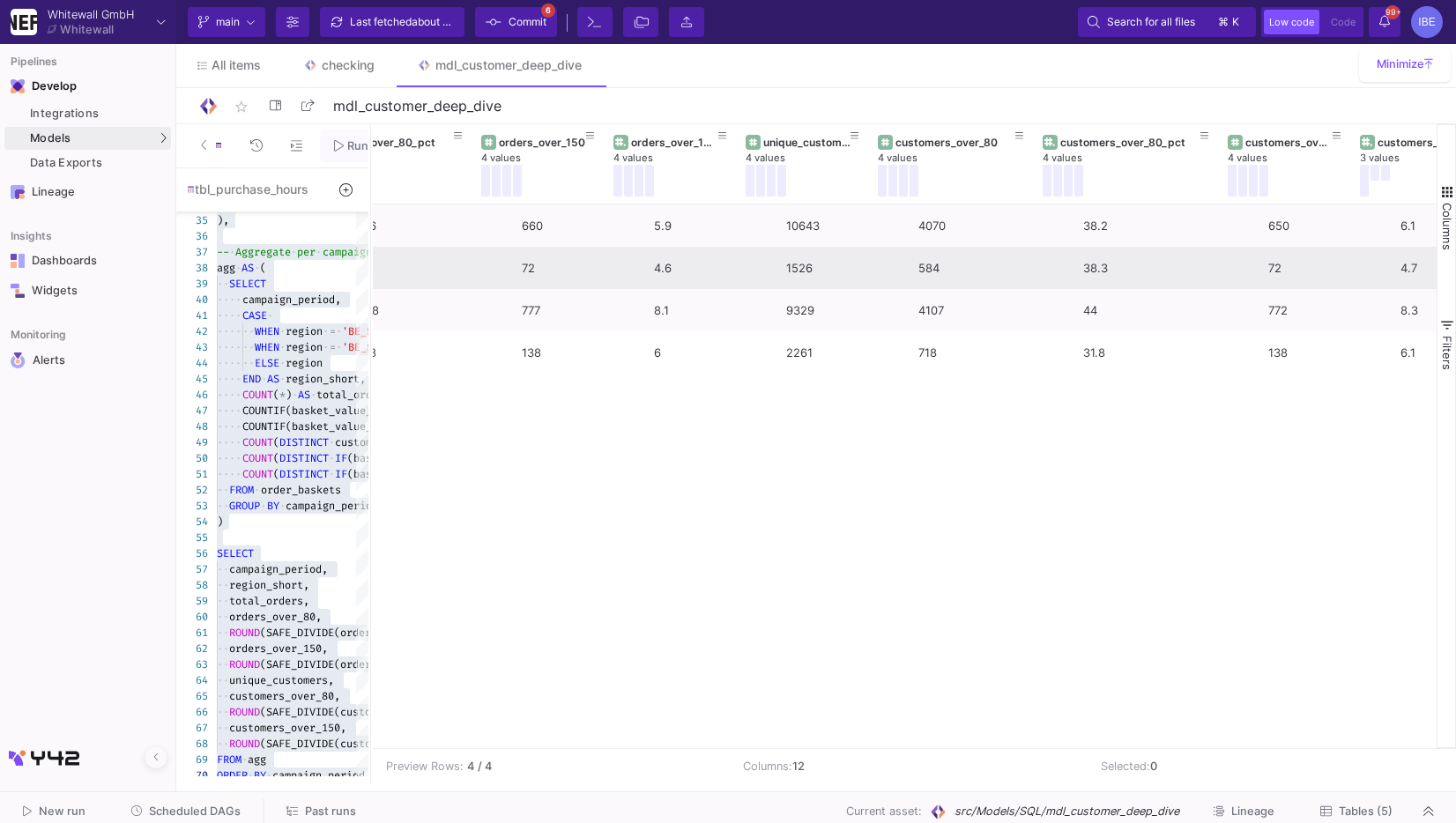
scroll to position [0, 670]
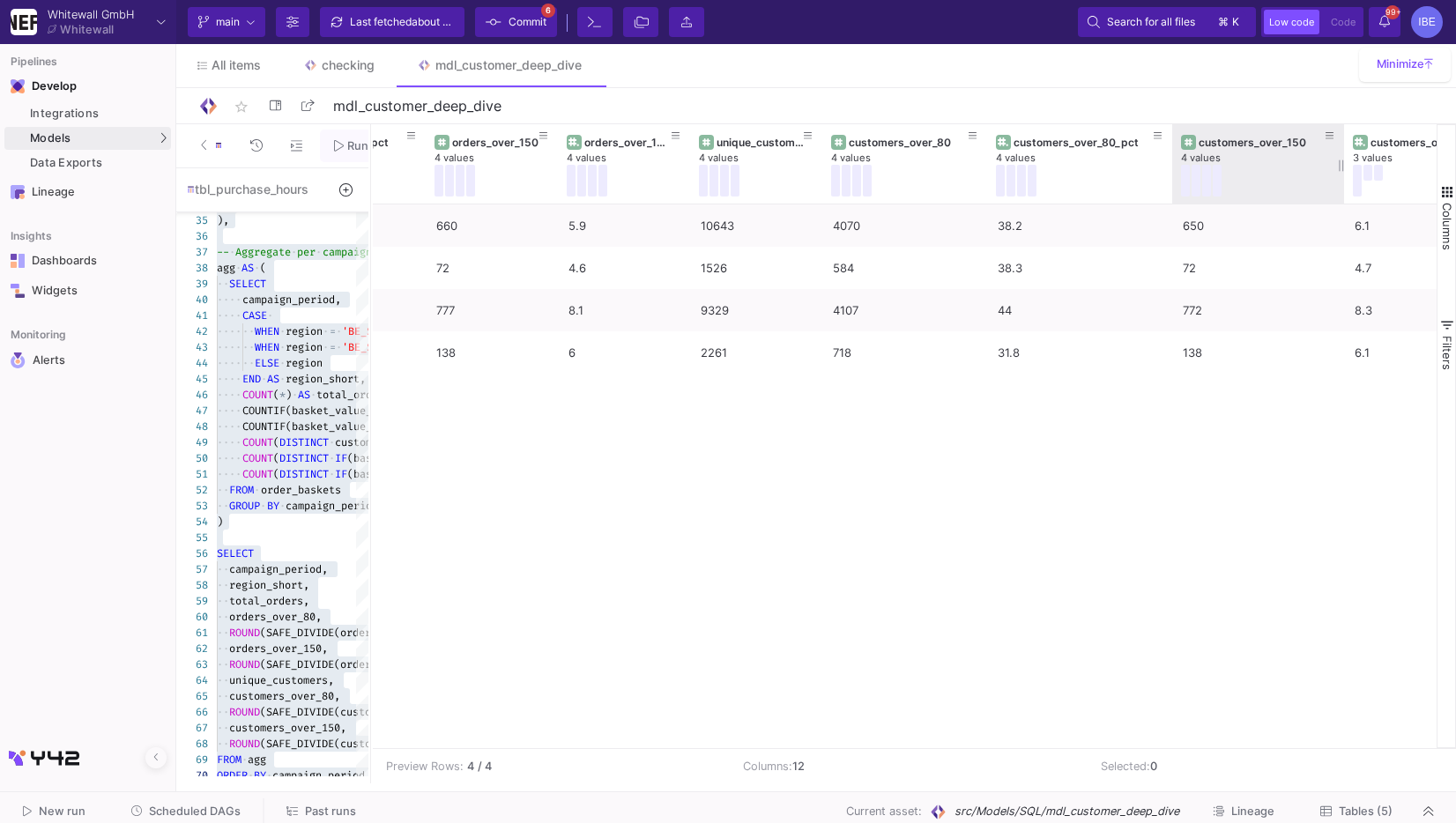
drag, startPoint x: 1301, startPoint y: 167, endPoint x: 1340, endPoint y: 166, distance: 39.0
click at [1341, 166] on div at bounding box center [1344, 164] width 7 height 80
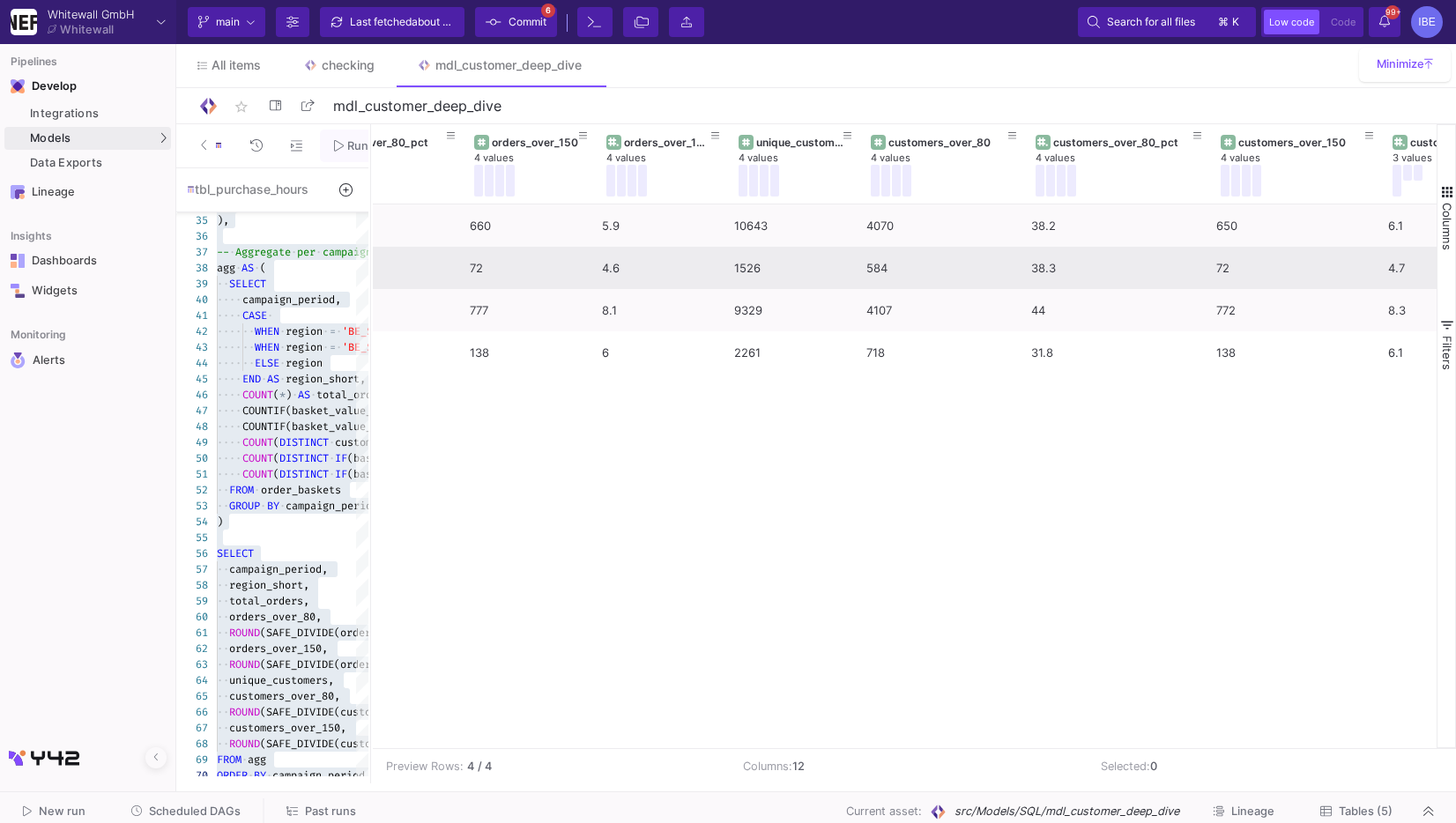
scroll to position [0, 621]
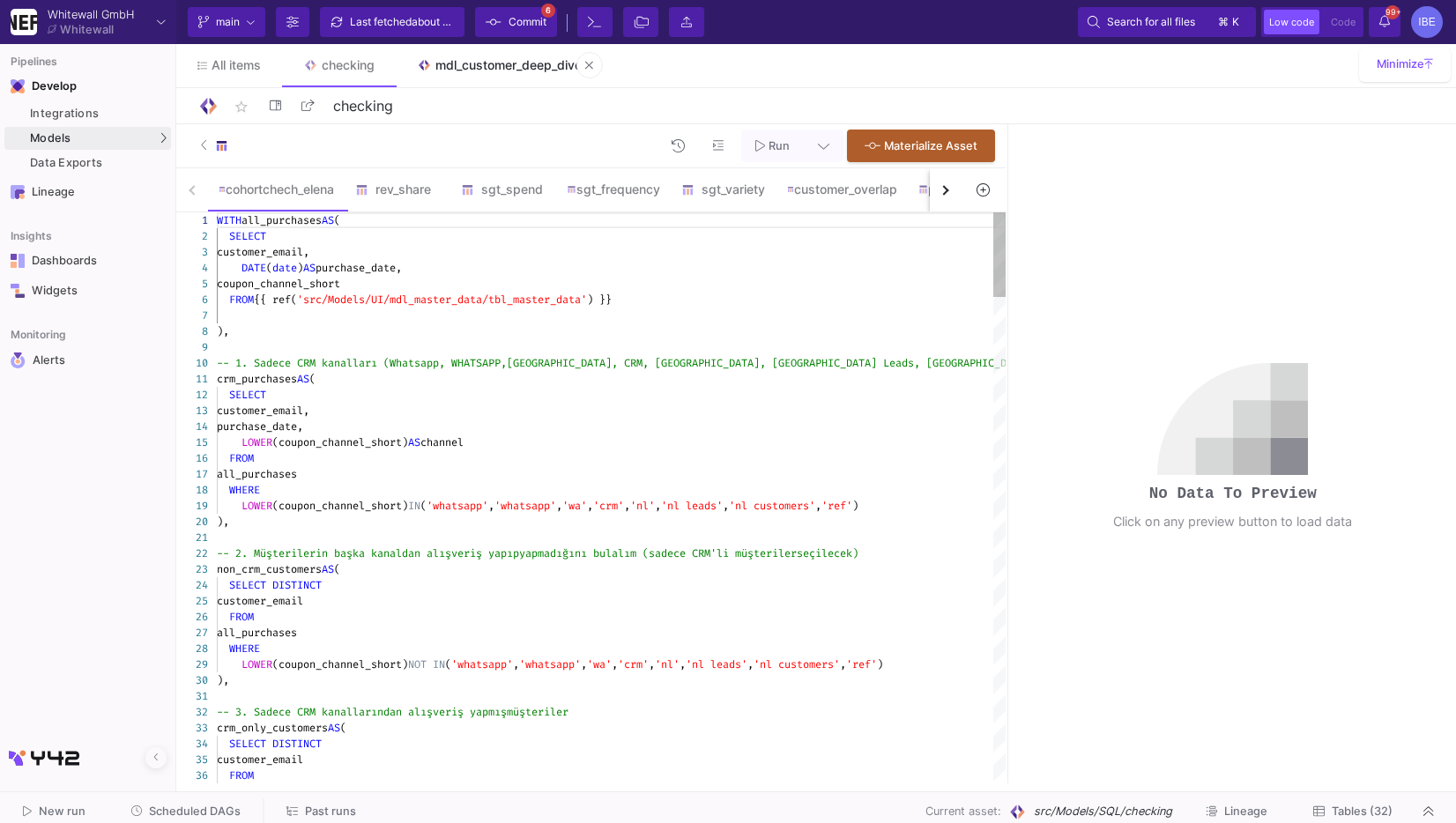
click at [536, 78] on link "mdl_customer_deep_dive" at bounding box center [500, 65] width 208 height 43
type input "mdl_customer_deep_dive"
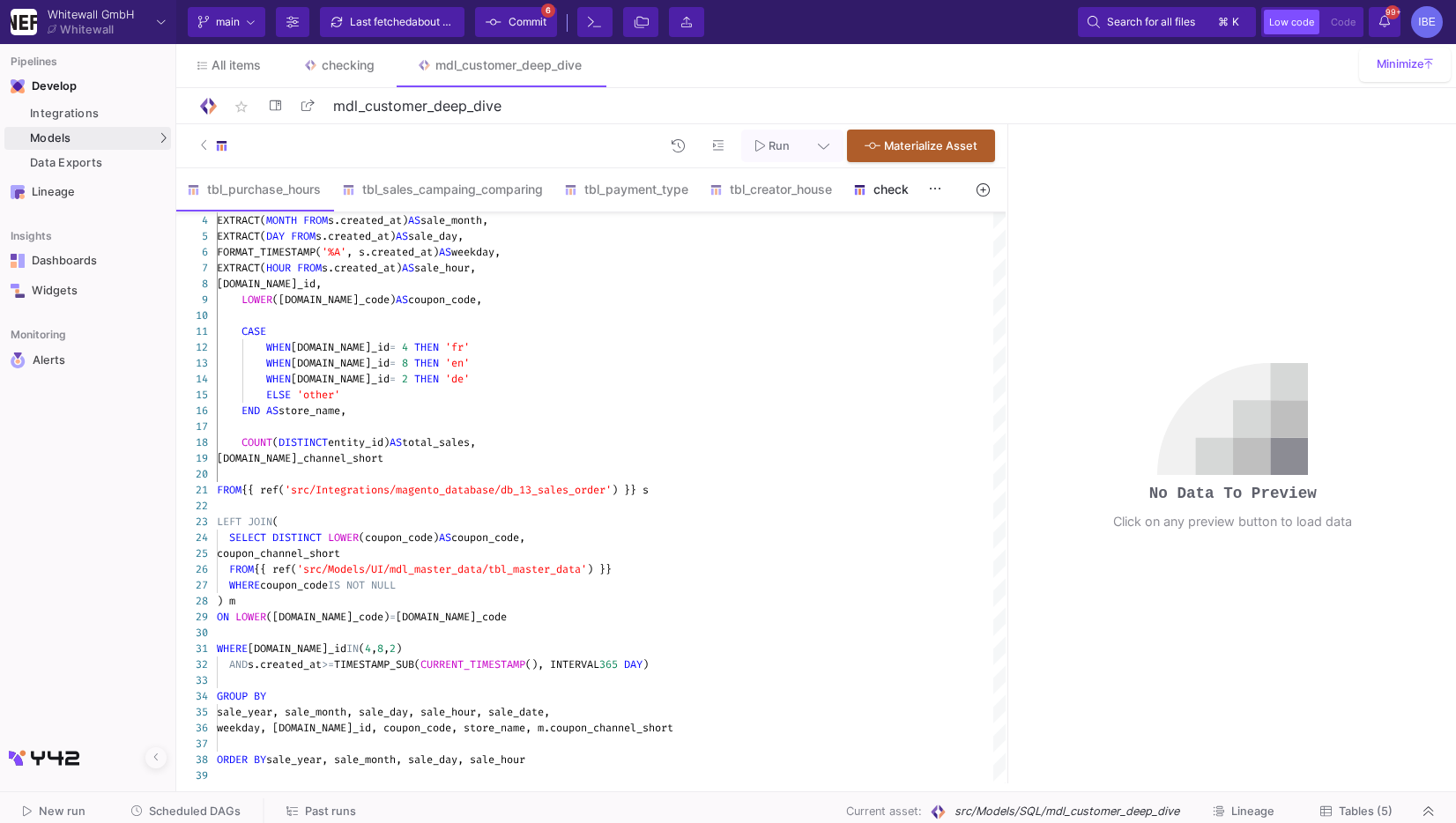
click at [891, 208] on div "check" at bounding box center [896, 189] width 106 height 43
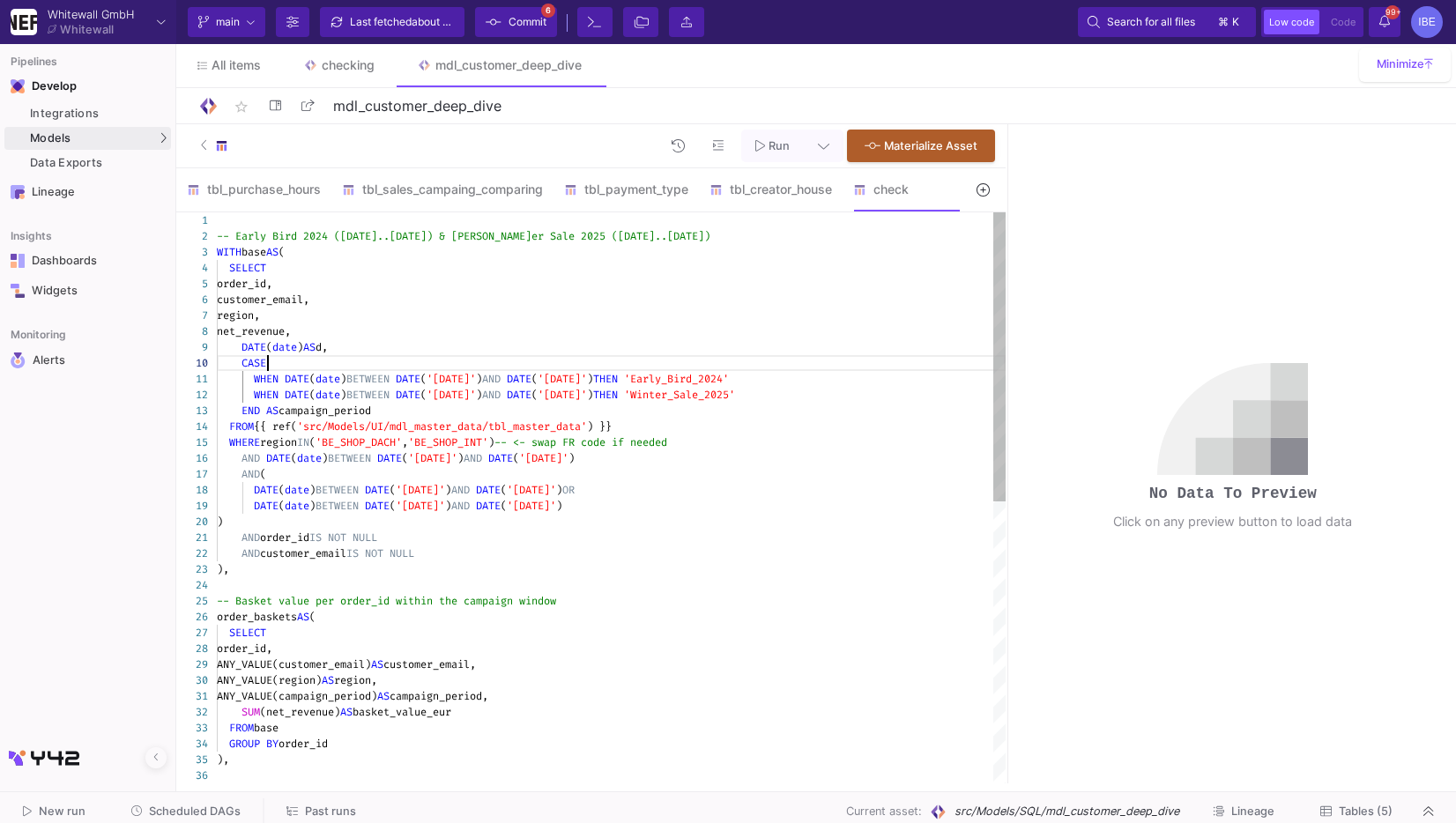
click at [820, 368] on div "CASE" at bounding box center [611, 363] width 789 height 16
type textarea "-- Early Bird 2024 ([DATE]..[DATE]) & Winter Sale 2025 ([DATE]..[DATE]) WITH ba…"
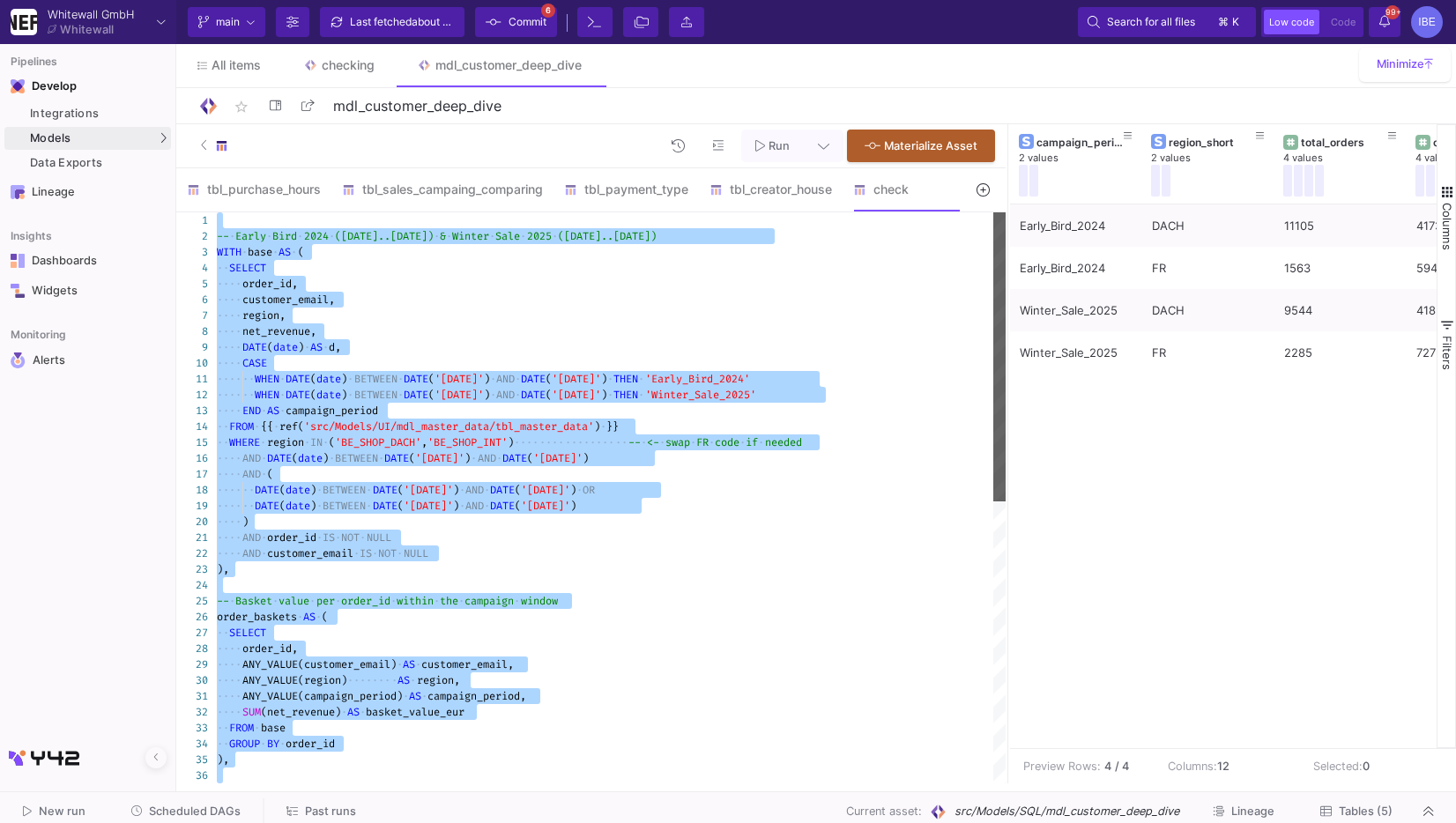
click at [1005, 402] on div at bounding box center [1000, 356] width 13 height 289
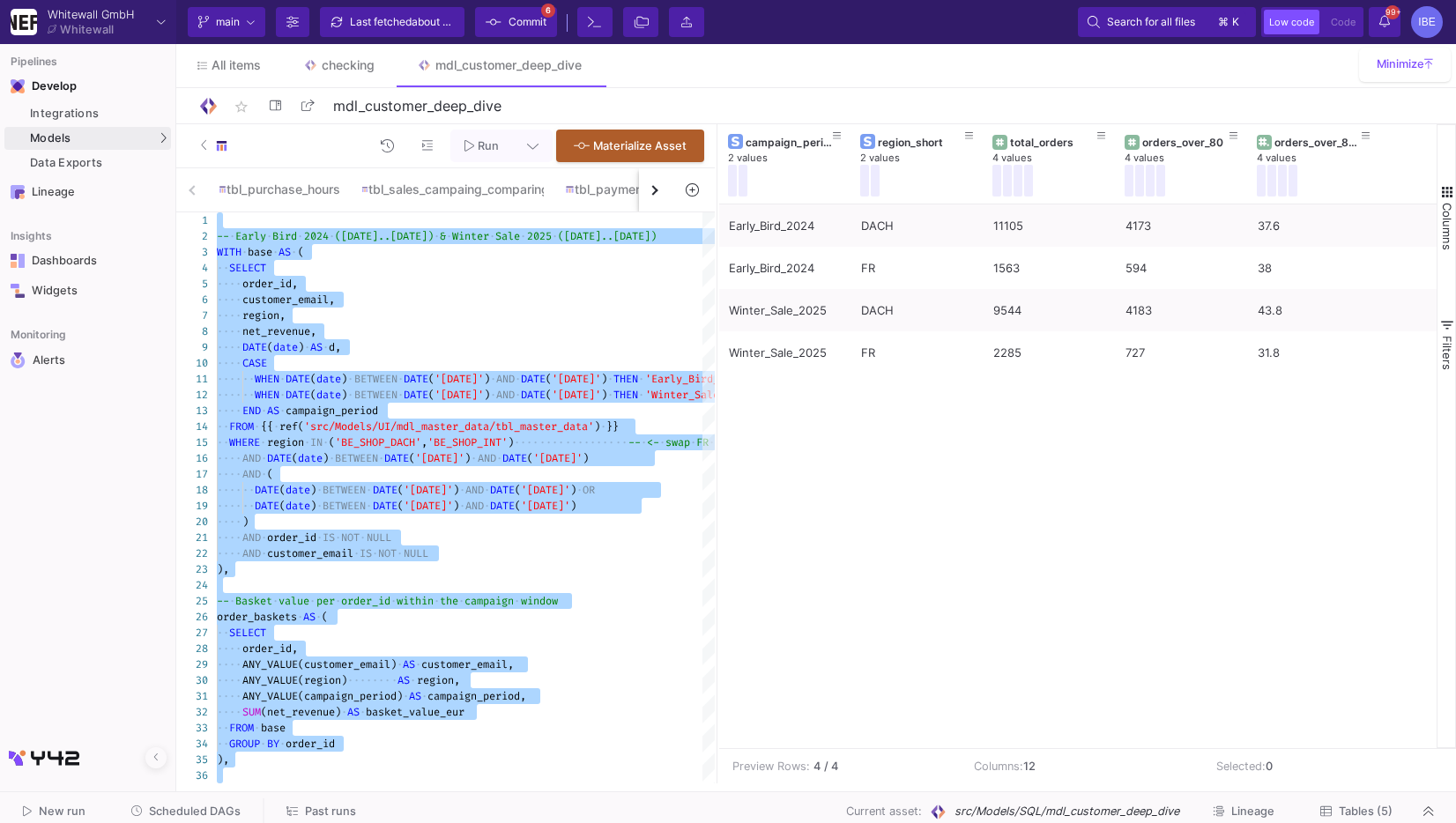
drag, startPoint x: 1005, startPoint y: 402, endPoint x: 347, endPoint y: 444, distance: 659.3
click at [715, 438] on div at bounding box center [717, 453] width 5 height 659
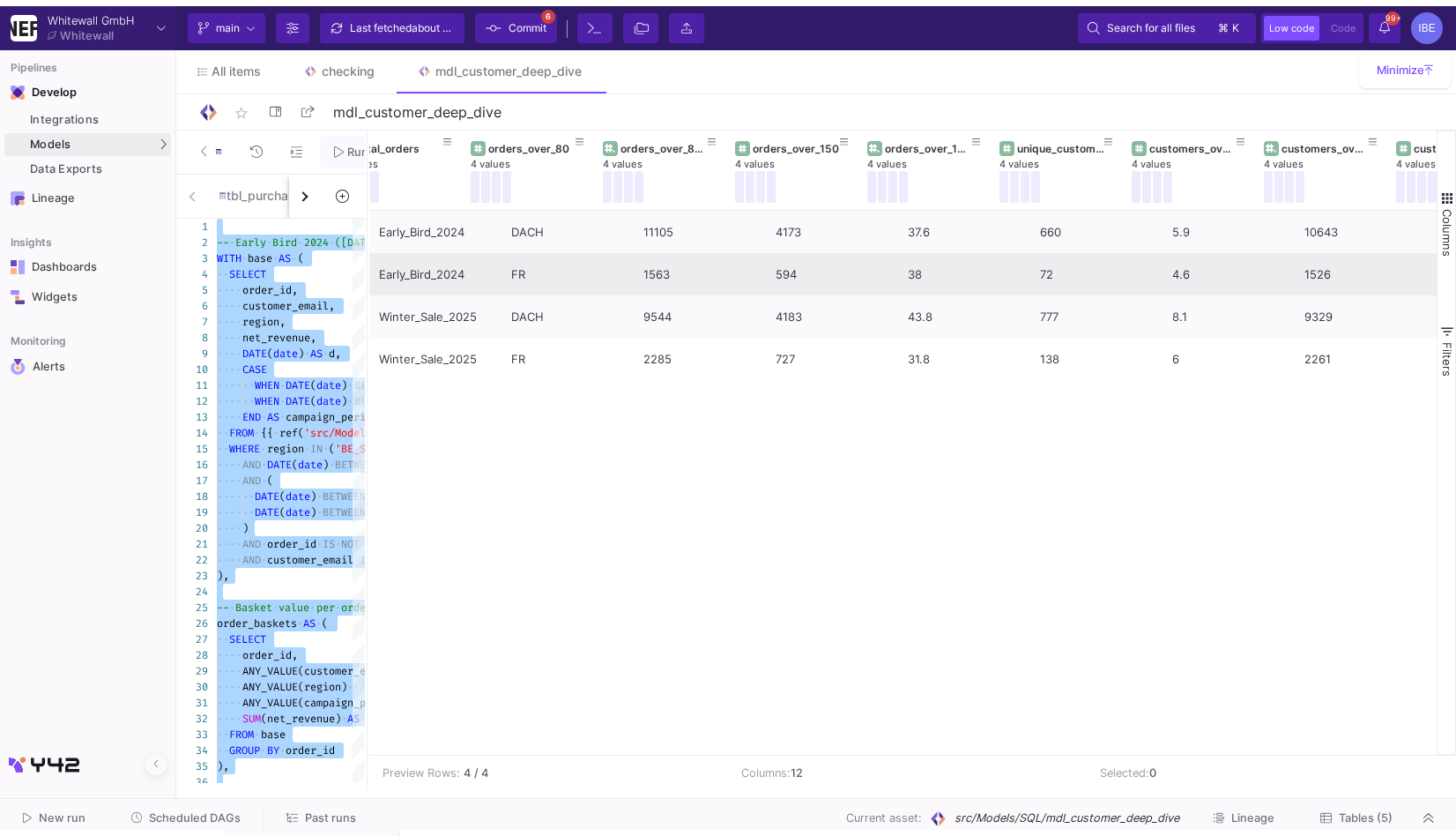
scroll to position [0, 519]
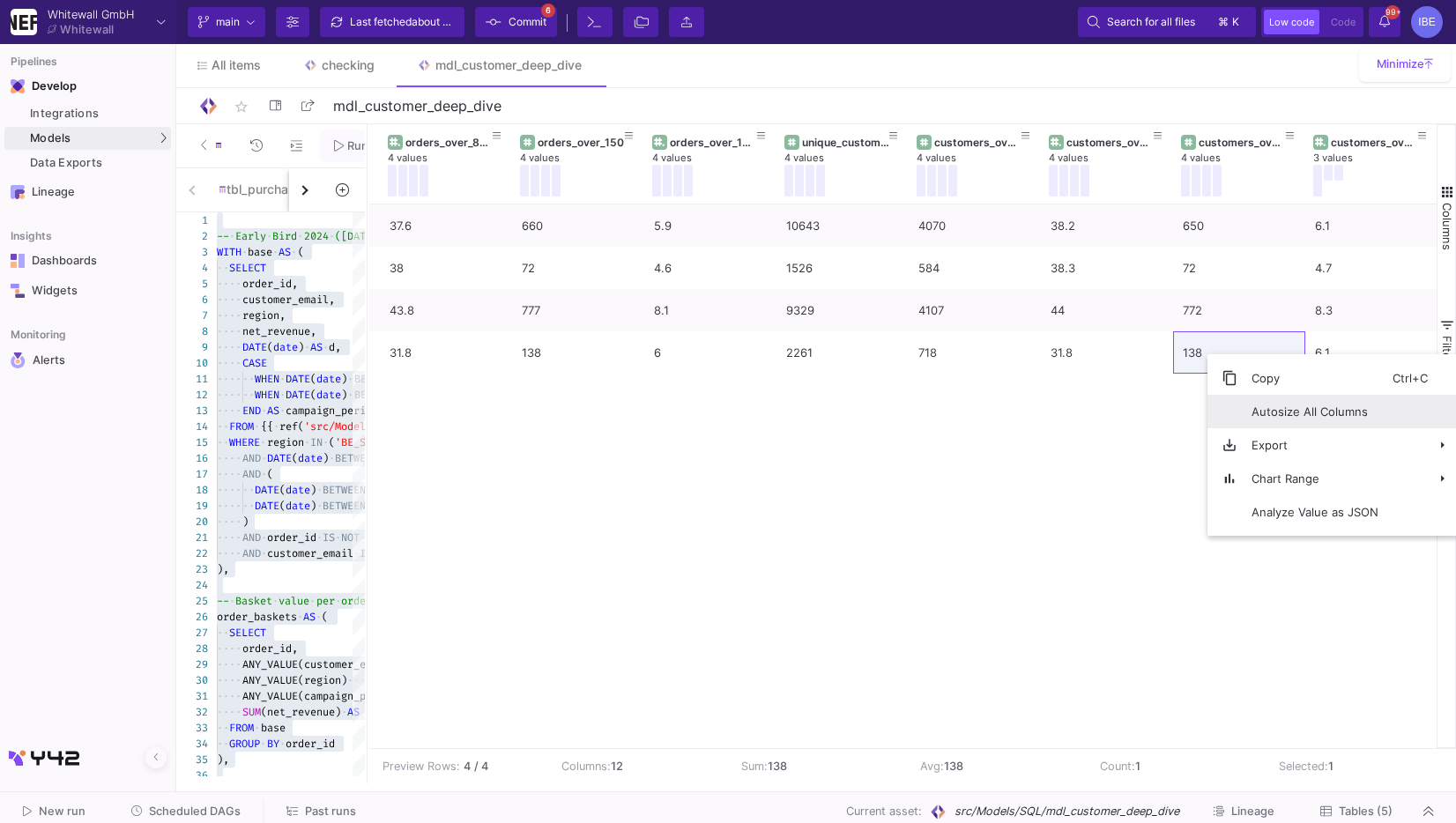
click at [1302, 436] on span "Export" at bounding box center [1315, 445] width 155 height 34
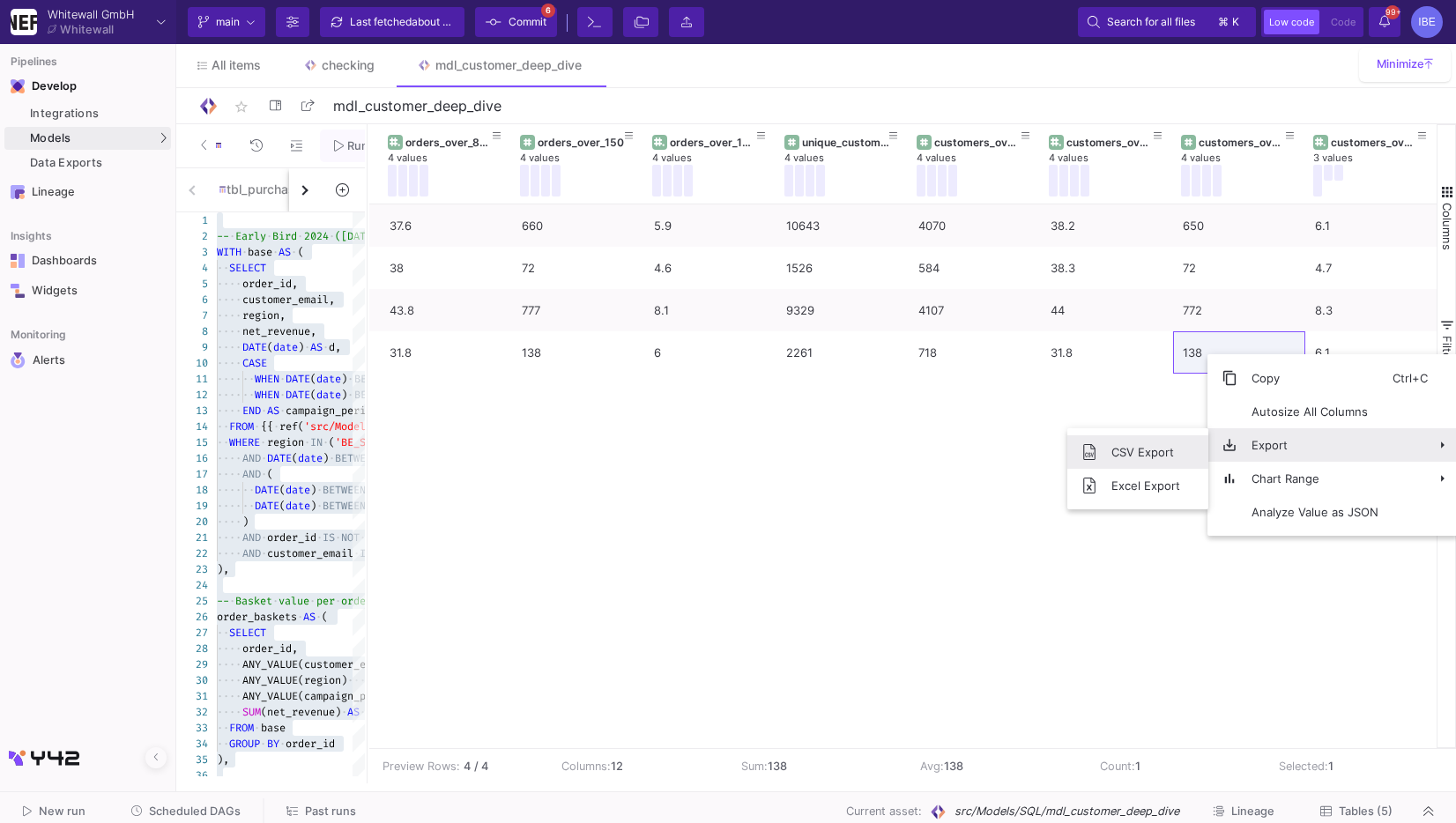
click at [1158, 463] on span "CSV Export" at bounding box center [1146, 451] width 97 height 34
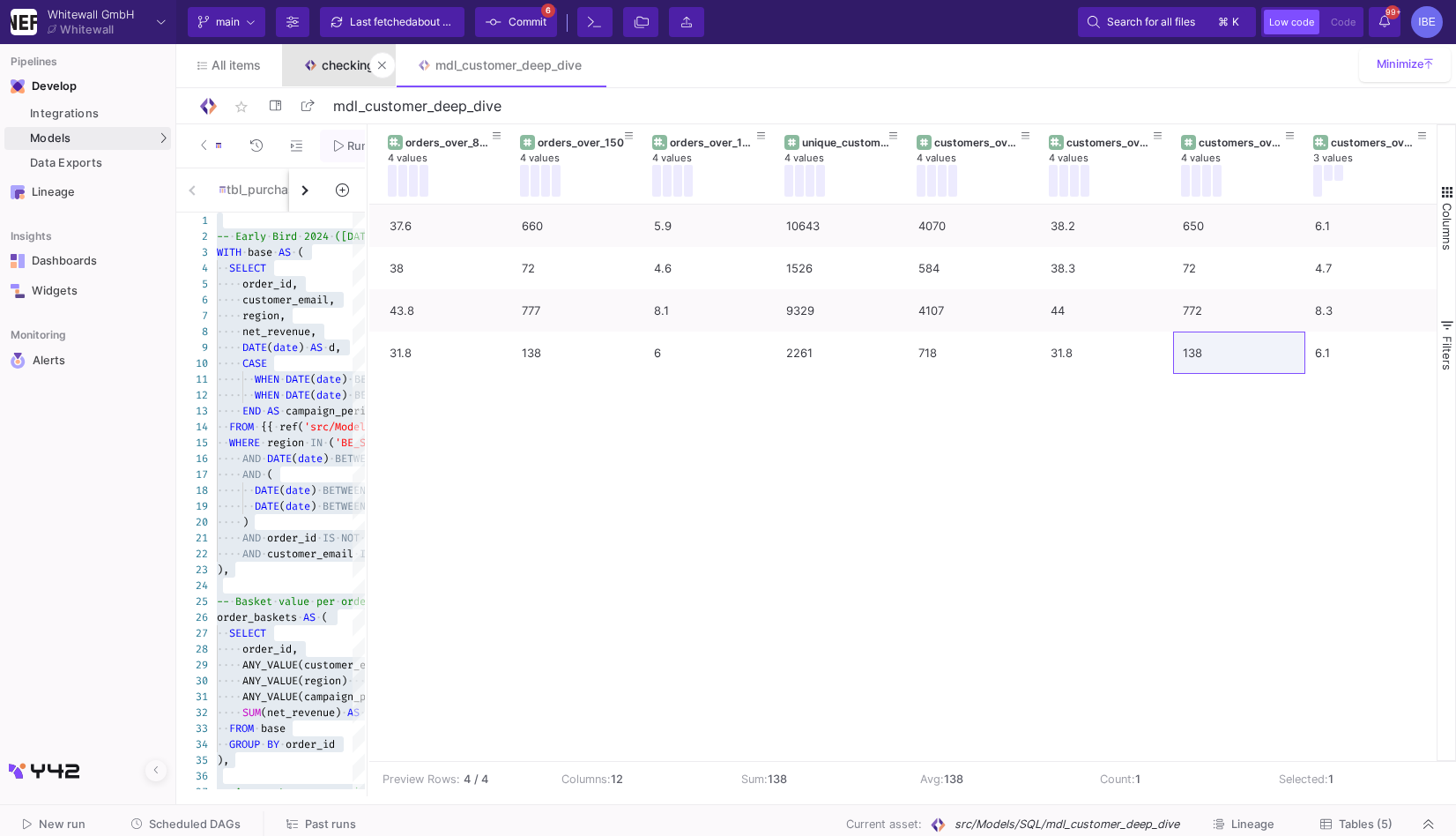
click at [350, 68] on div "checking" at bounding box center [348, 65] width 53 height 15
type input "checking"
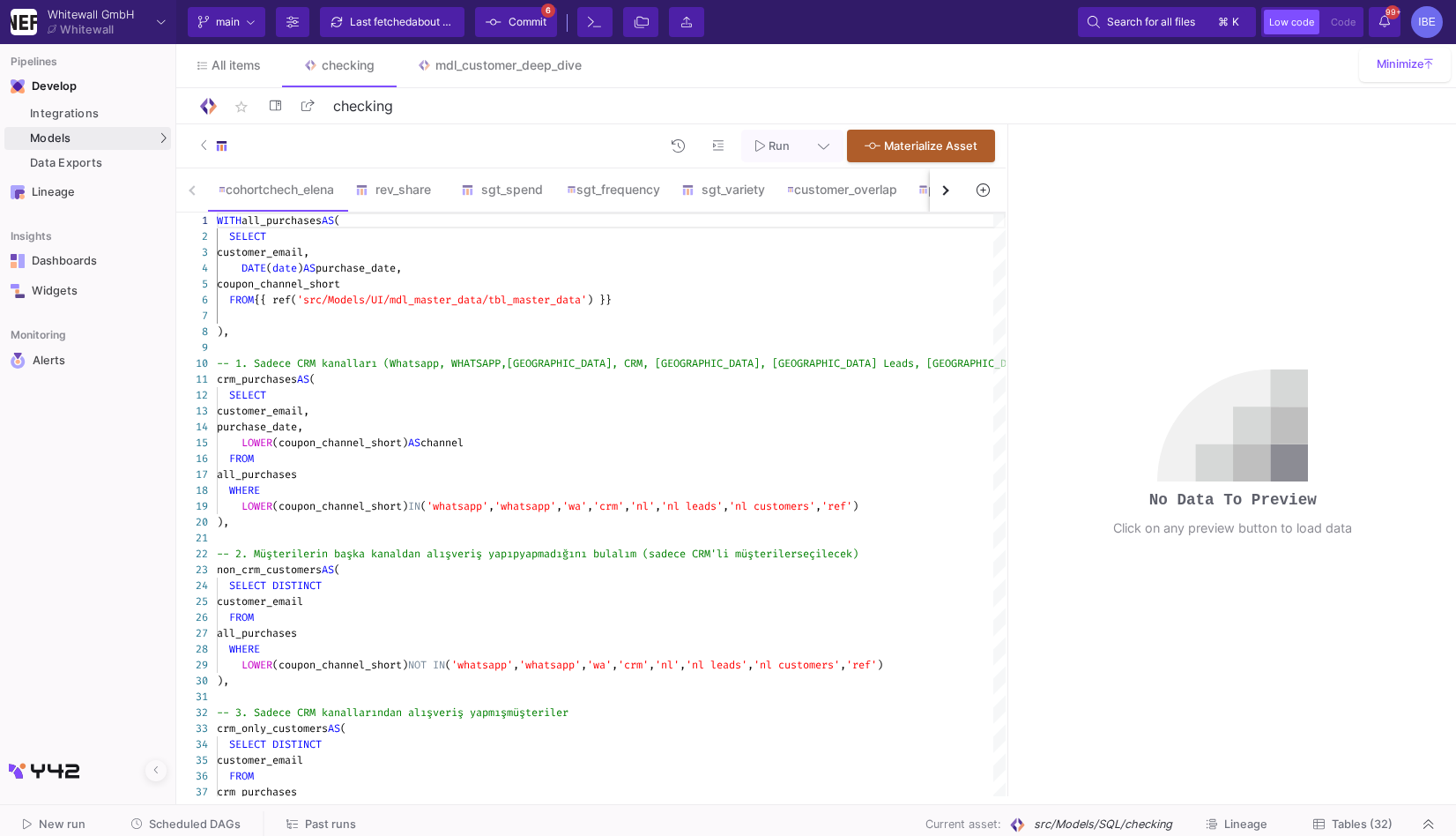
click at [947, 187] on button "button" at bounding box center [946, 190] width 32 height 44
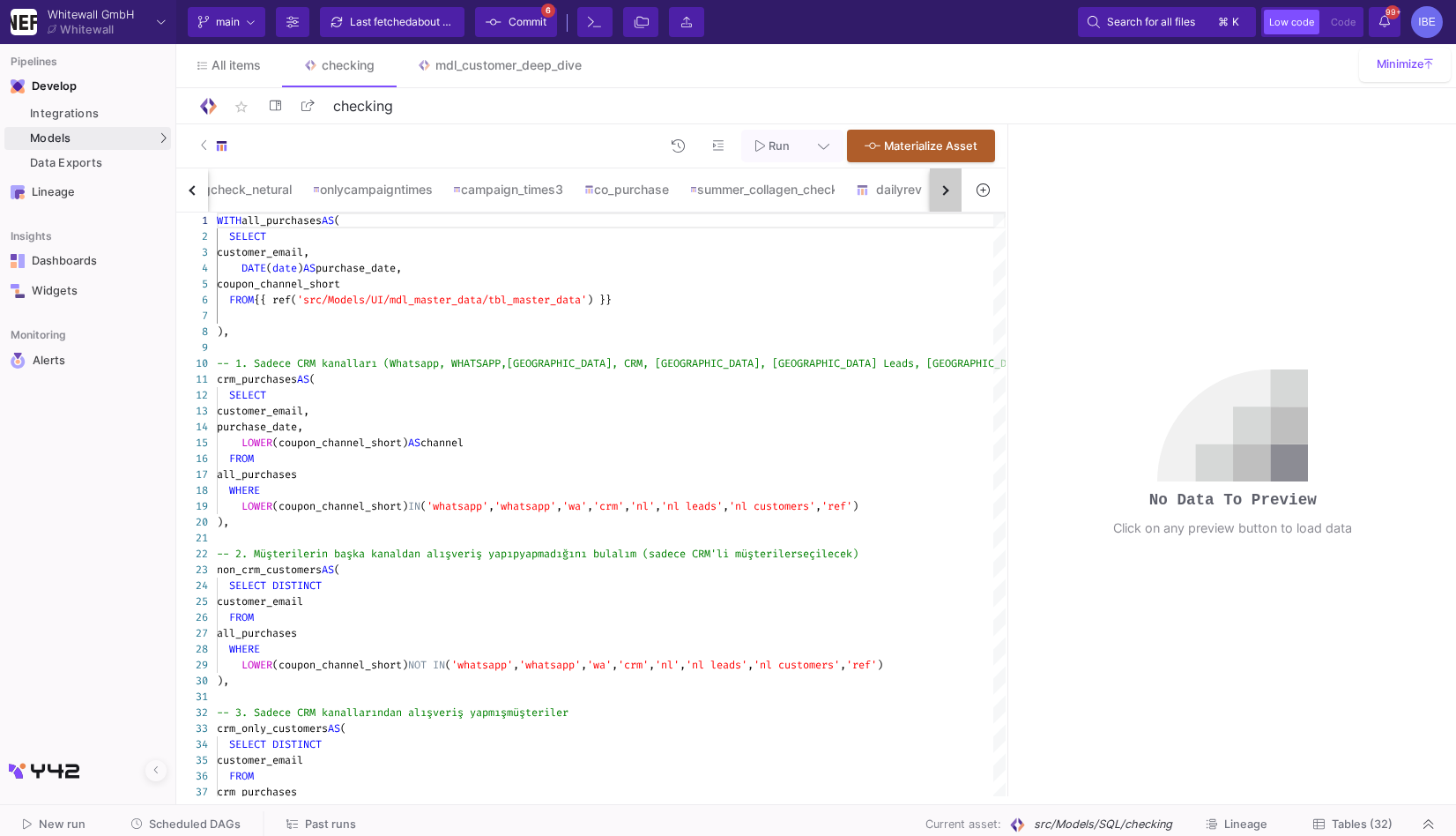
click at [947, 187] on button "button" at bounding box center [946, 190] width 32 height 44
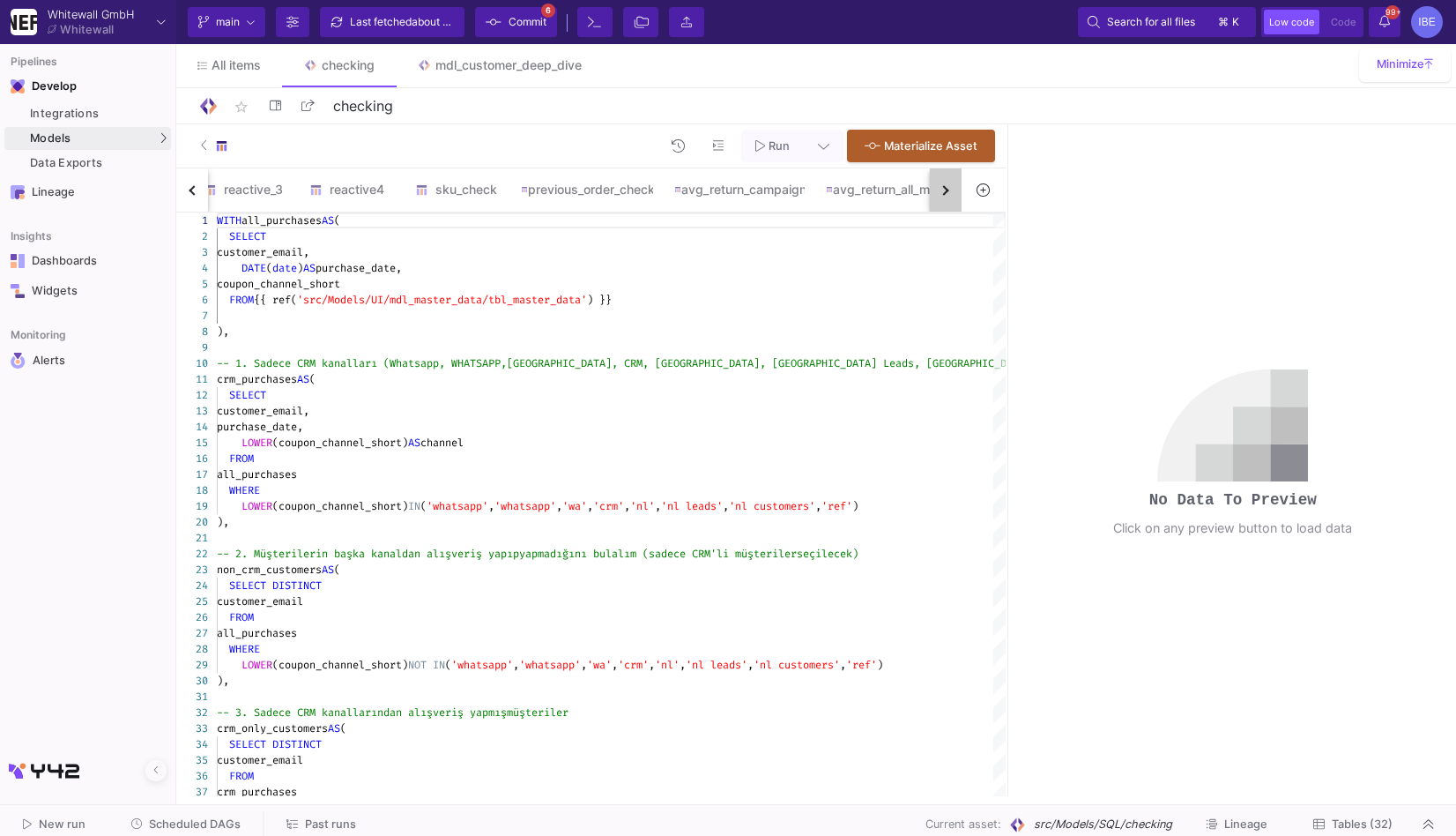
click at [947, 187] on button "button" at bounding box center [946, 190] width 32 height 44
click at [947, 187] on div "cohortchech_elena rev_share sgt_spend sgt_frequency sgt_variety customer_overla…" at bounding box center [568, 190] width 785 height 44
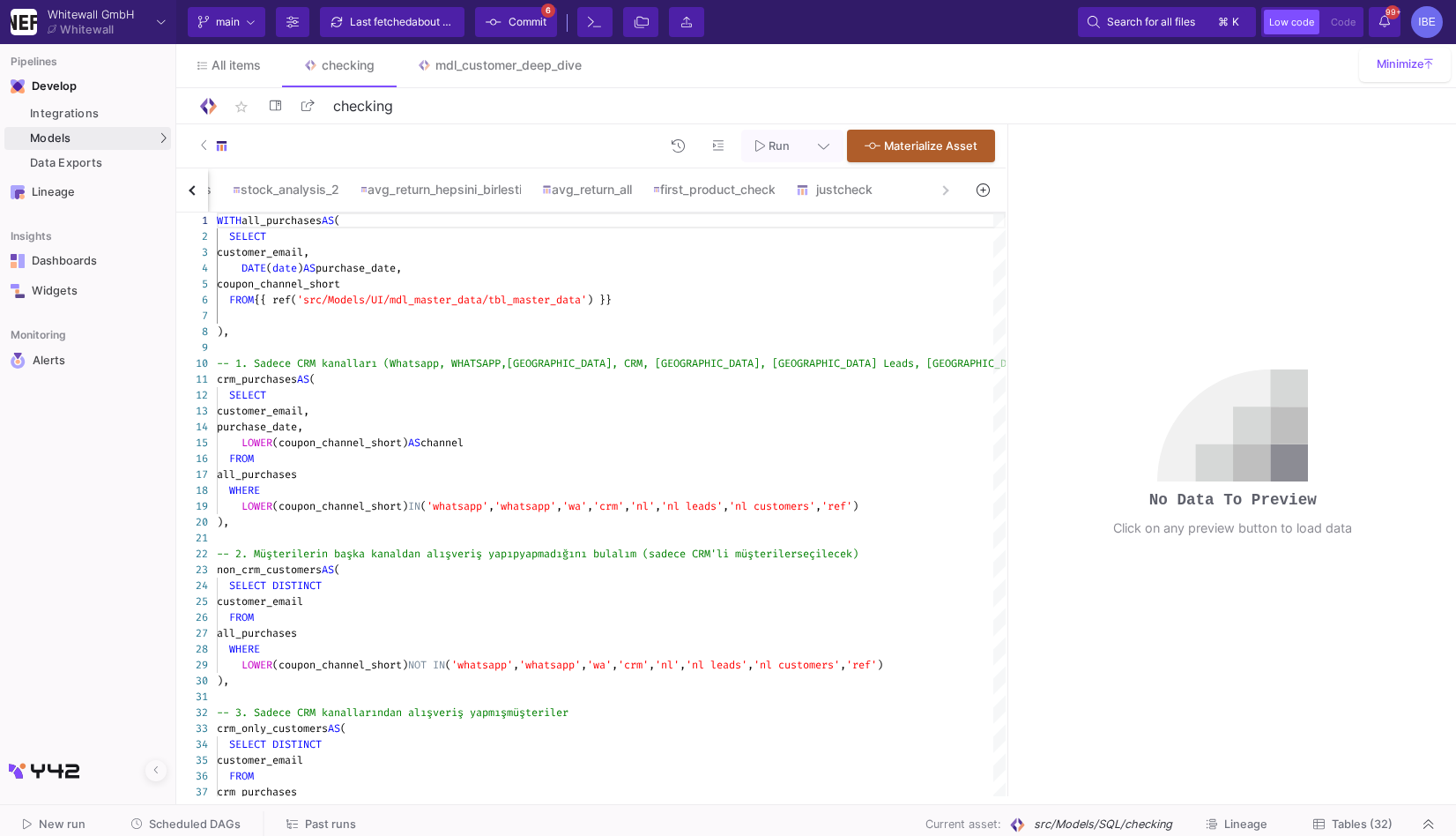
click at [947, 187] on div "cohortchech_elena rev_share sgt_spend sgt_frequency sgt_variety customer_overla…" at bounding box center [568, 190] width 785 height 44
click at [832, 174] on div "justcheck" at bounding box center [838, 190] width 106 height 43
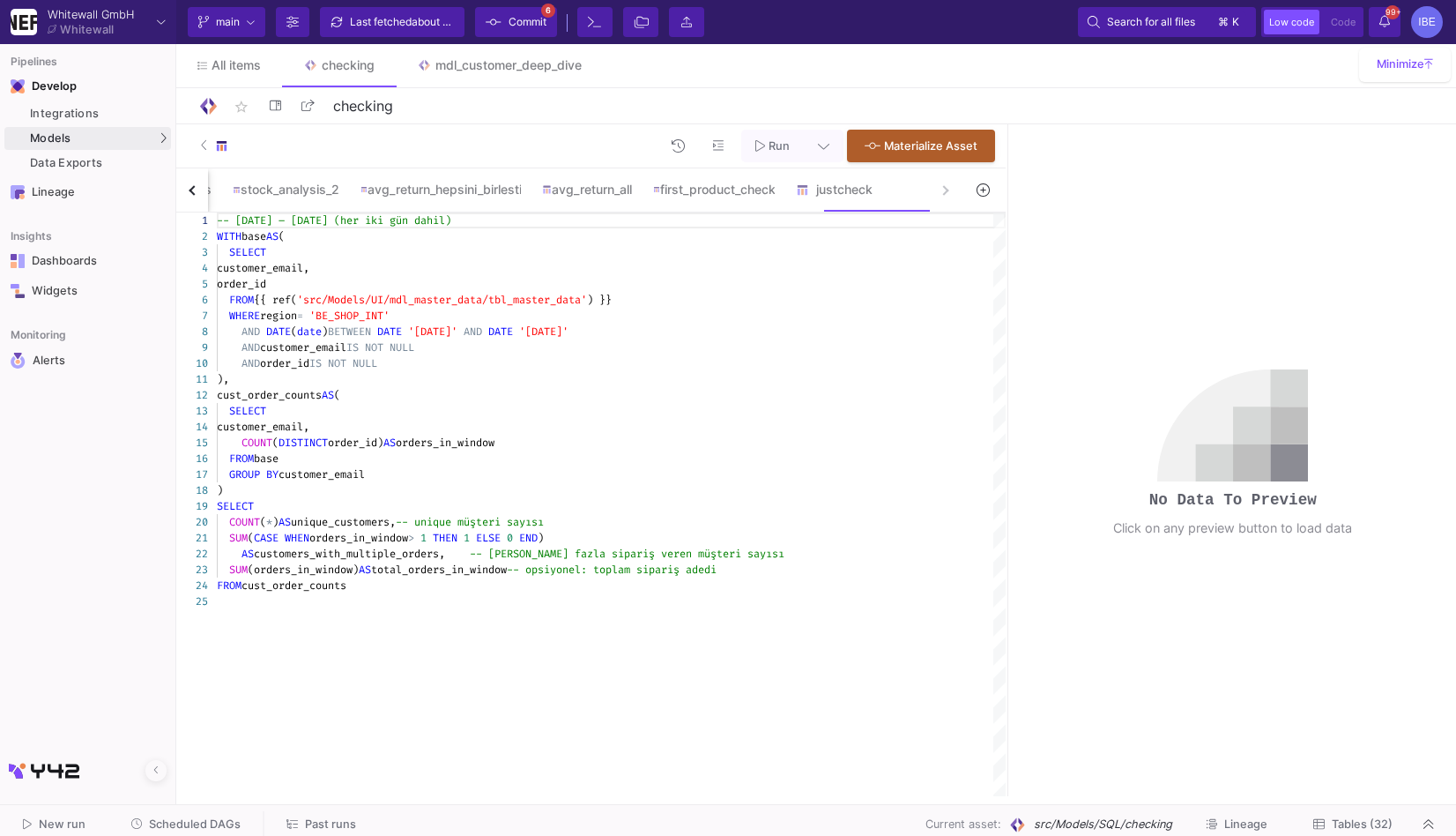
click at [390, 317] on span "'BE_SHOP_INT'" at bounding box center [349, 316] width 80 height 15
click at [471, 331] on div "1 2 3 4 5 6 7 8 9 10 11 12 13 14 15 16 17 18 19 20 21 22 23 24 25 -- [DATE] – […" at bounding box center [590, 504] width 830 height 584
click at [451, 330] on div "1 2 3 4 5 6 7 8 9 10 11 12 13 14 15 16 17 18 19 20 21 22 23 24 25 -- [DATE] – […" at bounding box center [590, 504] width 830 height 584
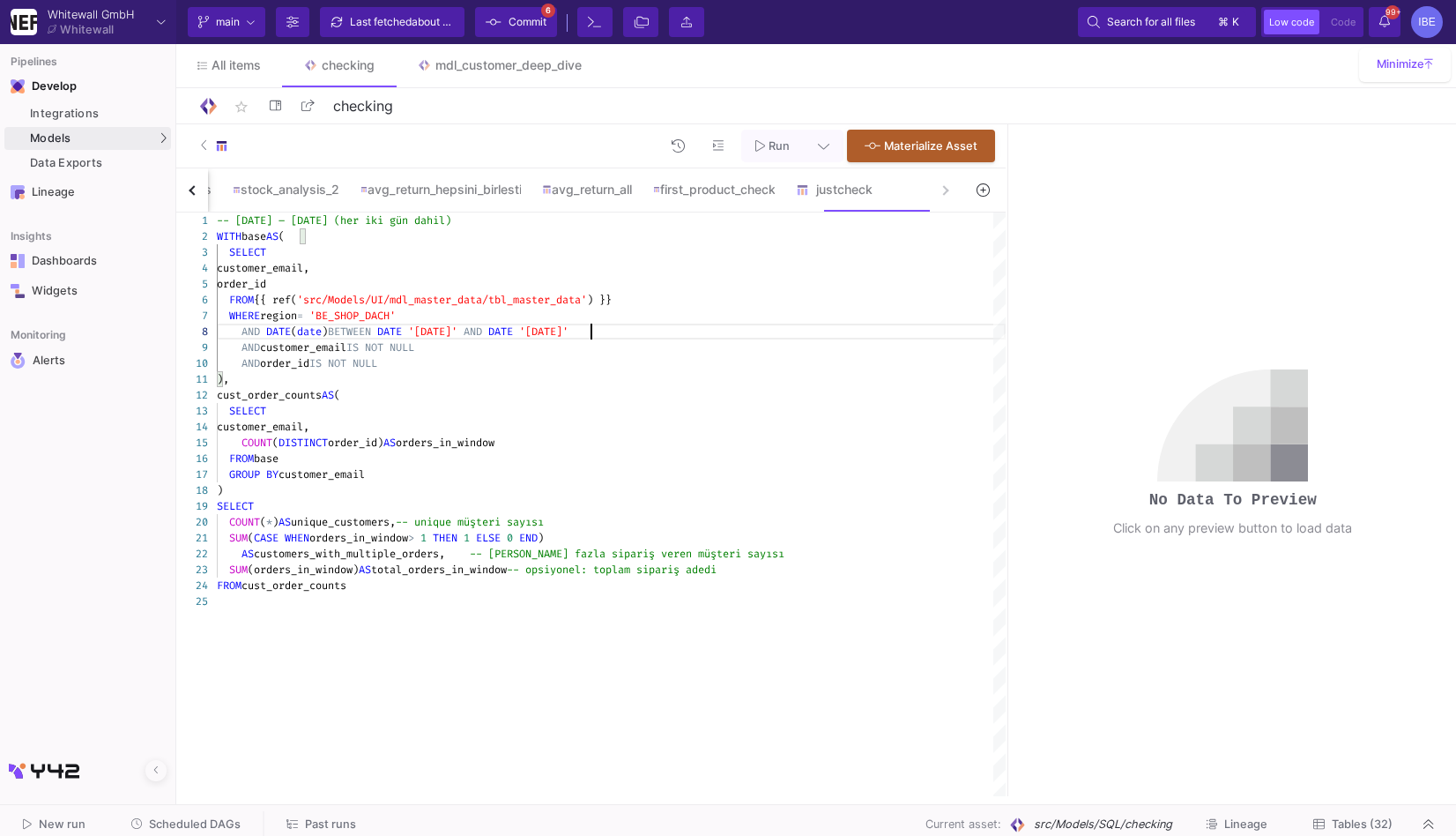
click at [568, 330] on span "'[DATE]'" at bounding box center [544, 332] width 49 height 15
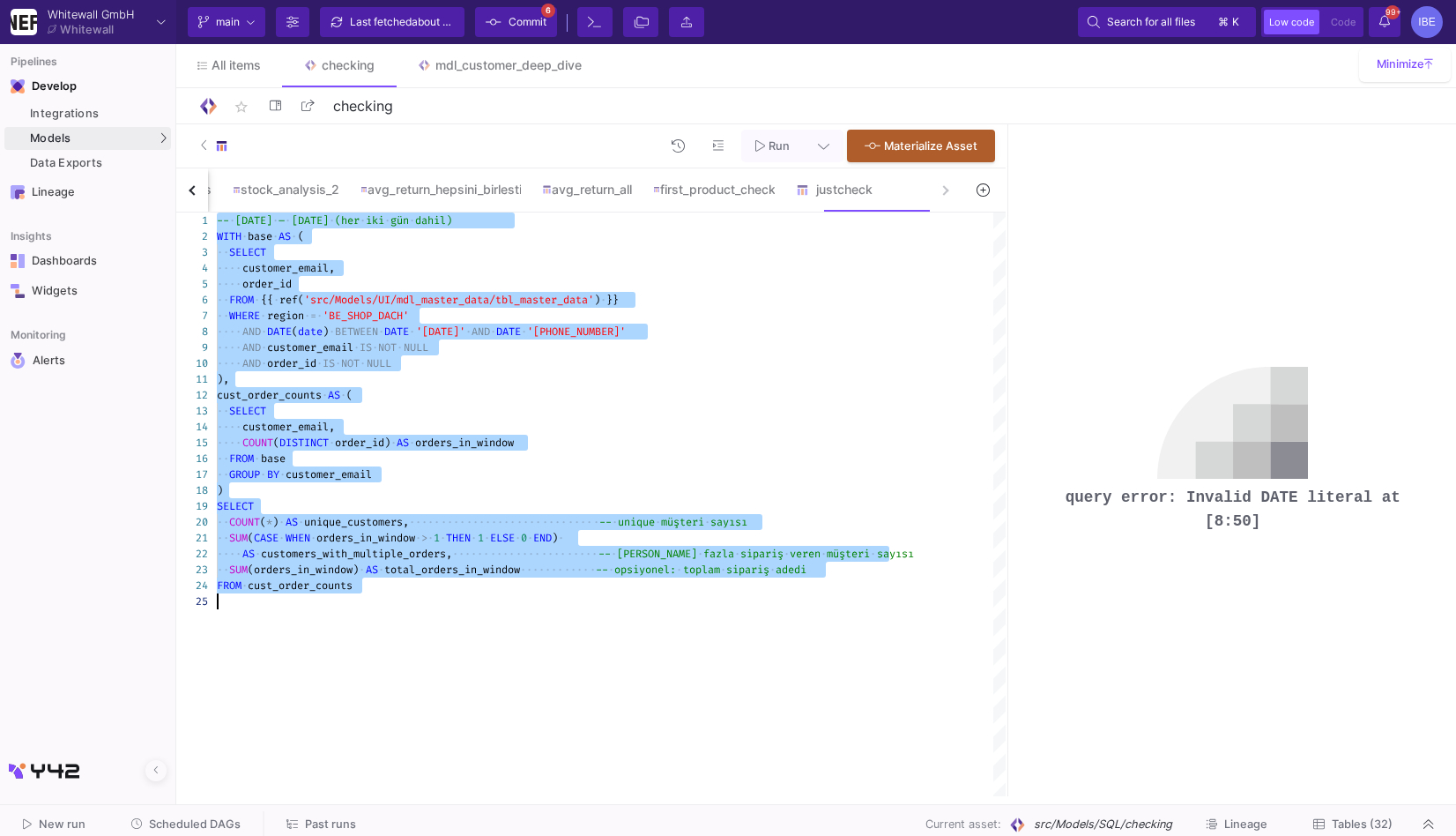
click at [626, 334] on span "'[PHONE_NUMBER]'" at bounding box center [576, 332] width 99 height 15
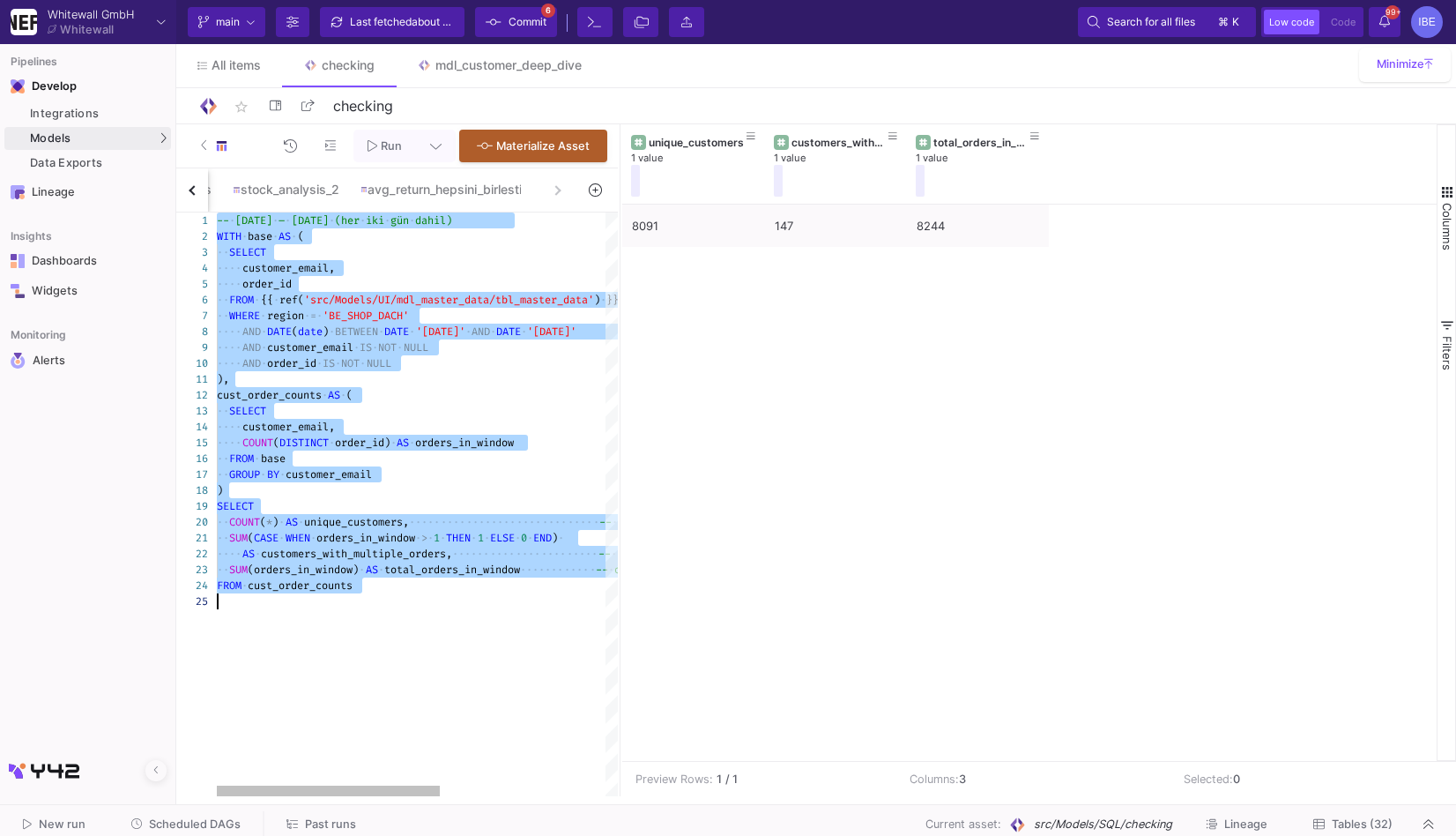
drag, startPoint x: 1008, startPoint y: 448, endPoint x: 623, endPoint y: 371, distance: 392.6
click at [620, 370] on div at bounding box center [620, 460] width 5 height 672
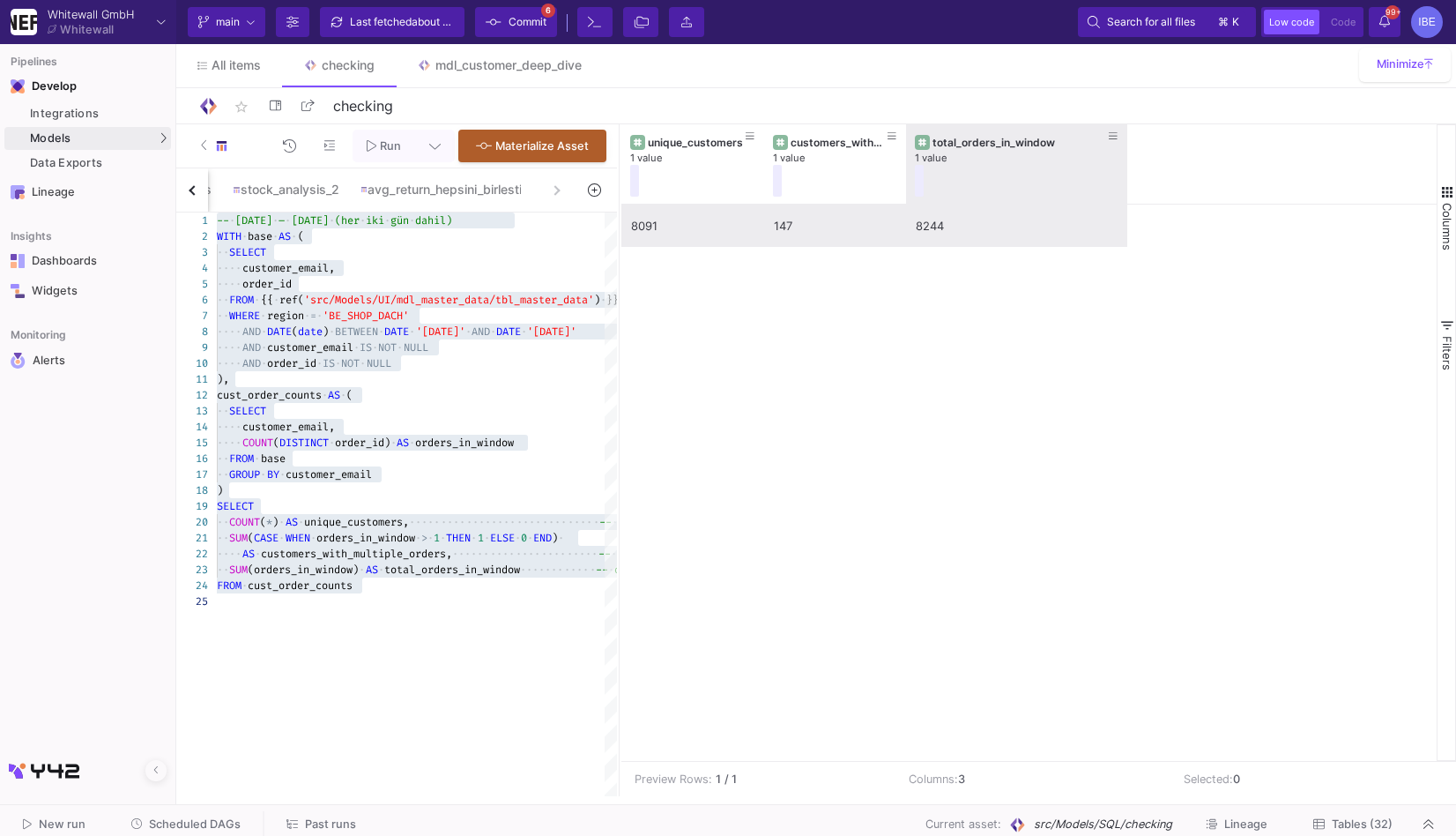
drag, startPoint x: 1045, startPoint y: 170, endPoint x: 1130, endPoint y: 208, distance: 93.1
click at [1130, 208] on div "unique_customers 1 value customers_with_multiple_orders 1 value total_orders_in…" at bounding box center [1029, 442] width 815 height 637
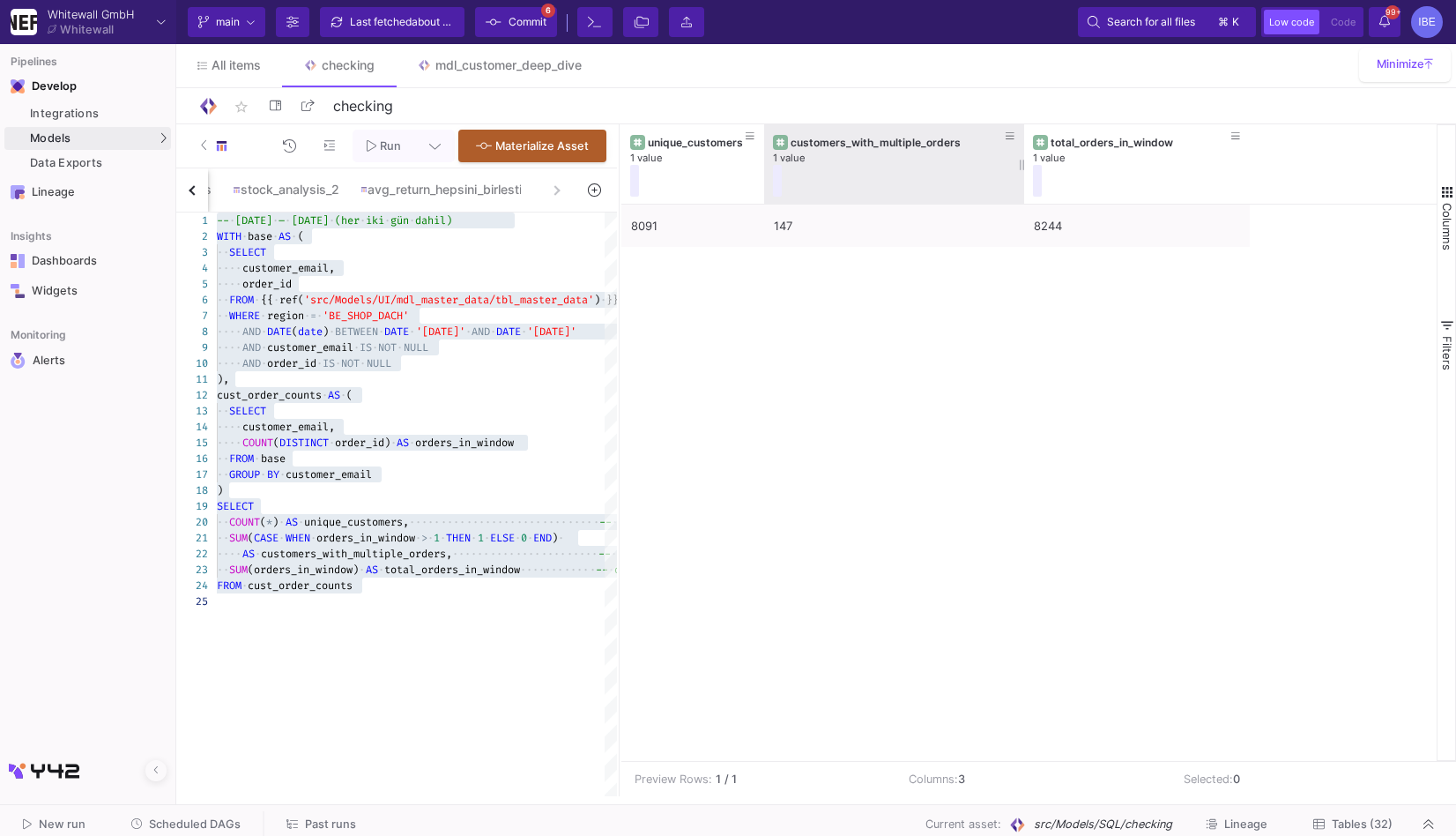
drag, startPoint x: 905, startPoint y: 160, endPoint x: 1023, endPoint y: 177, distance: 119.2
click at [1023, 177] on div at bounding box center [1024, 164] width 7 height 80
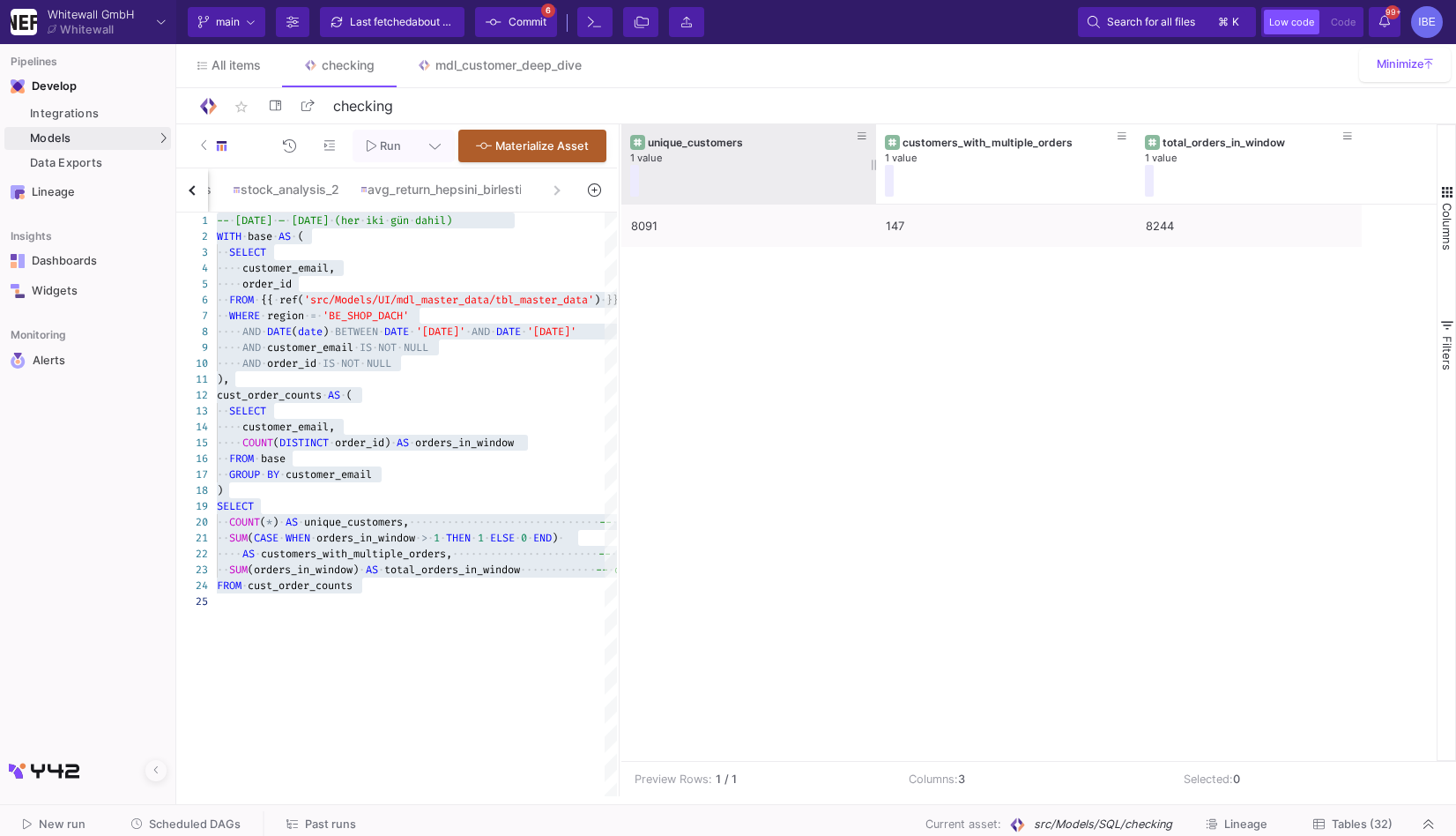
drag, startPoint x: 762, startPoint y: 163, endPoint x: 872, endPoint y: 182, distance: 111.6
click at [873, 182] on div at bounding box center [877, 164] width 7 height 80
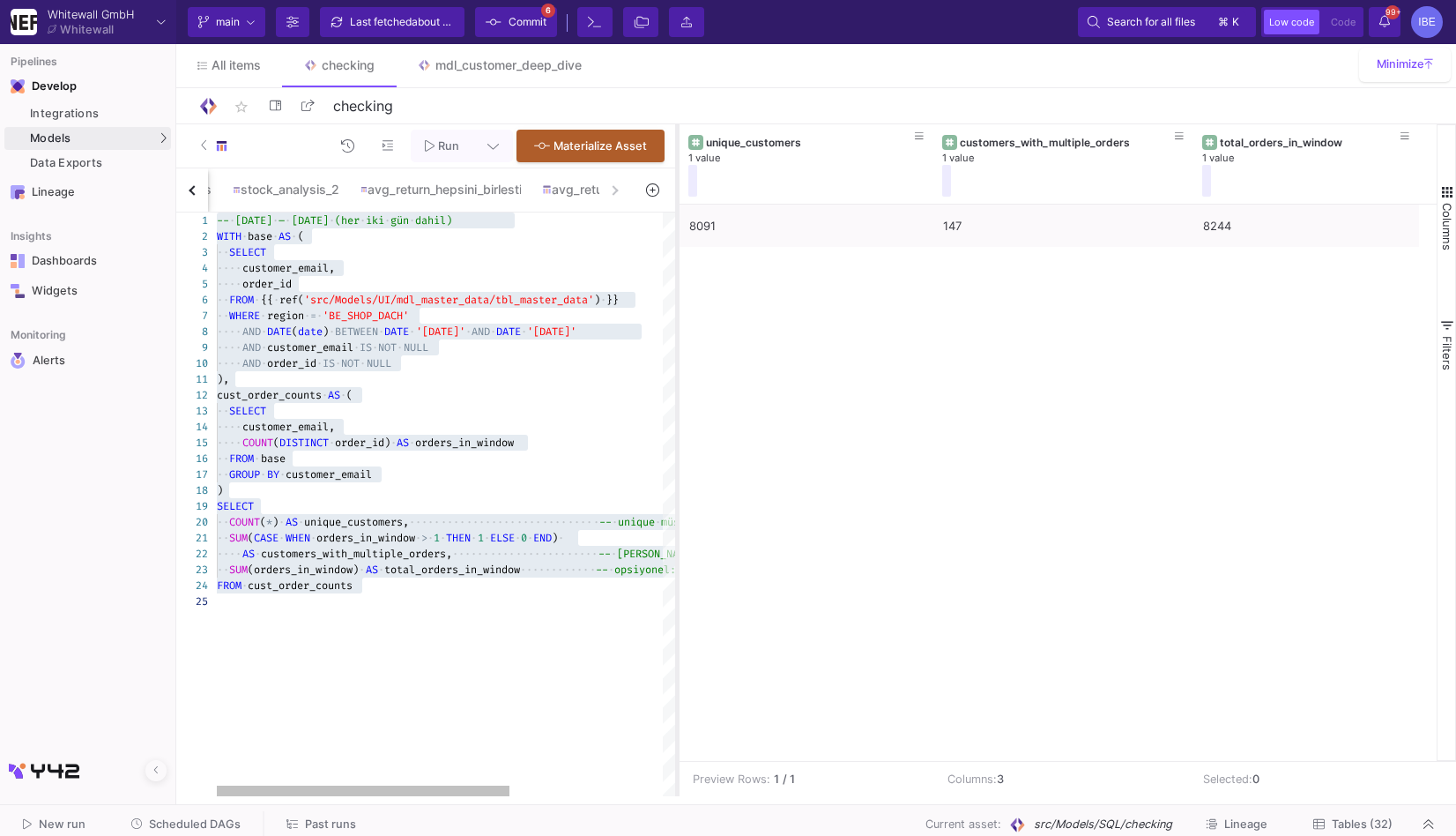
drag, startPoint x: 619, startPoint y: 301, endPoint x: 675, endPoint y: 304, distance: 56.1
click at [676, 304] on div at bounding box center [677, 460] width 5 height 672
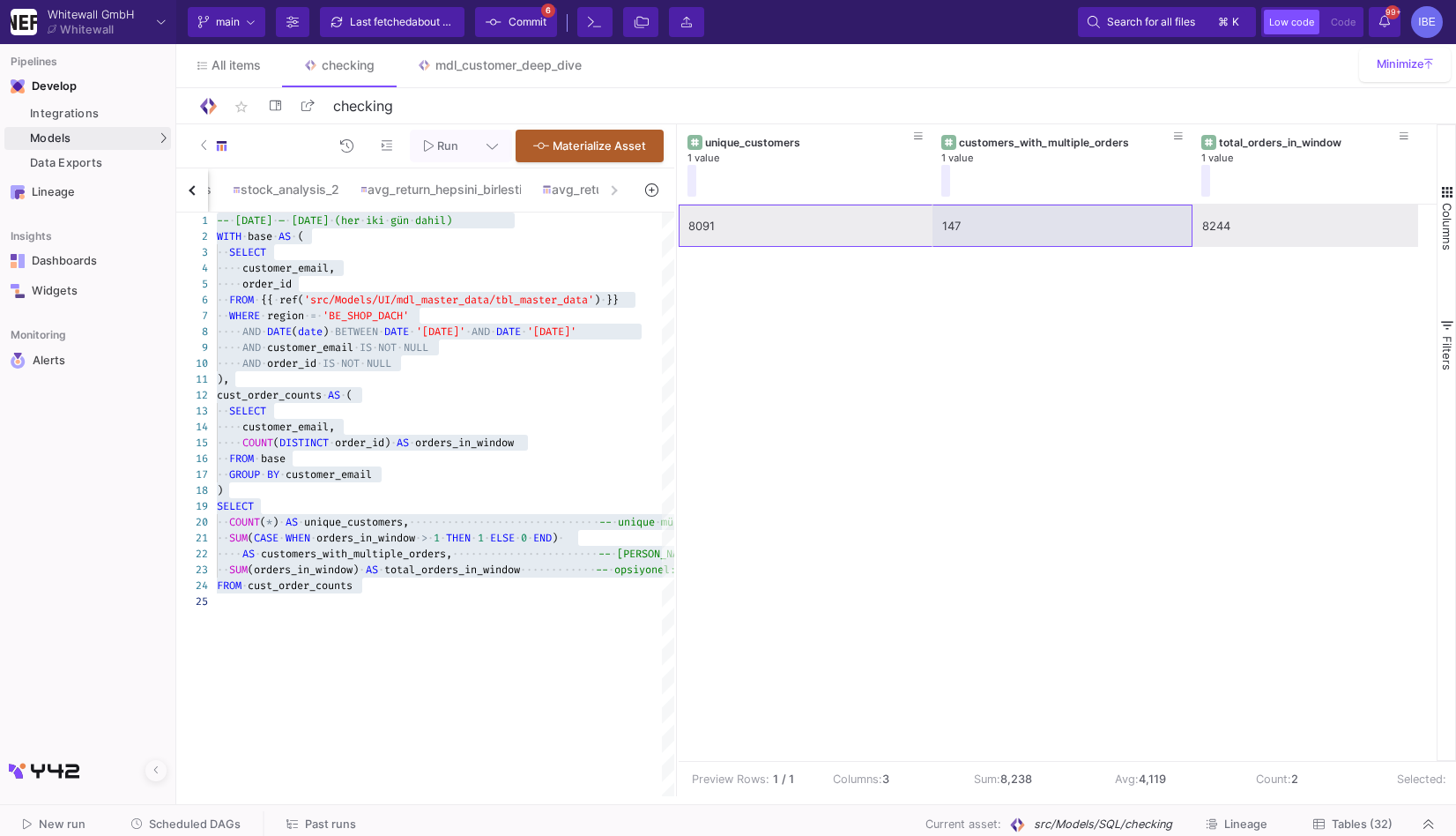
drag, startPoint x: 741, startPoint y: 209, endPoint x: 951, endPoint y: 217, distance: 210.2
click at [952, 217] on div "8091 147 8244" at bounding box center [1049, 226] width 740 height 43
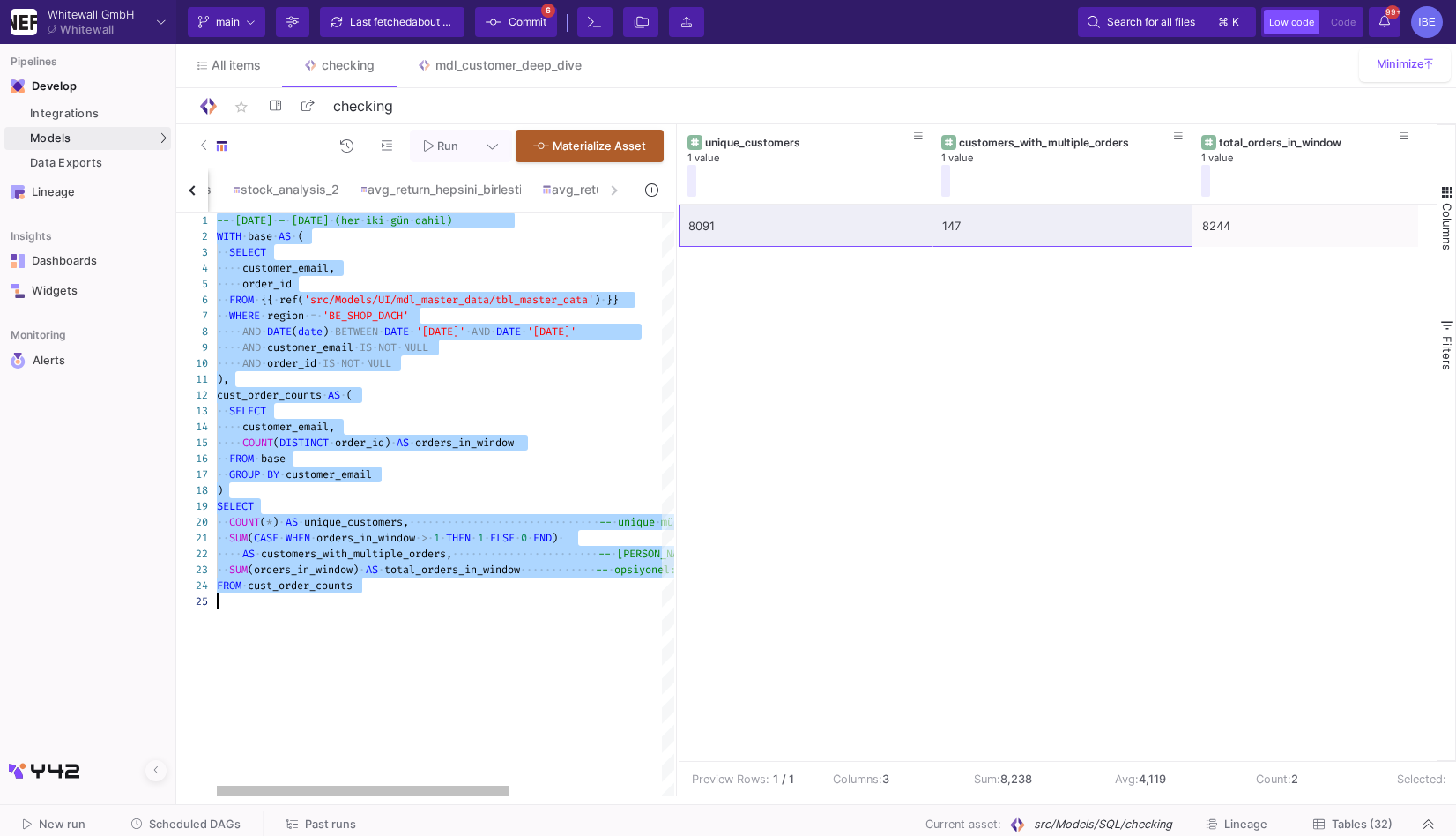
click at [458, 334] on span "'[DATE]'" at bounding box center [441, 332] width 49 height 15
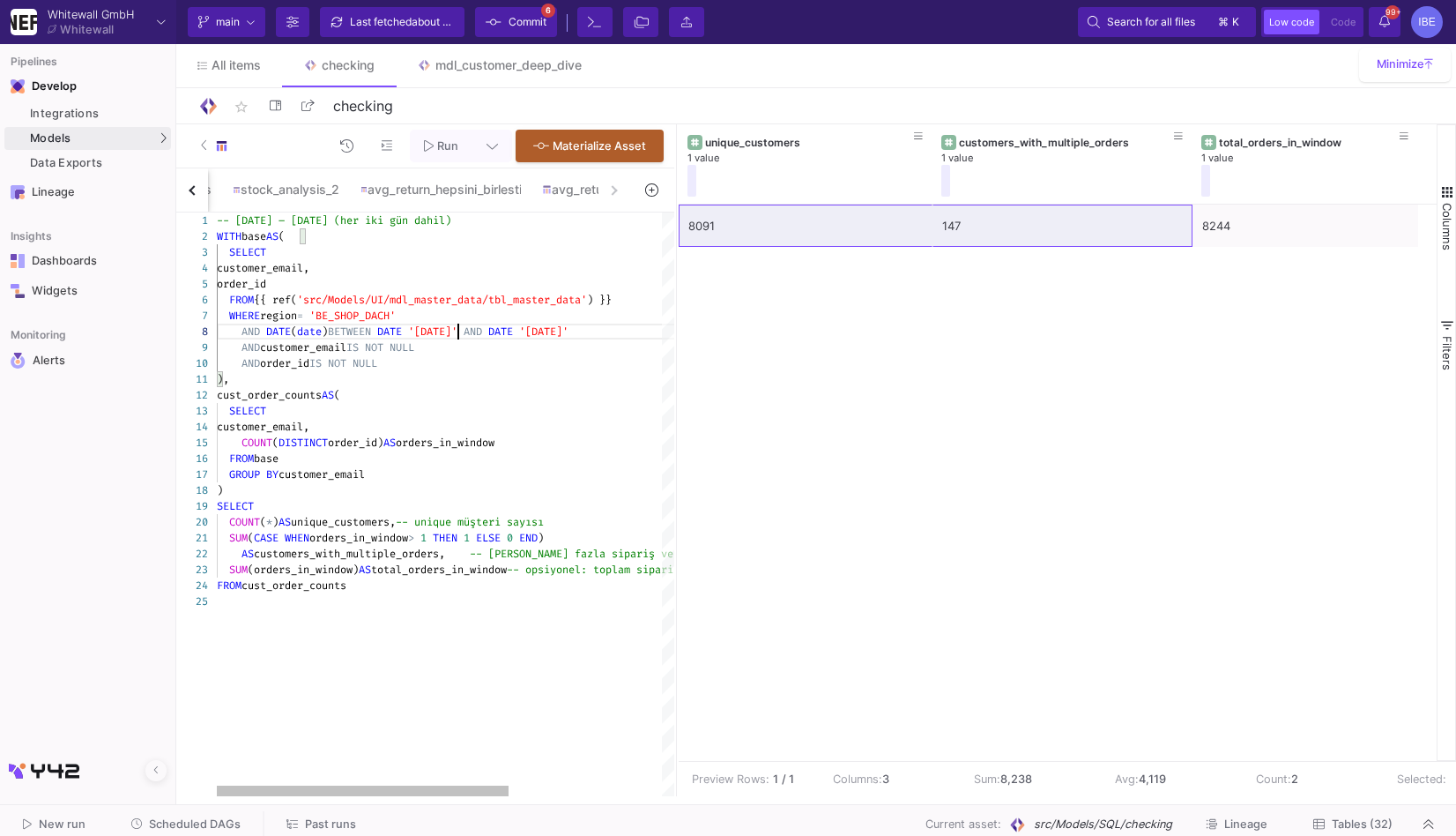
click at [451, 334] on div "1 2 3 4 5 6 7 8 9 10 11 12 13 14 15 16 17 18 19 20 21 22 23 24 25 -- [DATE] – […" at bounding box center [424, 504] width 498 height 584
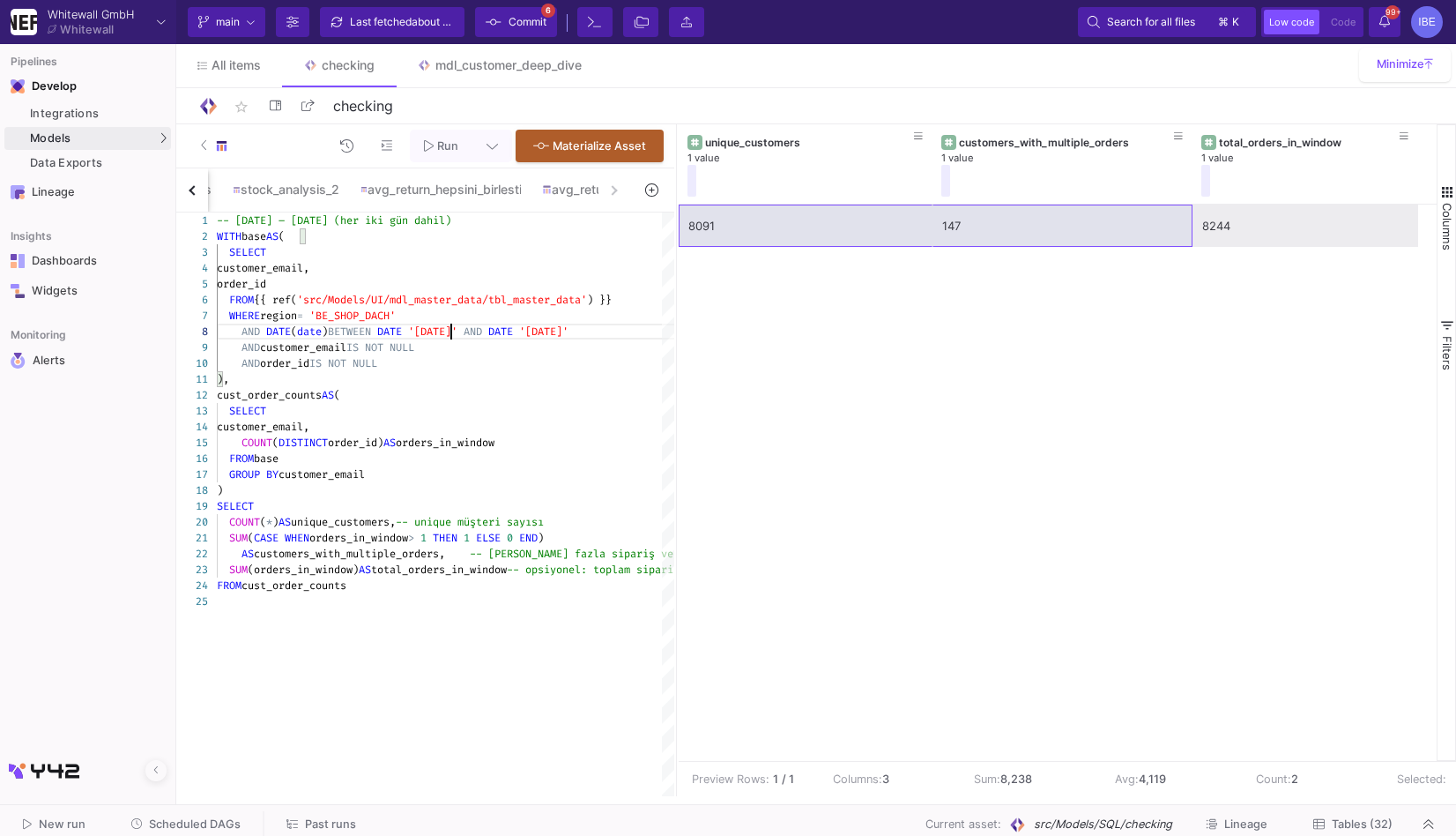
type textarea "-- [DATE] – [DATE] (her iki gün dahil) WITH base AS ( SELECT customer_email, or…"
drag, startPoint x: 901, startPoint y: 223, endPoint x: 974, endPoint y: 223, distance: 73.0
click at [974, 223] on div "8091 147 8244" at bounding box center [1049, 226] width 740 height 43
